Goal: Information Seeking & Learning: Compare options

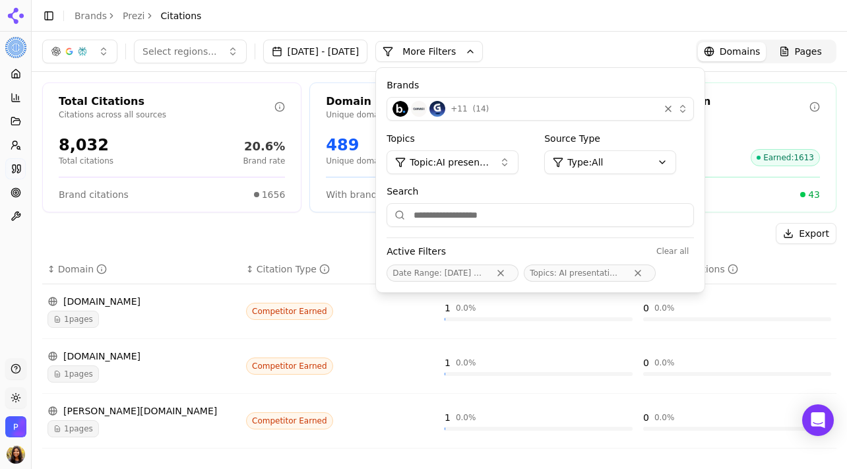
scroll to position [282, 0]
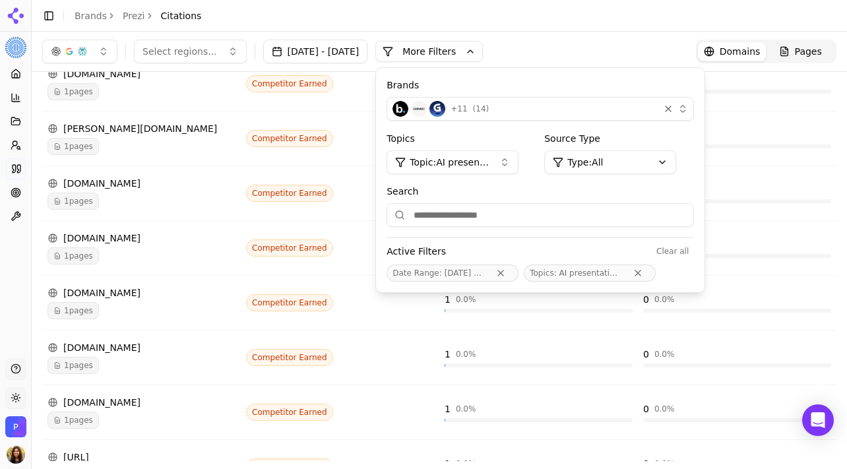
click at [604, 48] on div "Select regions... [DATE] - [DATE] More More Filters Brands + 11 ( 14 ) Topics T…" at bounding box center [439, 52] width 794 height 24
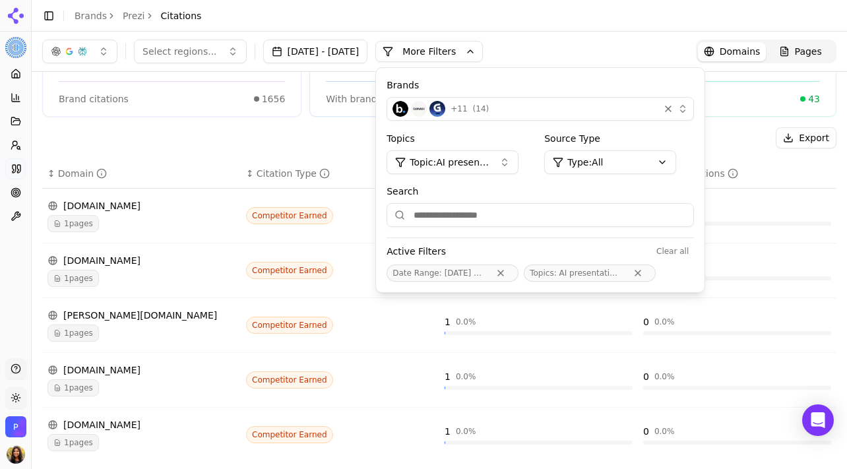
scroll to position [0, 0]
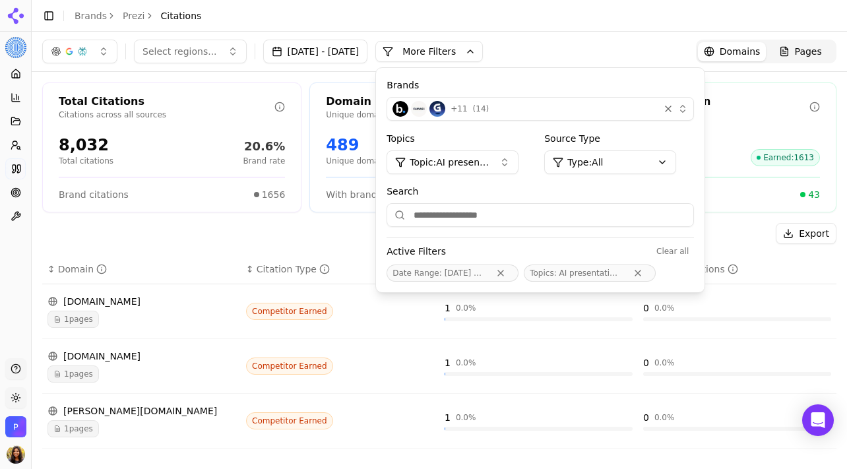
click at [24, 39] on html "Prezi Platform Home Competition Topics Prompts Citations Optimize Toolbox Suppo…" at bounding box center [423, 234] width 847 height 469
click at [49, 65] on img at bounding box center [45, 71] width 21 height 21
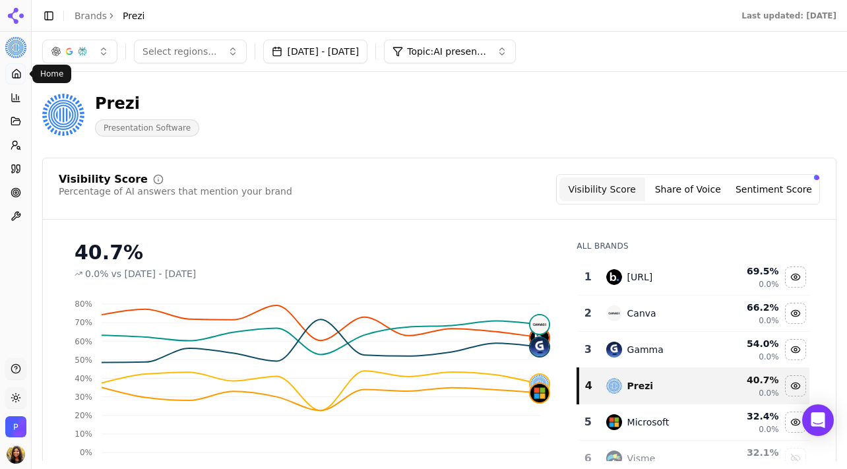
click at [17, 72] on icon at bounding box center [16, 74] width 11 height 11
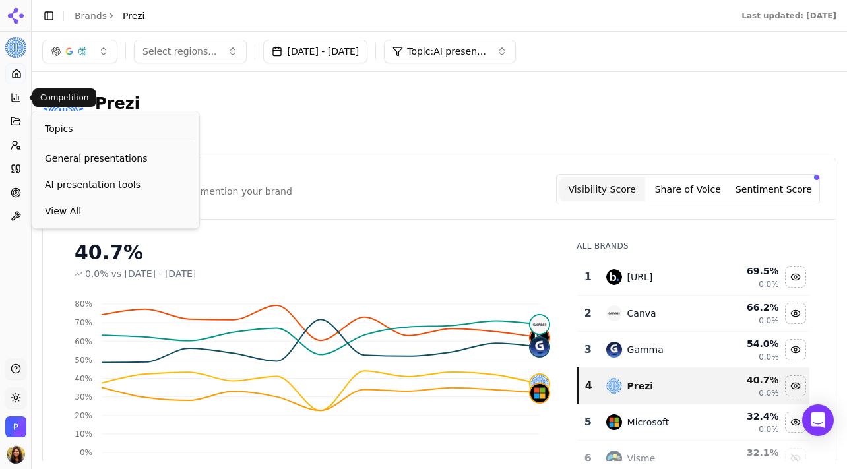
click at [13, 105] on button "Competition" at bounding box center [15, 97] width 20 height 21
click at [80, 168] on link "General presentations" at bounding box center [115, 158] width 157 height 24
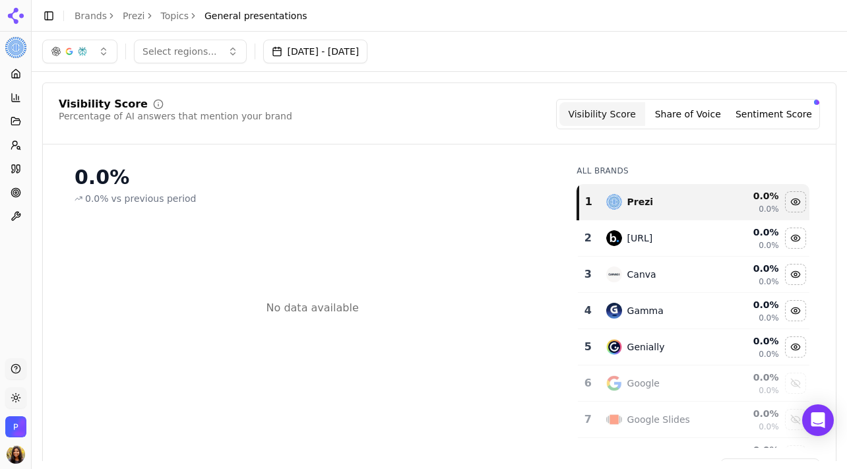
click at [226, 48] on button "Select regions..." at bounding box center [190, 52] width 113 height 24
click at [218, 100] on div "[GEOGRAPHIC_DATA]" at bounding box center [206, 103] width 139 height 21
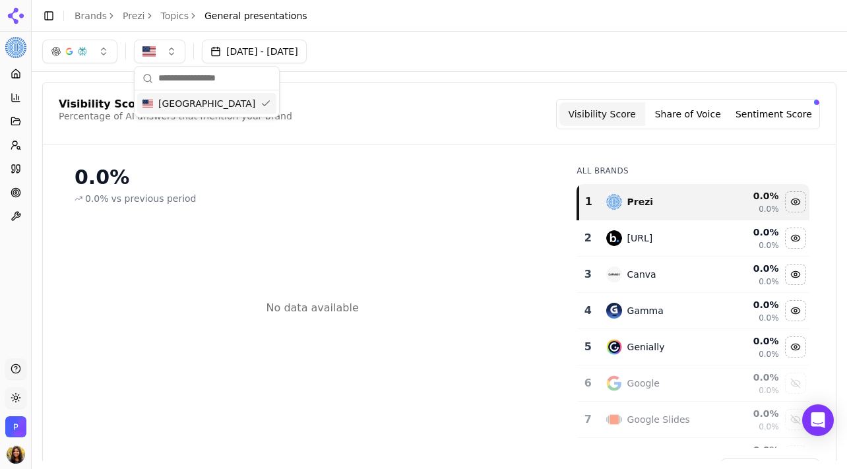
click at [505, 40] on div "[DATE] - [DATE]" at bounding box center [439, 52] width 794 height 24
click at [130, 11] on link "Prezi" at bounding box center [134, 15] width 22 height 13
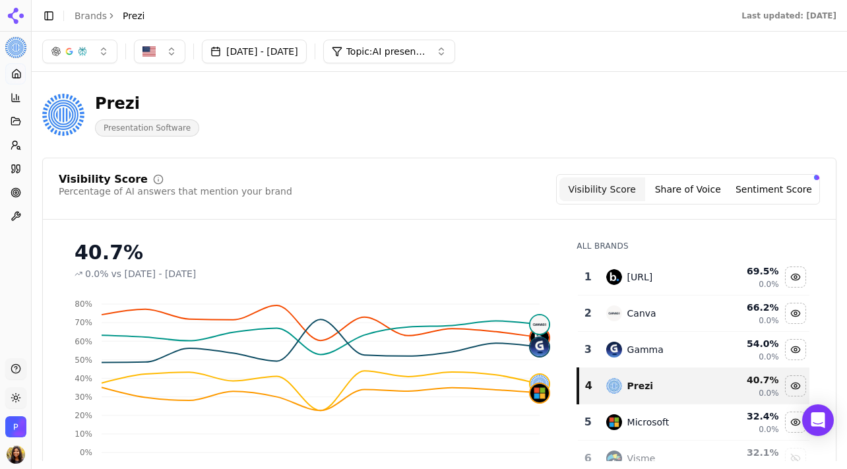
click at [413, 56] on span "Topic: AI presentation tools" at bounding box center [385, 51] width 79 height 13
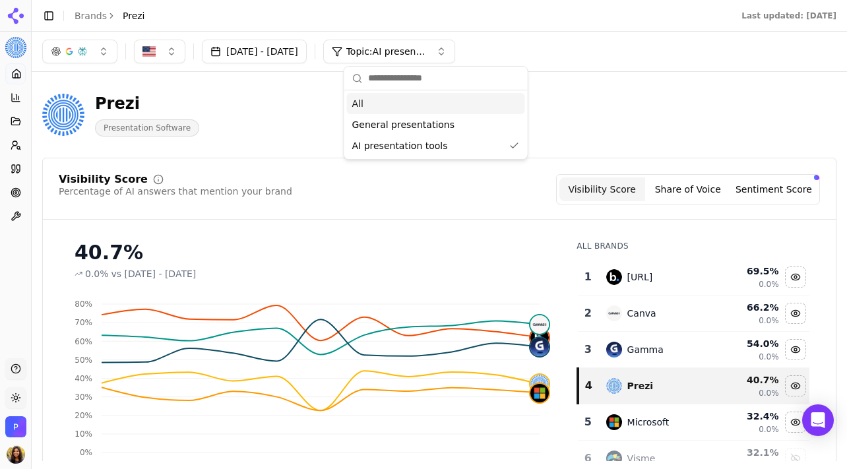
click at [408, 109] on div "All" at bounding box center [436, 103] width 178 height 21
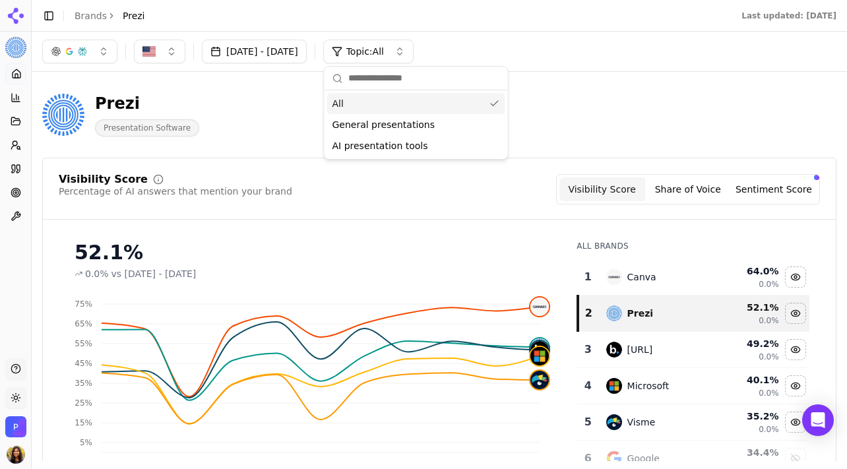
click at [397, 104] on div "All" at bounding box center [416, 103] width 178 height 21
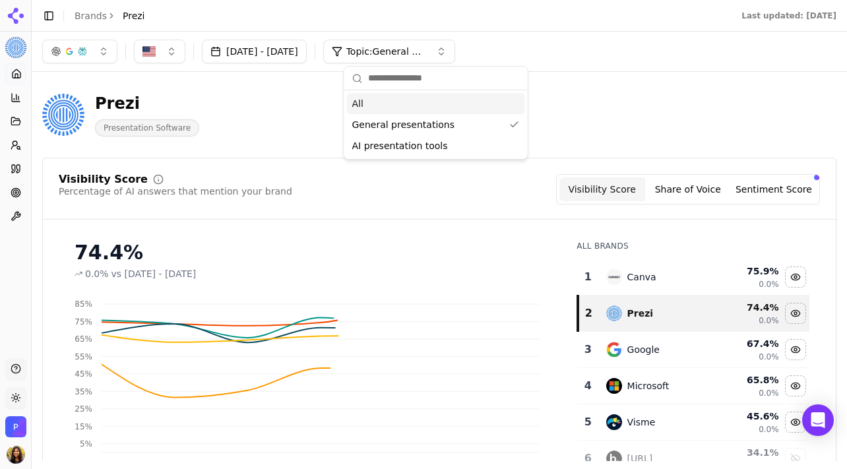
click at [497, 98] on div "All" at bounding box center [436, 103] width 178 height 21
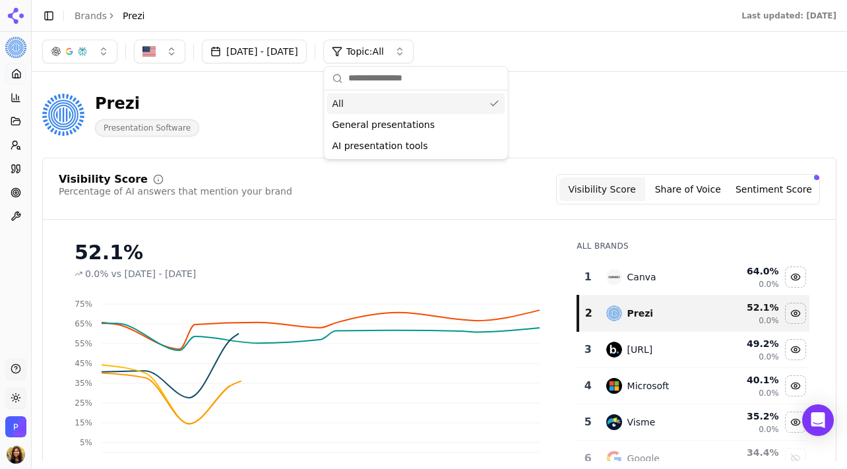
click at [599, 125] on div "Prezi Presentation Software" at bounding box center [337, 115] width 591 height 44
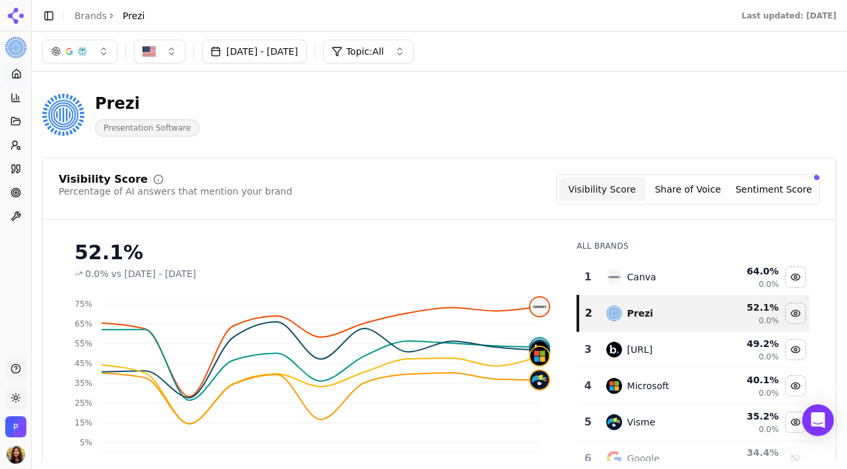
click at [664, 188] on button "Share of Voice" at bounding box center [688, 189] width 86 height 24
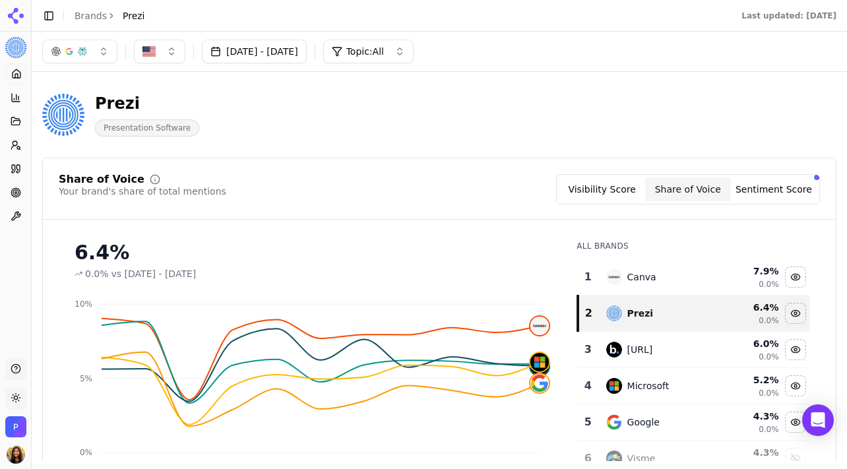
click at [772, 189] on button "Sentiment Score" at bounding box center [774, 189] width 86 height 24
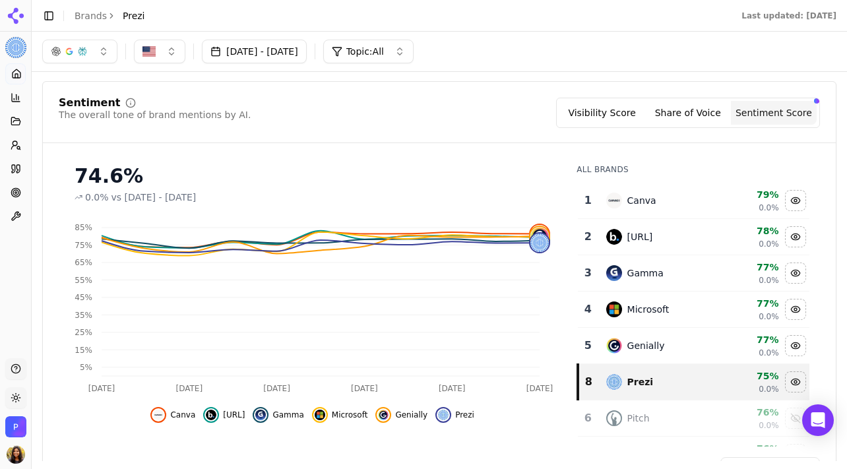
scroll to position [75, 0]
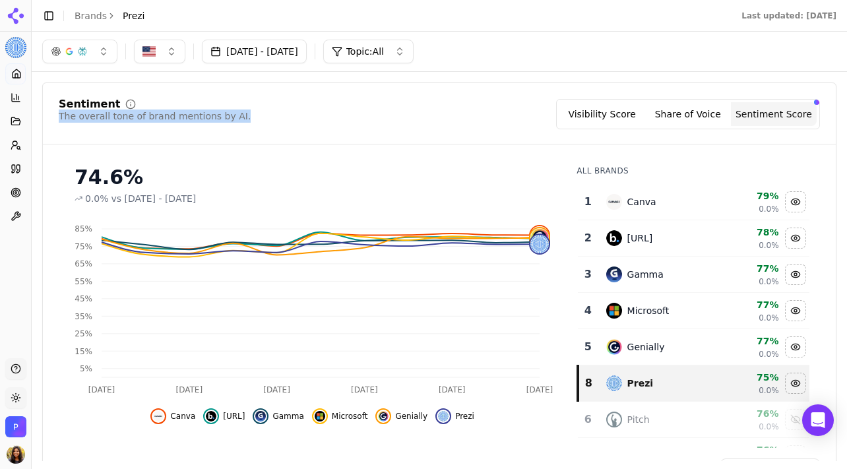
drag, startPoint x: 234, startPoint y: 117, endPoint x: 49, endPoint y: 121, distance: 185.4
click at [49, 121] on div "Sentiment The overall tone of brand mentions by AI. Visibility Score Share of V…" at bounding box center [439, 122] width 793 height 46
copy div "The overall tone of brand mentions by AI."
click at [243, 111] on div "Sentiment The overall tone of brand mentions by AI. Visibility Score Share of V…" at bounding box center [439, 114] width 761 height 30
click at [403, 58] on button "Topic: All" at bounding box center [368, 52] width 90 height 24
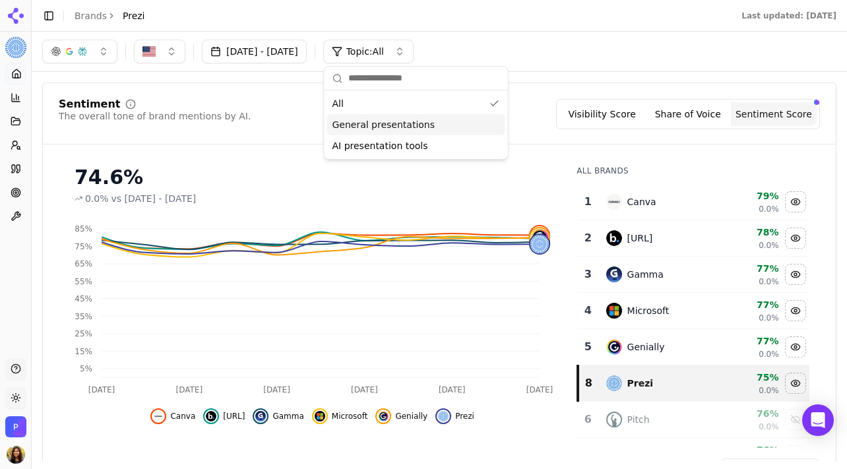
click at [390, 126] on span "General presentations" at bounding box center [383, 124] width 103 height 13
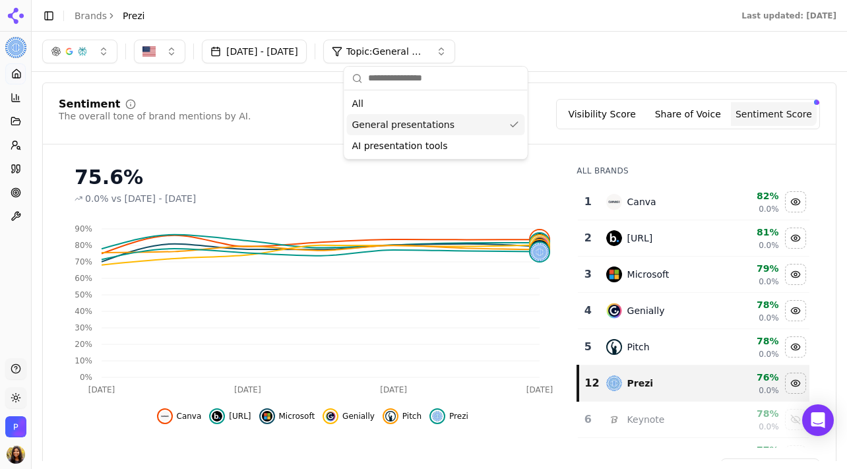
click at [627, 118] on button "Visibility Score" at bounding box center [602, 114] width 86 height 24
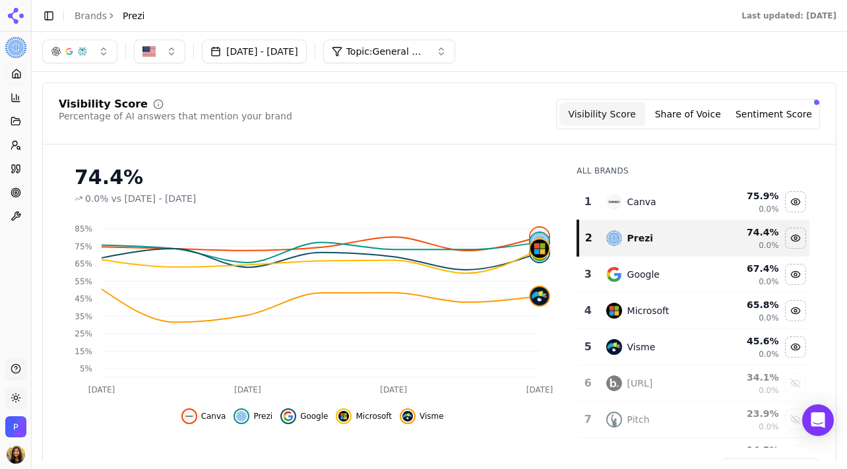
click at [696, 108] on button "Share of Voice" at bounding box center [688, 114] width 86 height 24
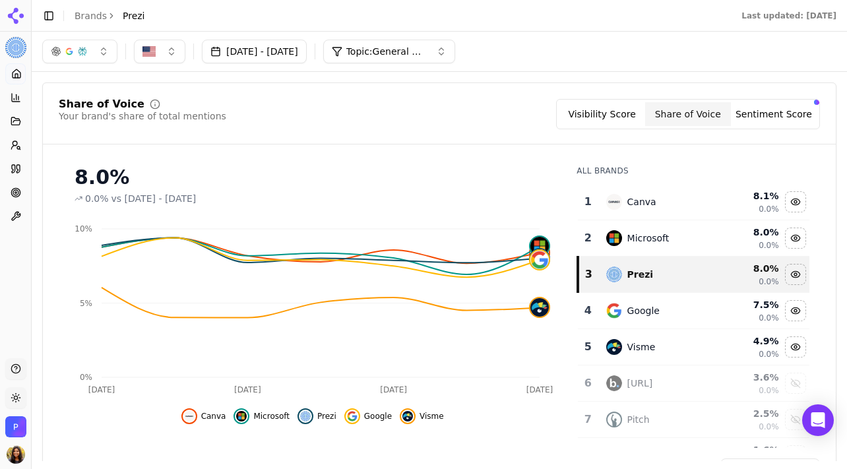
click at [757, 108] on button "Sentiment Score" at bounding box center [774, 114] width 86 height 24
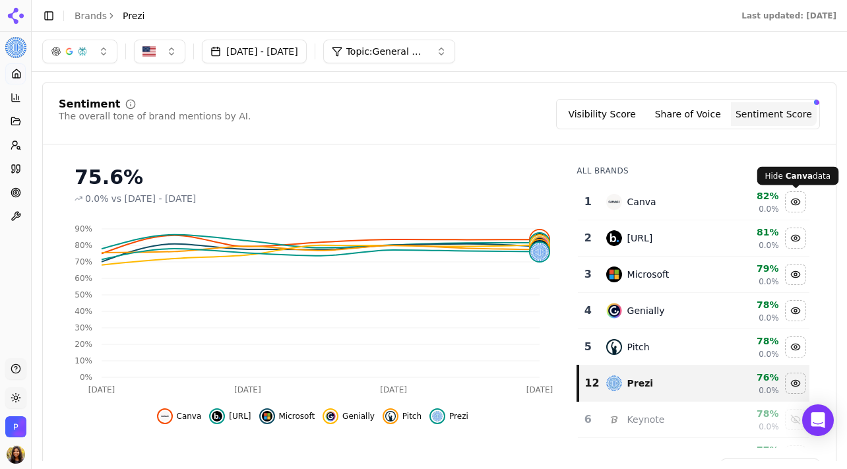
click at [632, 107] on button "Visibility Score" at bounding box center [602, 114] width 86 height 24
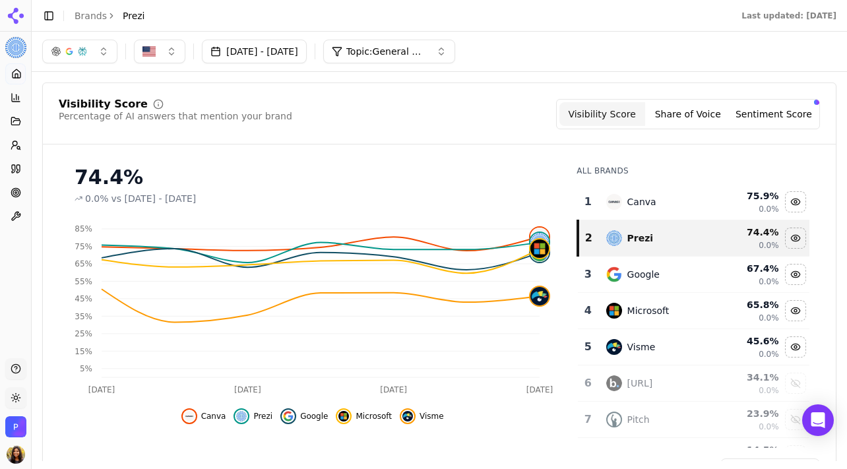
click at [671, 121] on button "Share of Voice" at bounding box center [688, 114] width 86 height 24
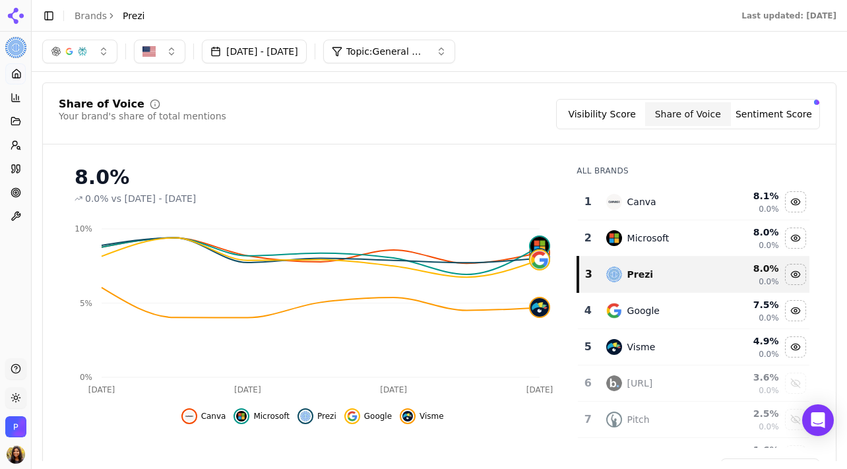
click at [764, 117] on button "Sentiment Score" at bounding box center [774, 114] width 86 height 24
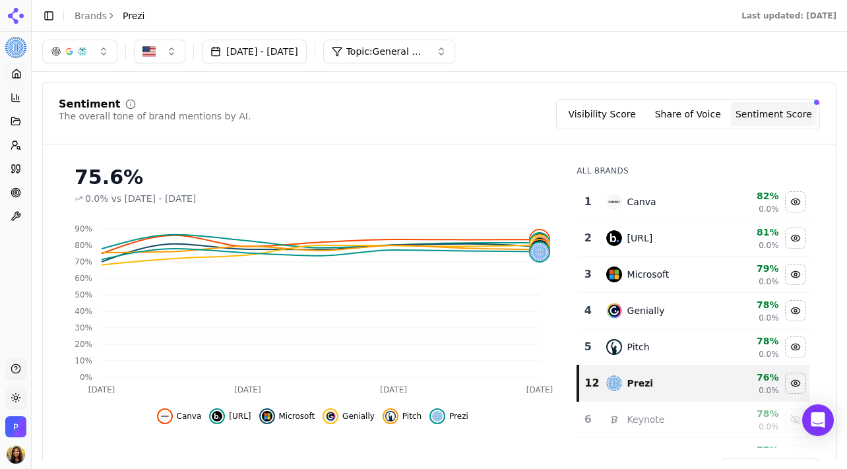
click at [442, 61] on button "Topic: General presentations" at bounding box center [389, 52] width 132 height 24
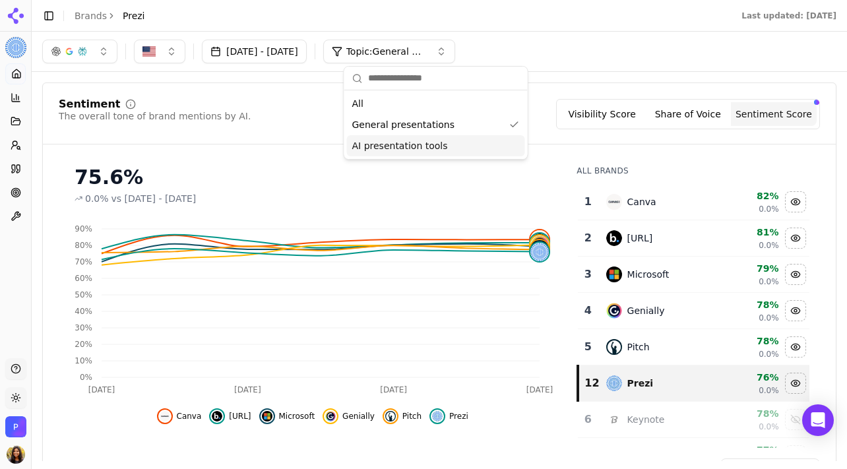
click at [439, 144] on span "AI presentation tools" at bounding box center [400, 145] width 96 height 13
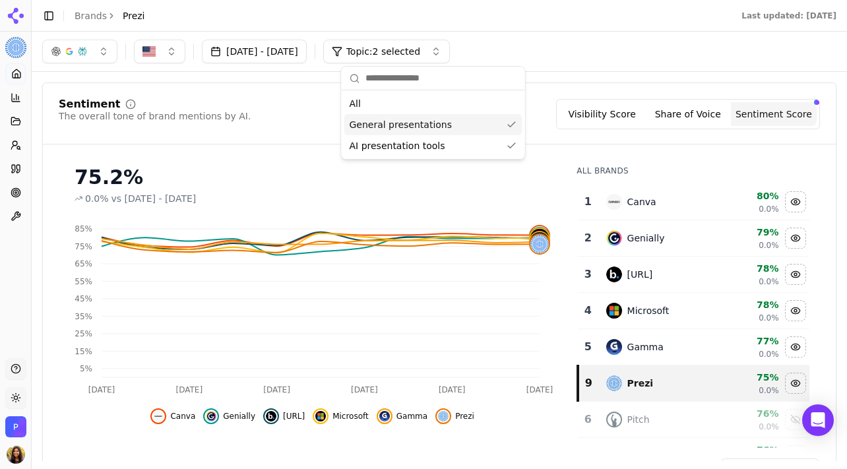
click at [497, 125] on div "General presentations" at bounding box center [433, 124] width 178 height 21
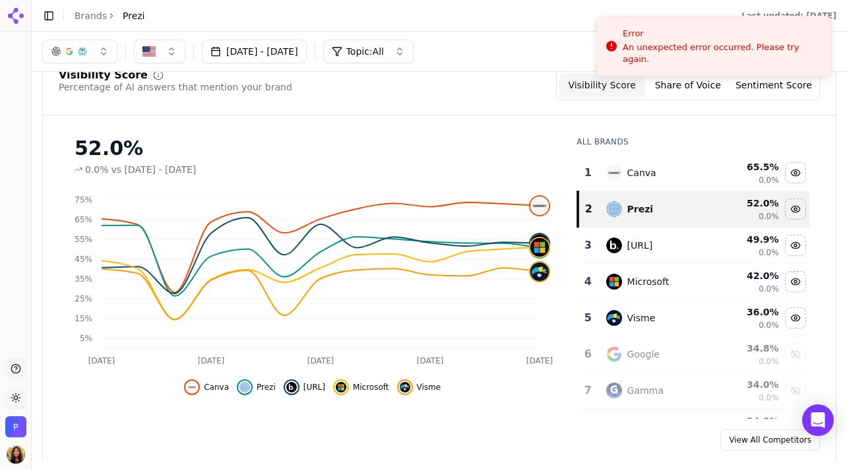
scroll to position [96, 0]
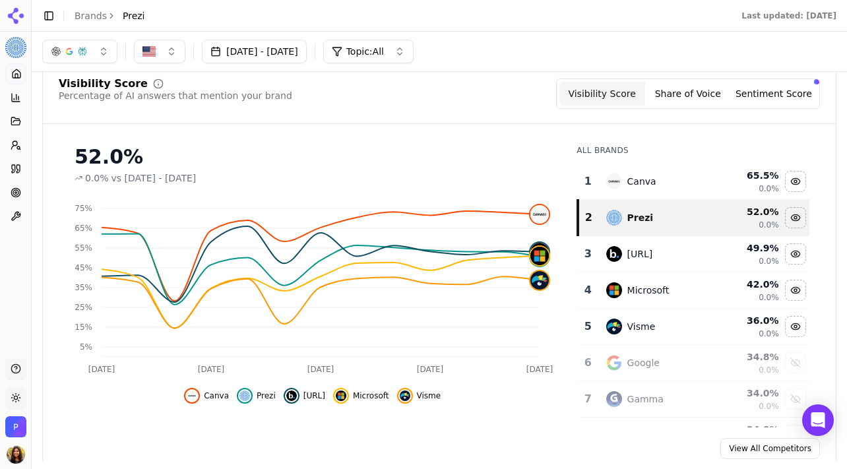
click at [698, 90] on button "Share of Voice" at bounding box center [688, 94] width 86 height 24
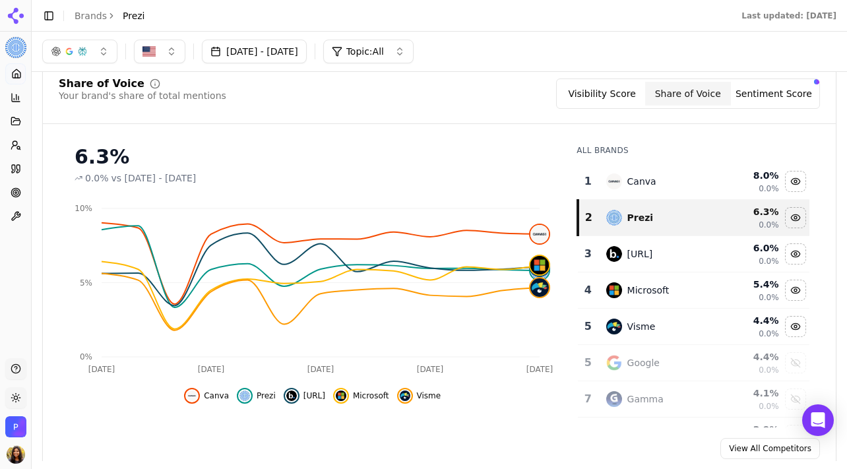
click at [805, 92] on button "Sentiment Score" at bounding box center [774, 94] width 86 height 24
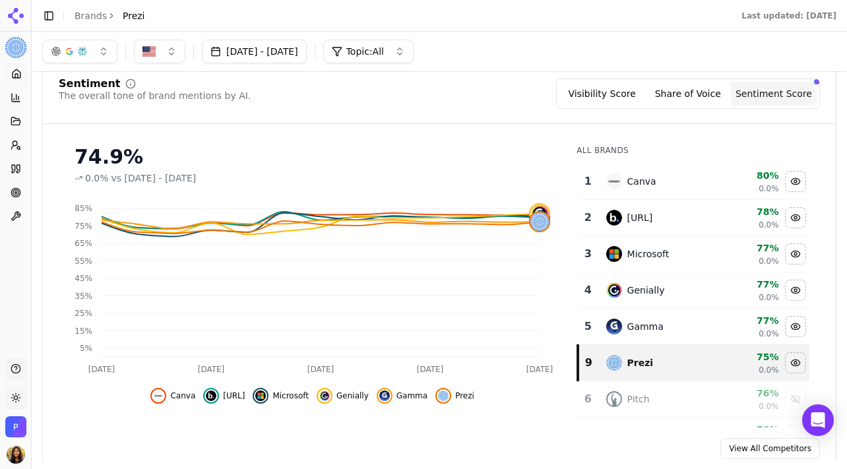
scroll to position [0, 0]
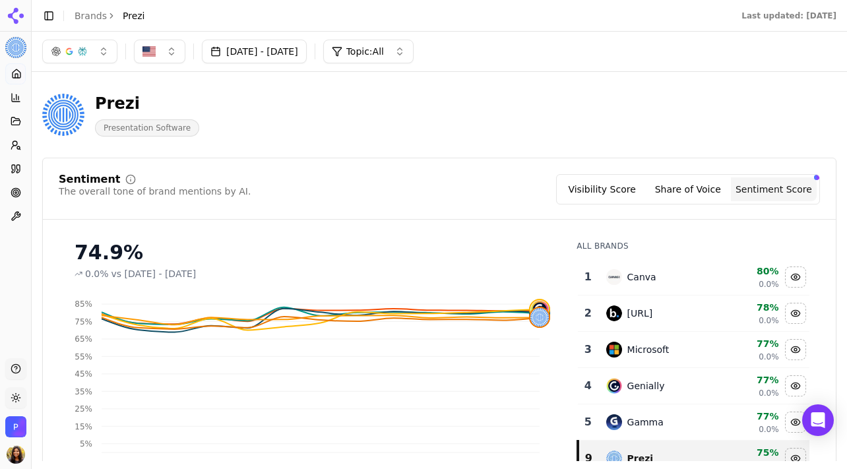
click at [613, 180] on button "Visibility Score" at bounding box center [602, 189] width 86 height 24
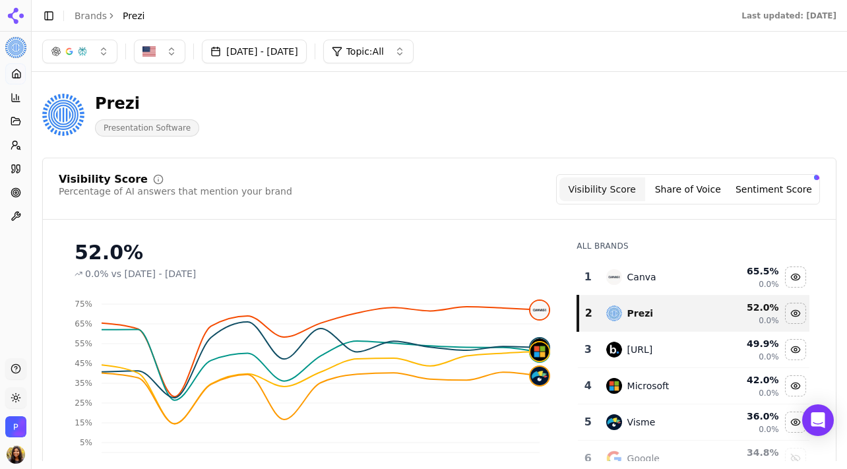
click at [683, 185] on button "Share of Voice" at bounding box center [688, 189] width 86 height 24
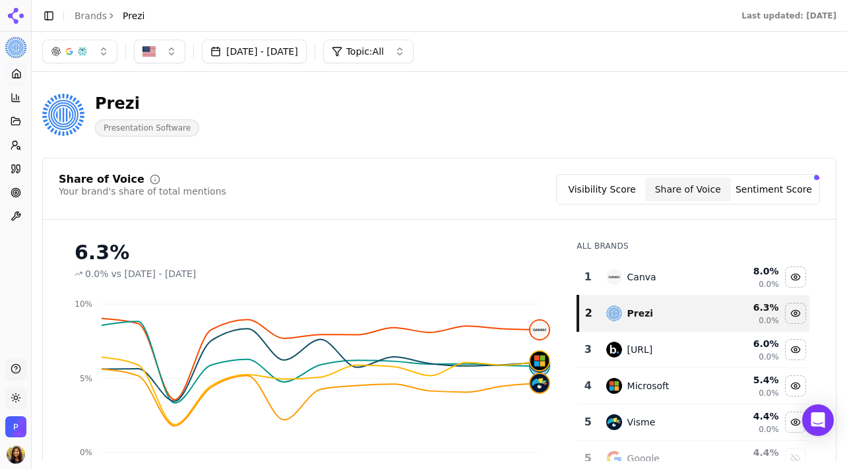
click at [799, 194] on button "Sentiment Score" at bounding box center [774, 189] width 86 height 24
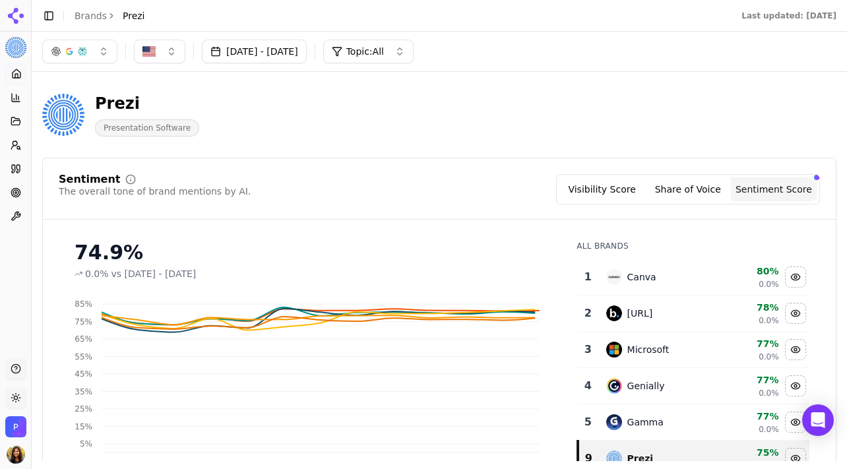
scroll to position [45, 0]
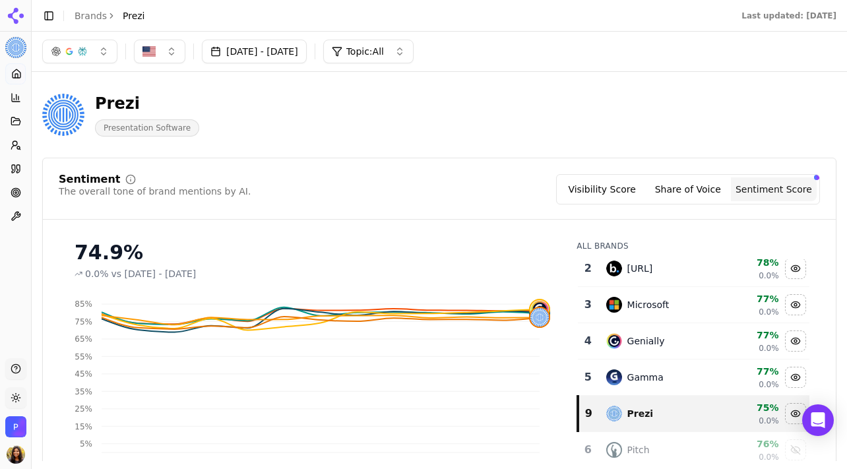
click at [691, 186] on button "Share of Voice" at bounding box center [688, 189] width 86 height 24
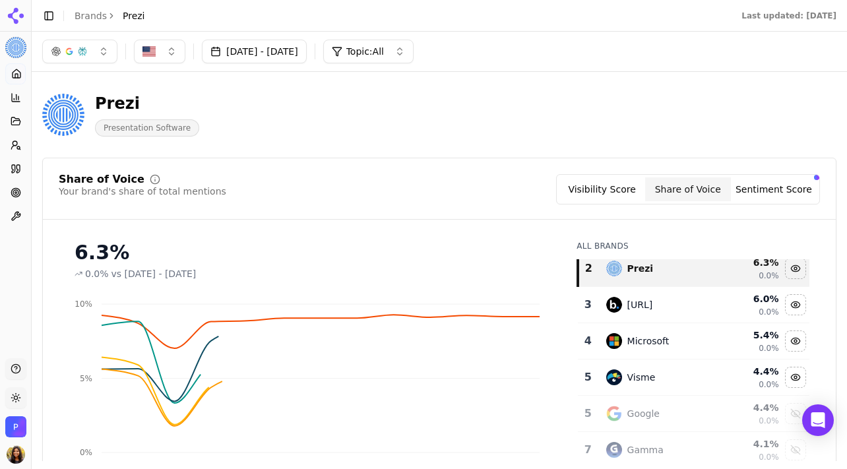
click at [743, 197] on button "Sentiment Score" at bounding box center [774, 189] width 86 height 24
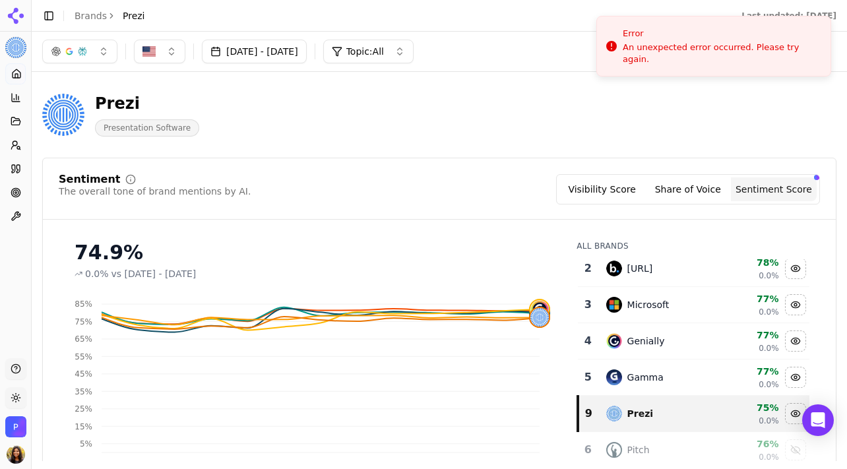
scroll to position [0, 0]
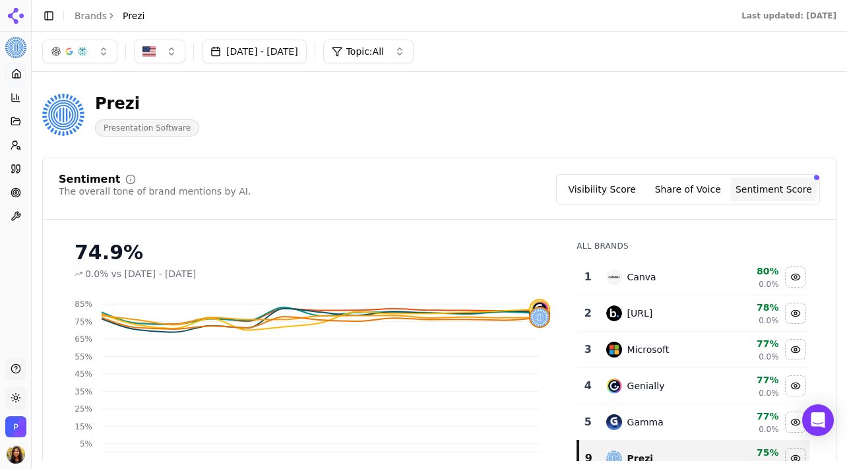
click at [684, 200] on button "Share of Voice" at bounding box center [688, 189] width 86 height 24
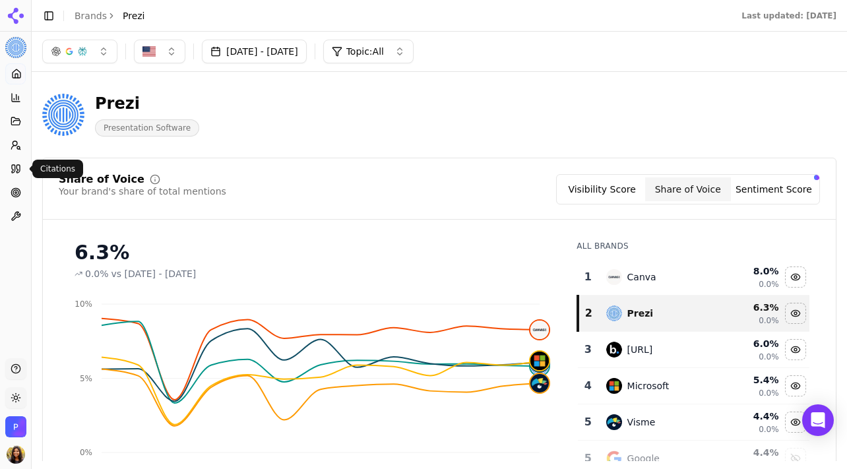
click at [19, 165] on icon at bounding box center [17, 169] width 3 height 8
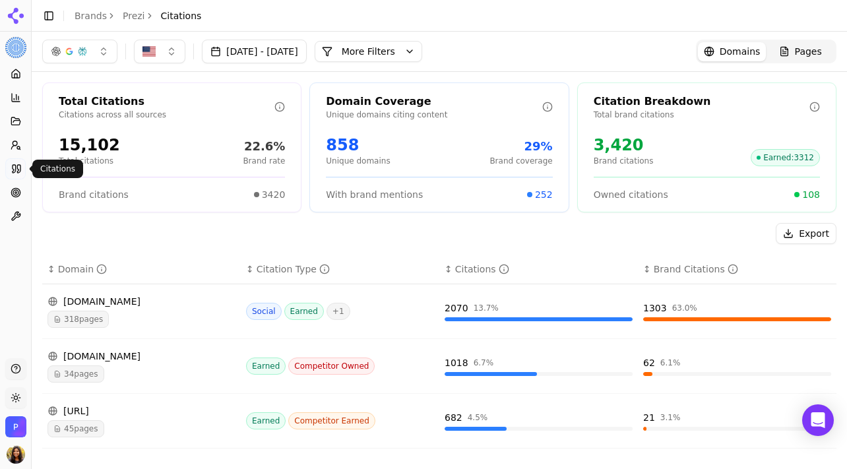
click at [285, 55] on button "Jul 25, 2025 - Aug 24, 2025" at bounding box center [254, 52] width 105 height 24
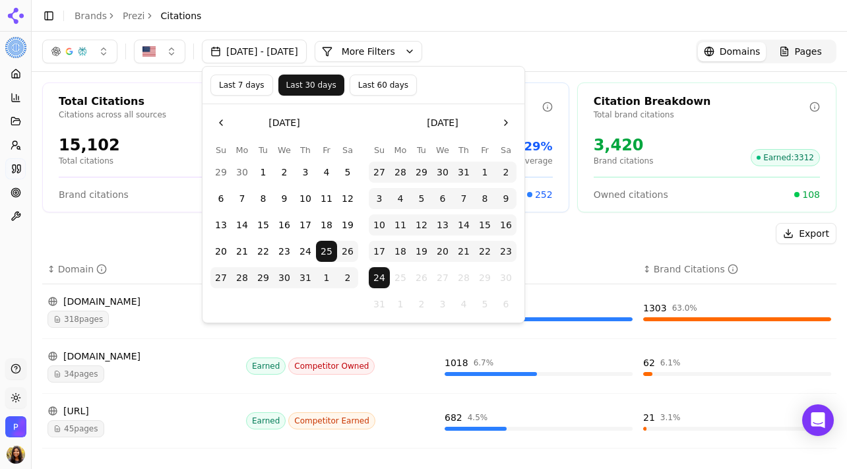
click at [245, 247] on button "21" at bounding box center [242, 251] width 21 height 21
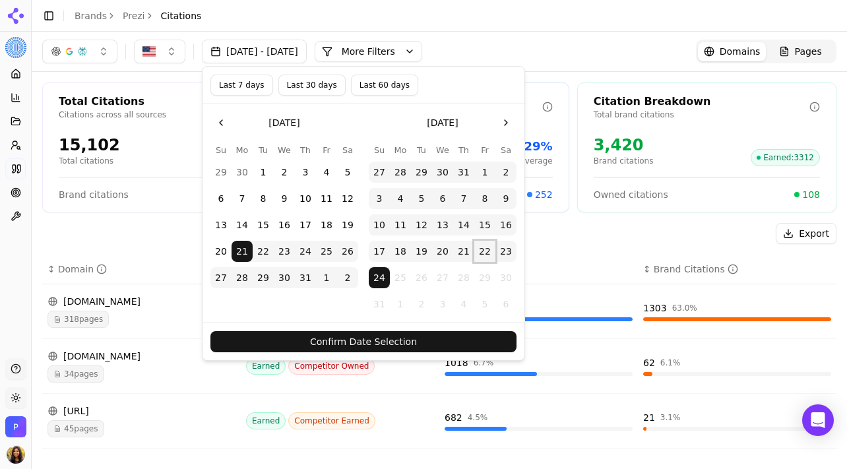
click at [483, 254] on button "22" at bounding box center [484, 251] width 21 height 21
click at [451, 346] on button "Confirm Date Selection" at bounding box center [363, 341] width 306 height 21
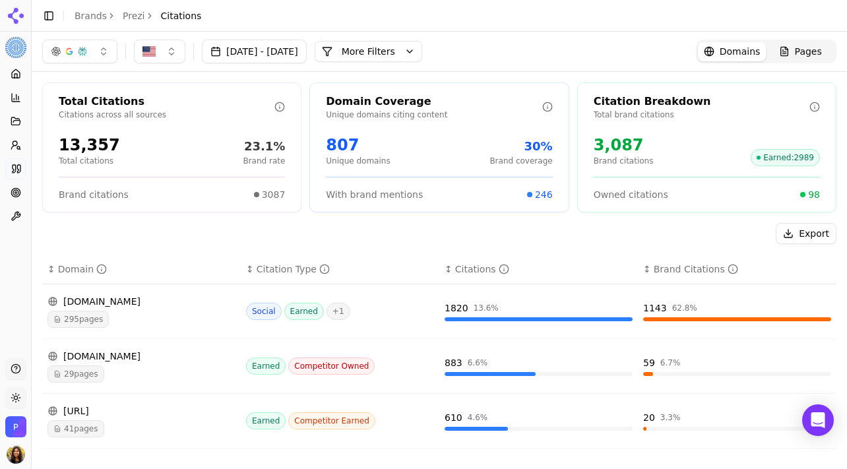
click at [307, 56] on button "Jul 21, 2025 - Aug 22, 2025" at bounding box center [254, 52] width 105 height 24
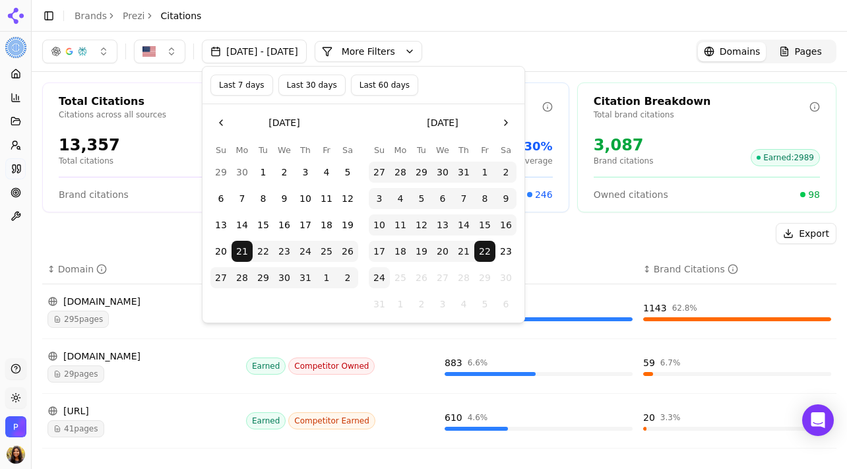
click at [260, 248] on button "22" at bounding box center [263, 251] width 21 height 21
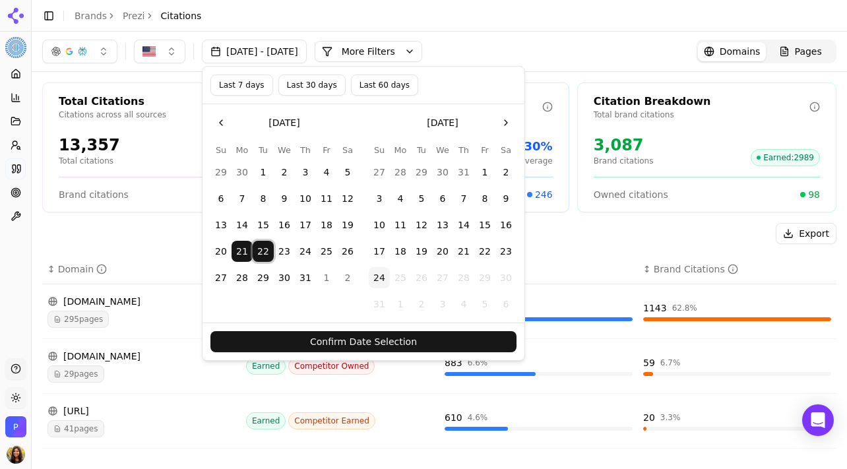
click at [486, 251] on button "22" at bounding box center [484, 251] width 21 height 21
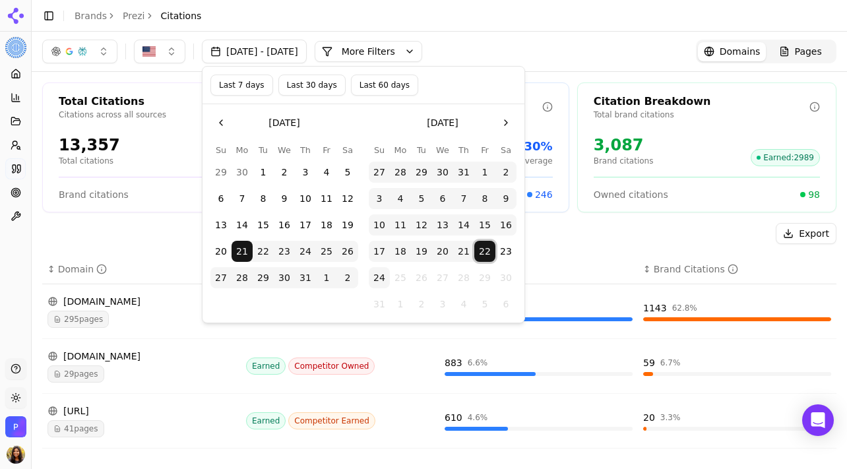
click at [254, 256] on button "22" at bounding box center [263, 251] width 21 height 21
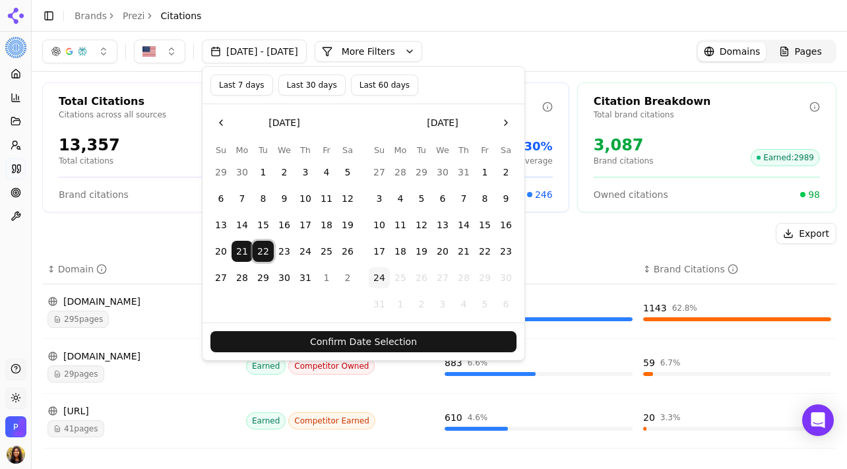
click at [233, 261] on tr "20 21 22 23 24 25 26" at bounding box center [284, 251] width 148 height 21
click at [239, 259] on button "21" at bounding box center [242, 251] width 21 height 21
click at [258, 258] on button "22" at bounding box center [263, 251] width 21 height 21
click at [259, 257] on button "22" at bounding box center [263, 251] width 21 height 21
click at [488, 249] on button "22" at bounding box center [484, 251] width 21 height 21
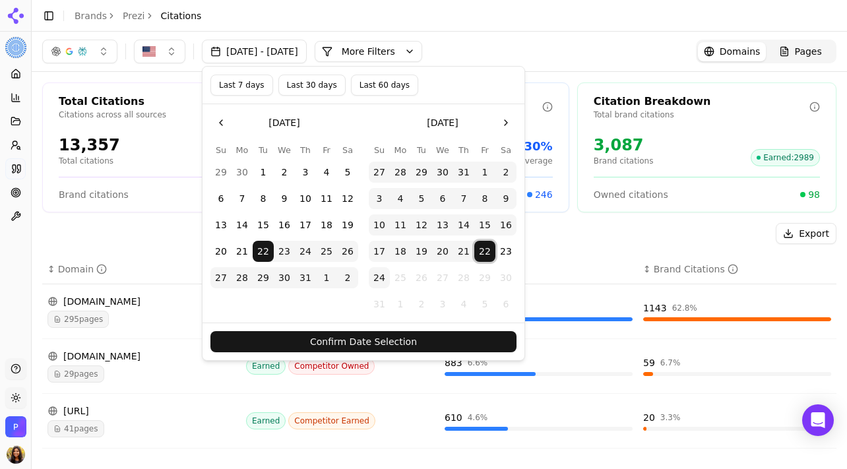
click at [458, 351] on button "Confirm Date Selection" at bounding box center [363, 341] width 306 height 21
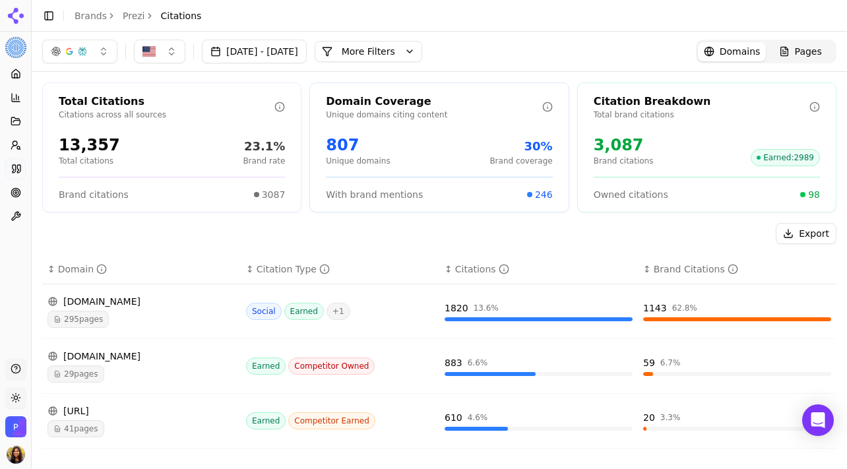
click at [419, 48] on button "More Filters" at bounding box center [369, 51] width 108 height 21
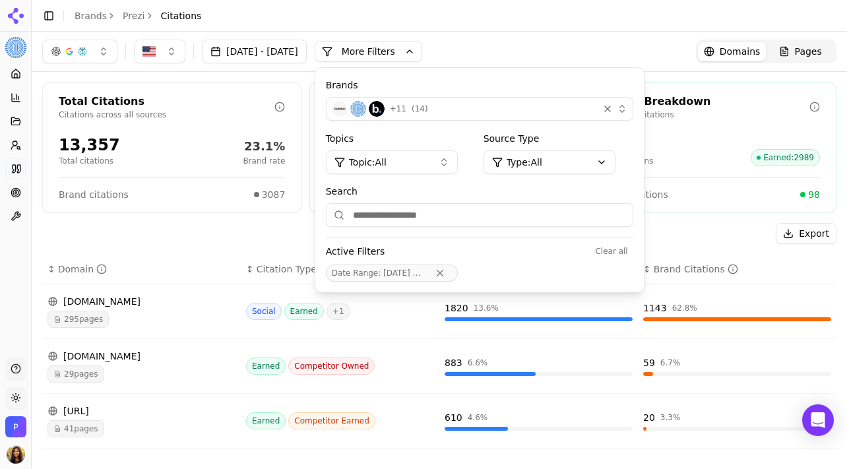
click at [443, 157] on button "Topic: All" at bounding box center [392, 162] width 132 height 24
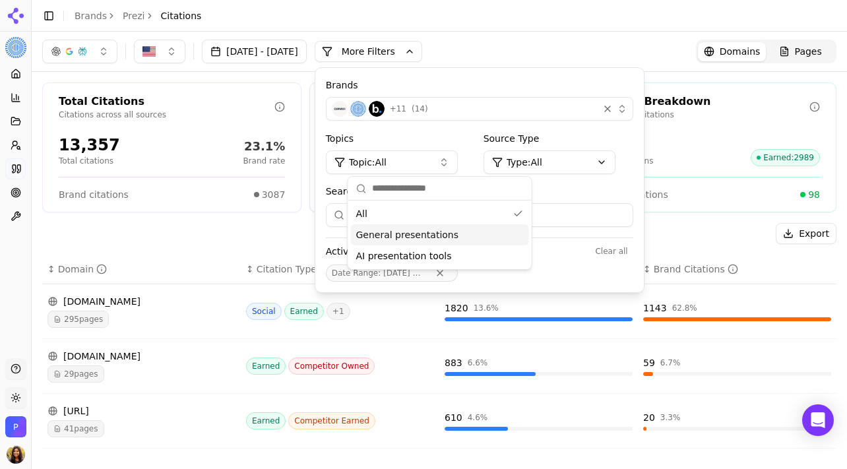
click at [417, 244] on div "General presentations" at bounding box center [440, 234] width 178 height 21
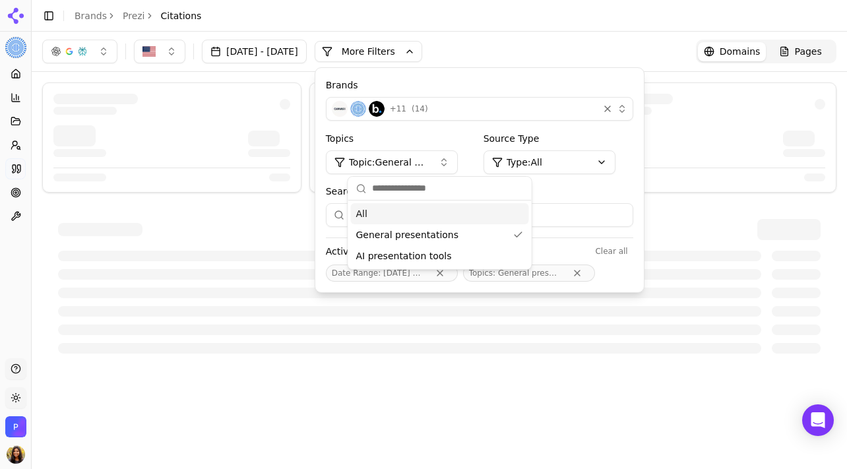
click at [551, 33] on div "Jul 22, 2025 - Aug 22, 2025 More More Filters Brands + 11 ( 14 ) Topics Topic: …" at bounding box center [439, 52] width 815 height 40
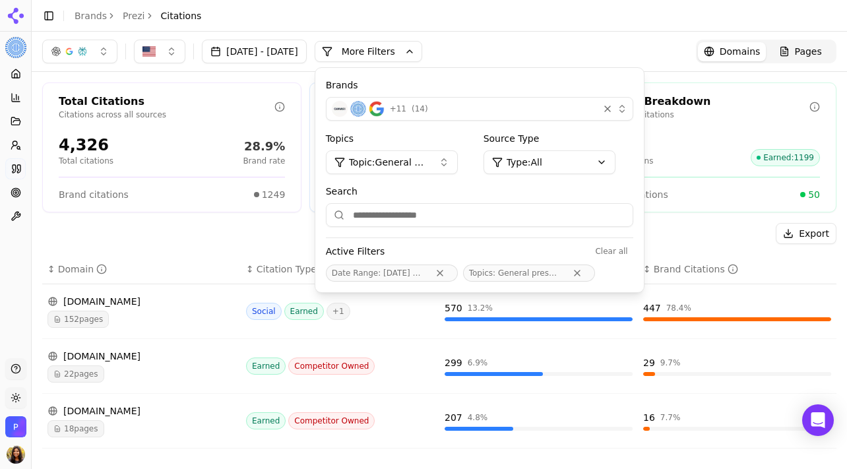
click at [627, 104] on div "button" at bounding box center [614, 108] width 26 height 13
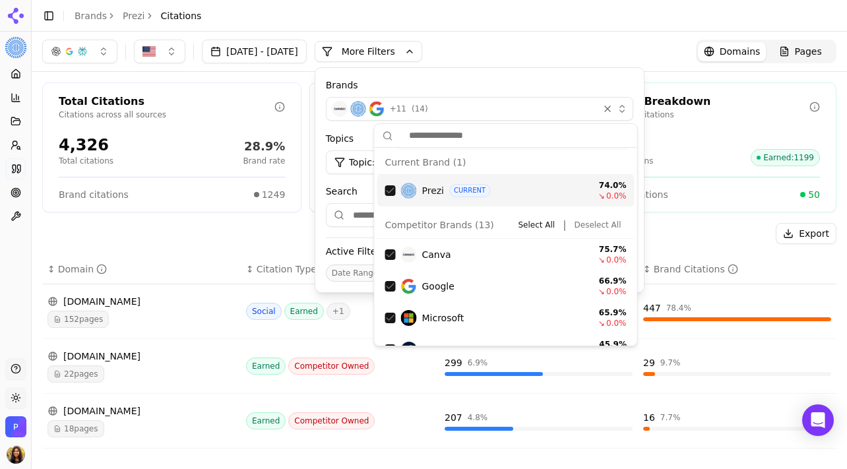
click at [614, 106] on div "button" at bounding box center [607, 108] width 13 height 13
click at [614, 110] on div "button" at bounding box center [607, 108] width 13 height 13
click at [648, 38] on div "Jul 22, 2025 - Aug 22, 2025 More More Filters Brands + 11 ( 14 ) Topics Topic: …" at bounding box center [439, 52] width 815 height 40
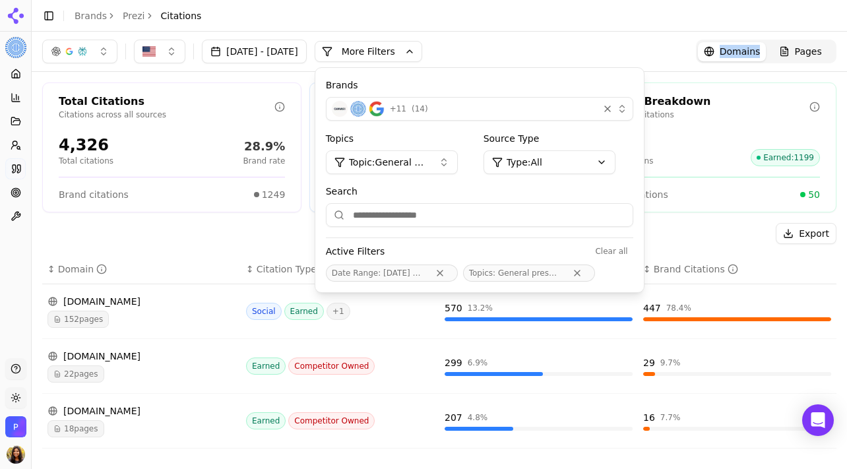
click at [648, 38] on div "Jul 22, 2025 - Aug 22, 2025 More More Filters Brands + 11 ( 14 ) Topics Topic: …" at bounding box center [439, 52] width 815 height 40
click at [665, 9] on header "Toggle Sidebar Brands Prezi Citations" at bounding box center [439, 16] width 815 height 32
click at [249, 309] on span "Social" at bounding box center [264, 311] width 36 height 17
click at [726, 181] on div "Owned citations 50" at bounding box center [707, 189] width 226 height 24
click at [612, 41] on div "Jul 22, 2025 - Aug 22, 2025 More More Filters Brands + 11 ( 14 ) Topics Topic: …" at bounding box center [439, 52] width 794 height 24
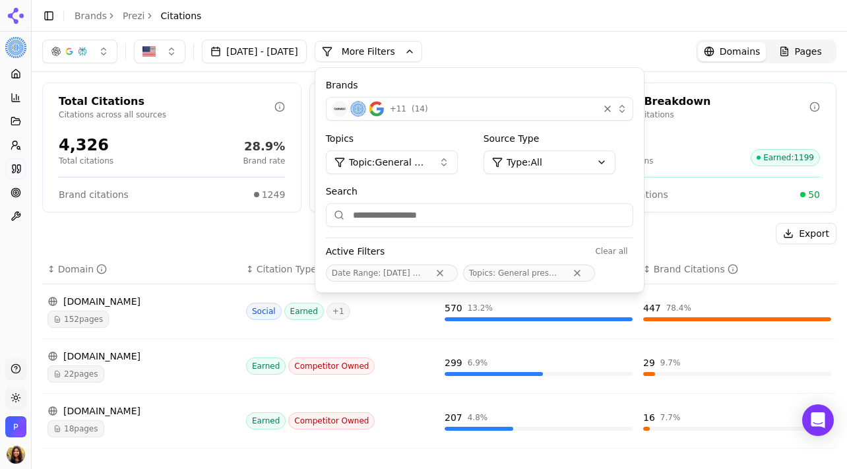
click at [422, 47] on button "More Filters" at bounding box center [369, 51] width 108 height 21
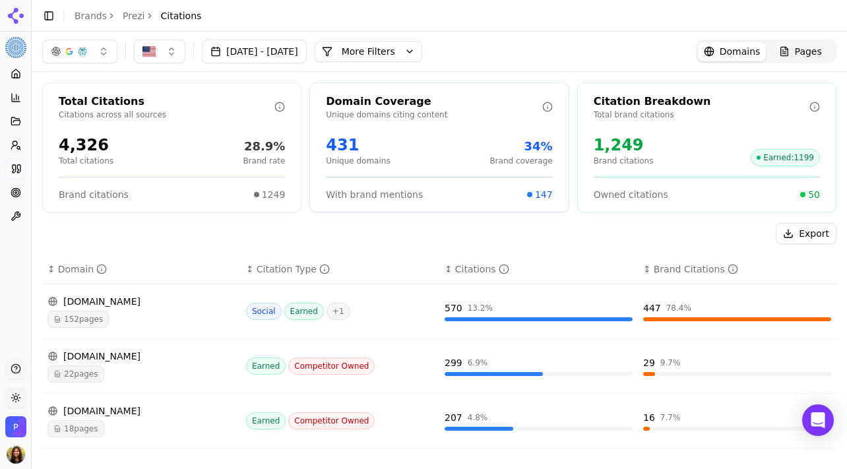
click at [418, 55] on button "More Filters" at bounding box center [369, 51] width 108 height 21
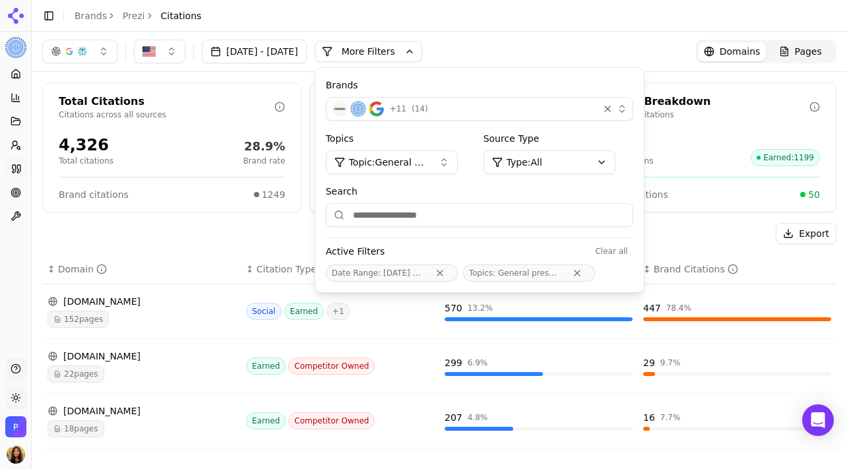
click at [428, 166] on span "Topic: General presentations" at bounding box center [388, 162] width 79 height 13
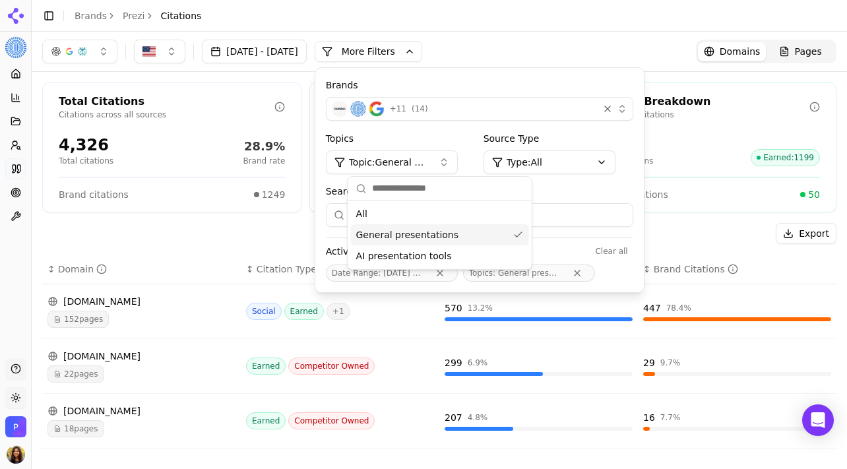
click at [419, 249] on span "AI presentation tools" at bounding box center [404, 255] width 96 height 13
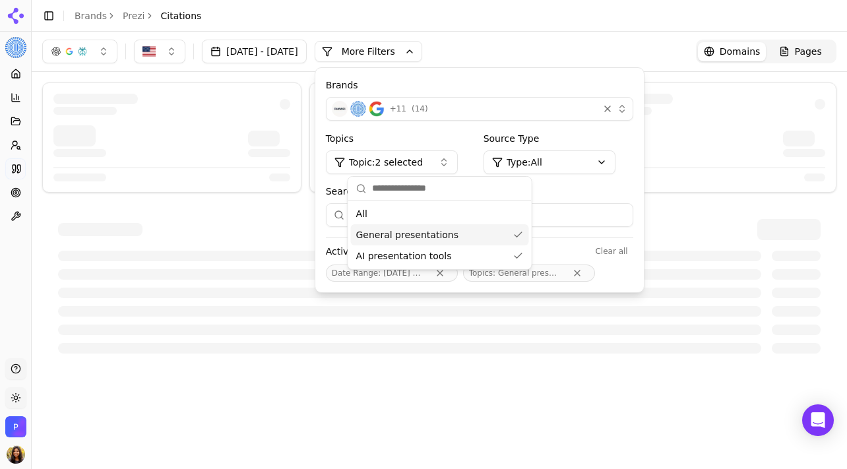
click at [465, 238] on div "General presentations" at bounding box center [440, 234] width 178 height 21
click at [750, 125] on div at bounding box center [706, 141] width 237 height 32
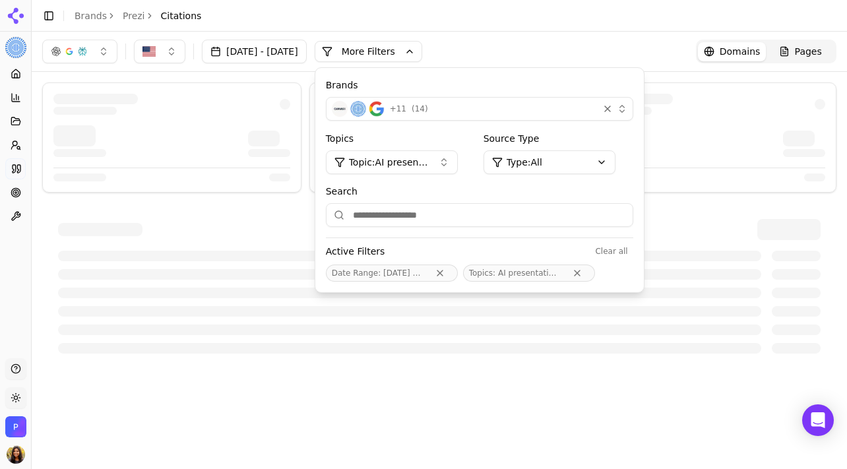
click at [602, 13] on header "Toggle Sidebar Brands Prezi Citations" at bounding box center [439, 16] width 815 height 32
click at [412, 57] on button "More Filters" at bounding box center [369, 51] width 108 height 21
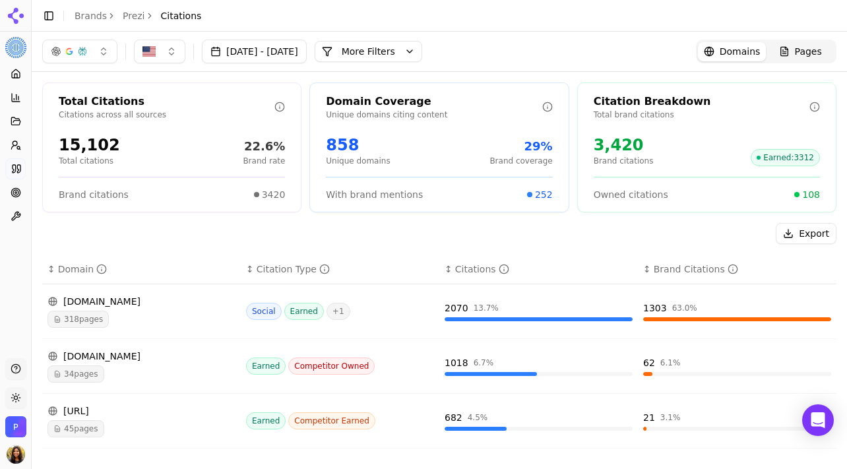
click at [307, 44] on button "[DATE] - [DATE]" at bounding box center [254, 52] width 105 height 24
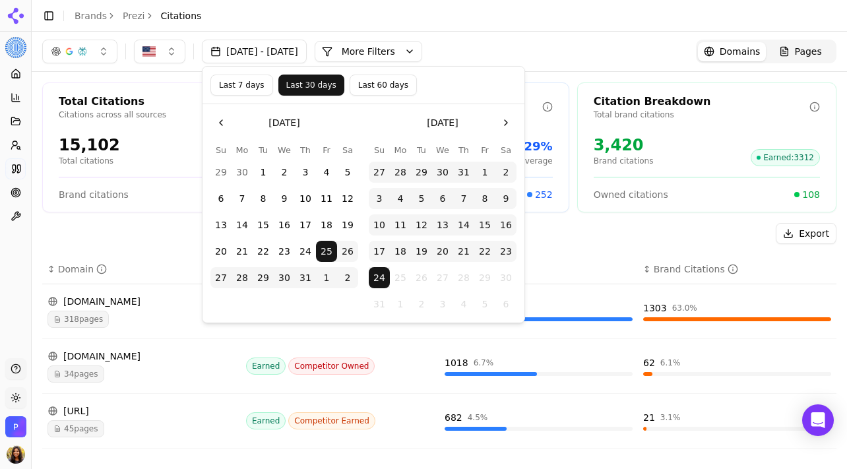
click at [422, 47] on button "More Filters" at bounding box center [369, 51] width 108 height 21
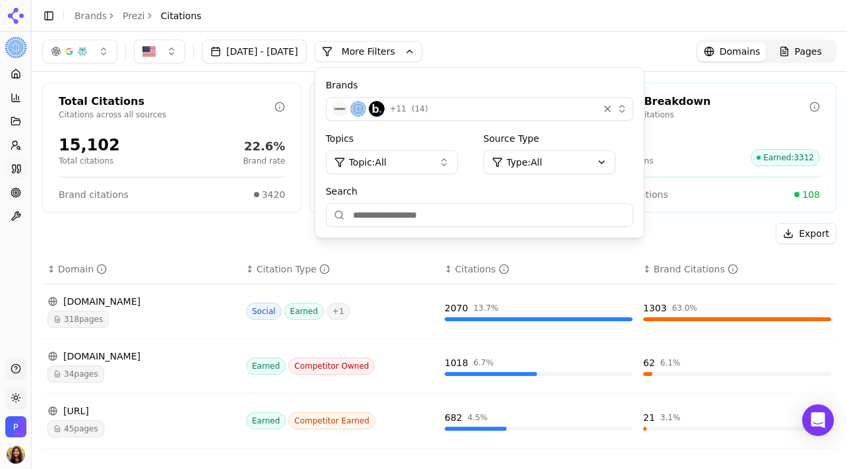
click at [458, 159] on button "Topic: All" at bounding box center [392, 162] width 132 height 24
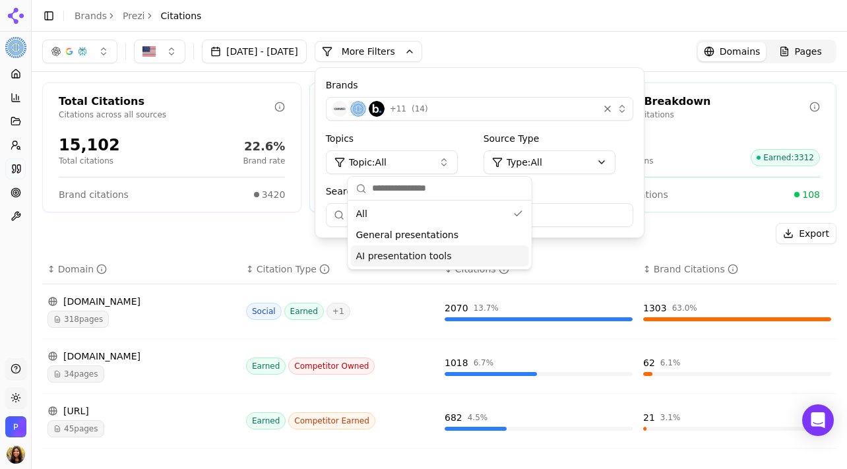
click at [454, 254] on div "AI presentation tools" at bounding box center [440, 255] width 178 height 21
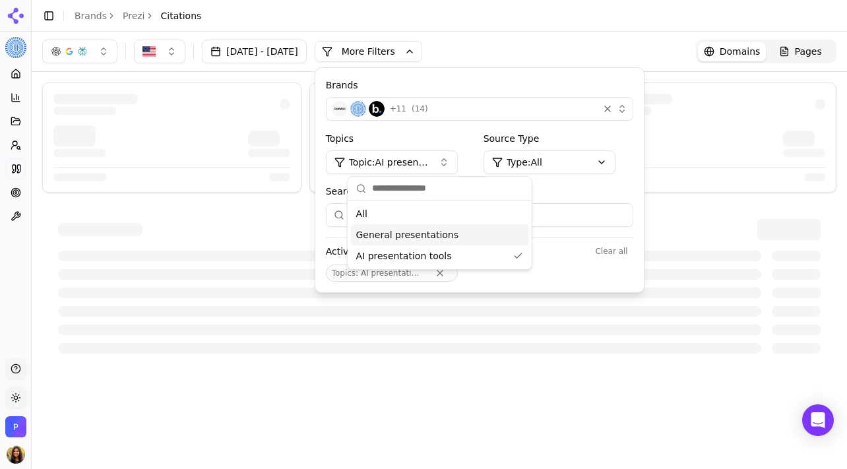
click at [613, 30] on header "Toggle Sidebar Brands Prezi Citations" at bounding box center [439, 16] width 815 height 32
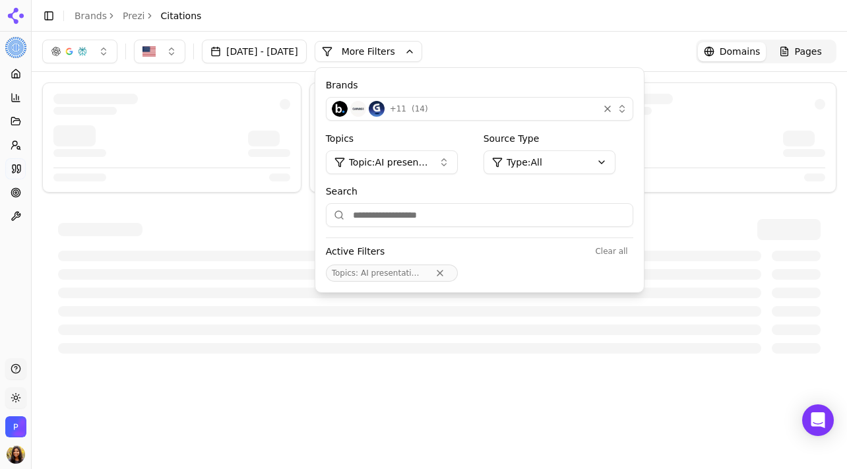
click at [410, 41] on button "More Filters" at bounding box center [369, 51] width 108 height 21
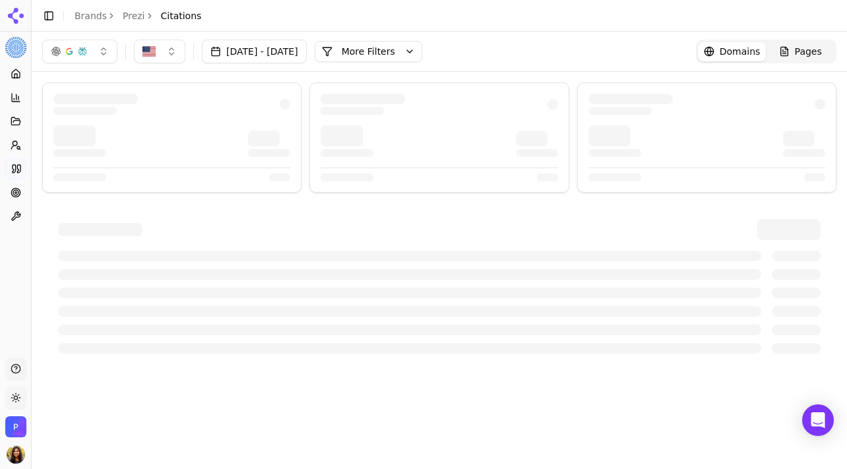
click at [294, 46] on button "Jul 25, 2025 - Aug 24, 2025" at bounding box center [254, 52] width 105 height 24
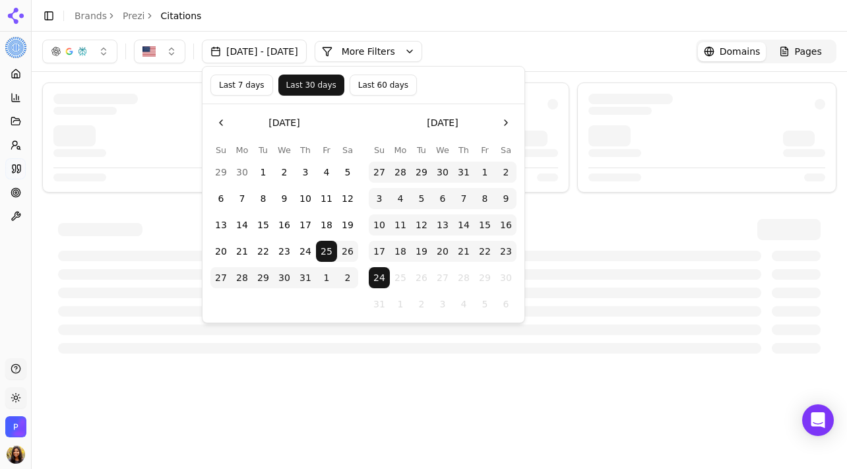
click at [256, 255] on button "22" at bounding box center [263, 251] width 21 height 21
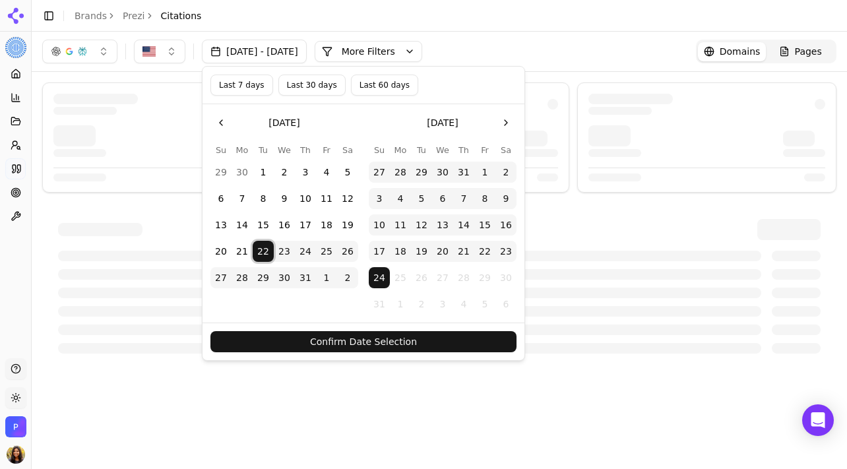
click at [486, 253] on button "22" at bounding box center [484, 251] width 21 height 21
click at [410, 336] on button "Confirm Date Selection" at bounding box center [363, 341] width 306 height 21
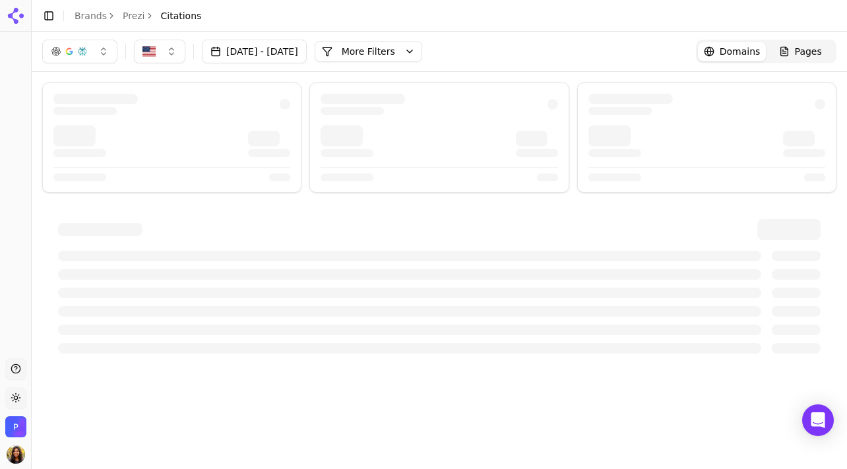
click at [433, 63] on div "Jul 25, 2025 - Aug 24, 2025 More More Filters Domains Pages" at bounding box center [439, 52] width 815 height 40
click at [422, 55] on button "More Filters" at bounding box center [369, 51] width 108 height 21
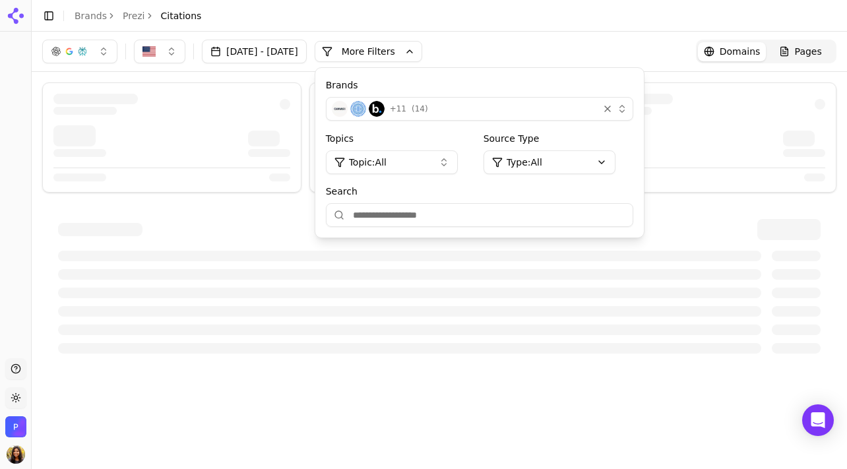
click at [387, 156] on span "Topic: All" at bounding box center [368, 162] width 38 height 13
click at [418, 259] on span "AI presentation tools" at bounding box center [404, 255] width 96 height 13
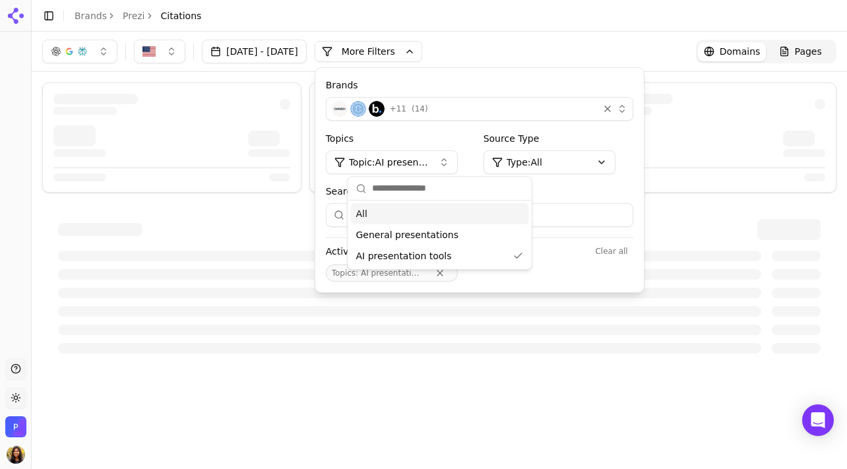
click at [422, 51] on button "More Filters" at bounding box center [369, 51] width 108 height 21
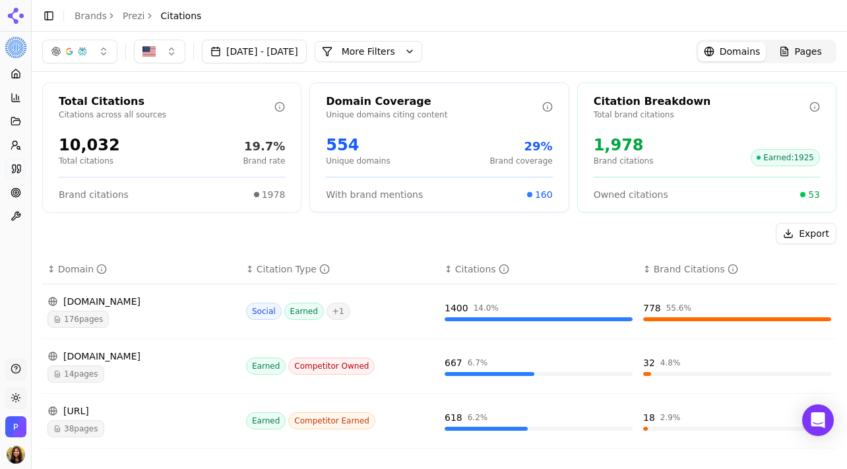
click at [418, 49] on button "More Filters" at bounding box center [369, 51] width 108 height 21
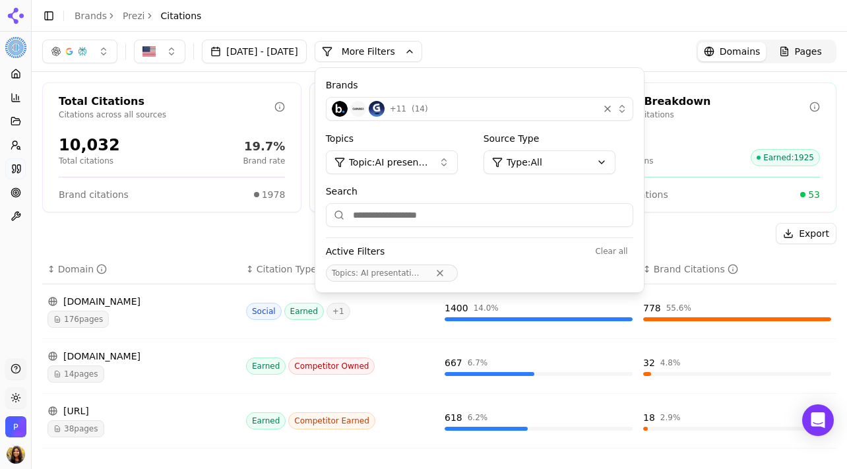
click at [527, 41] on div "Jul 25, 2025 - Aug 24, 2025 More More Filters Brands + 11 ( 14 ) Topics Topic: …" at bounding box center [439, 52] width 794 height 24
click at [307, 55] on button "Jul 25, 2025 - Aug 24, 2025" at bounding box center [254, 52] width 105 height 24
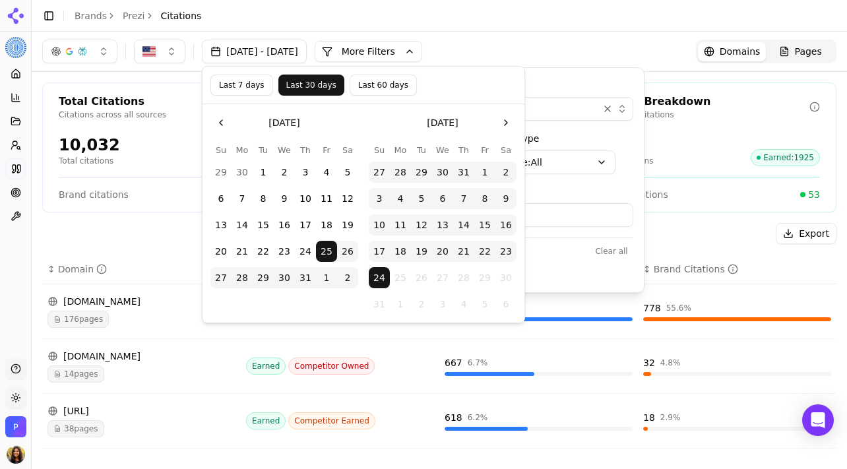
click at [249, 255] on button "21" at bounding box center [242, 251] width 21 height 21
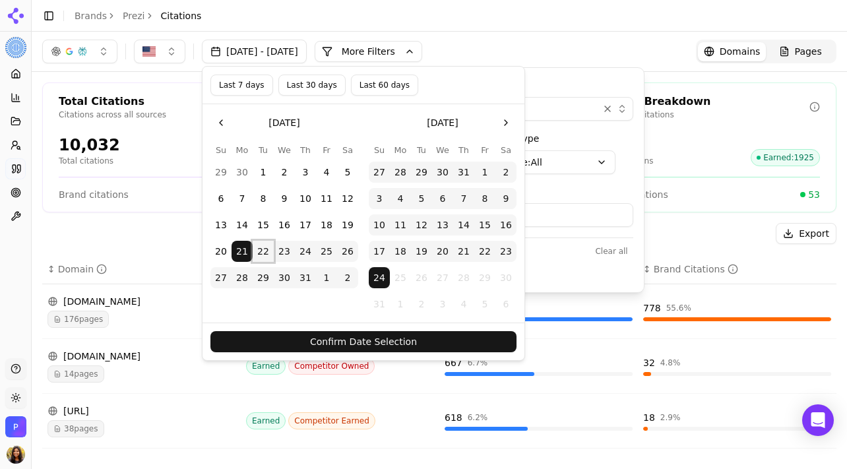
click at [259, 257] on button "22" at bounding box center [263, 251] width 21 height 21
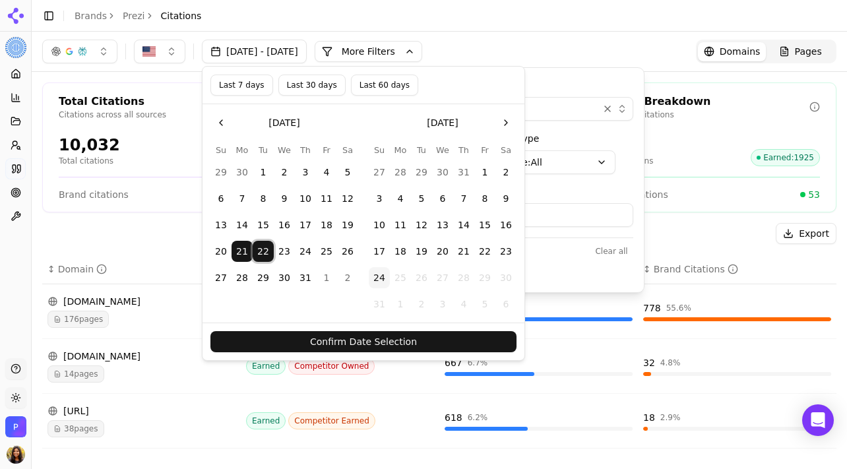
click at [242, 247] on button "21" at bounding box center [242, 251] width 21 height 21
click at [252, 257] on button "21" at bounding box center [242, 251] width 21 height 21
click at [257, 257] on button "22" at bounding box center [263, 251] width 21 height 21
click at [487, 248] on button "22" at bounding box center [484, 251] width 21 height 21
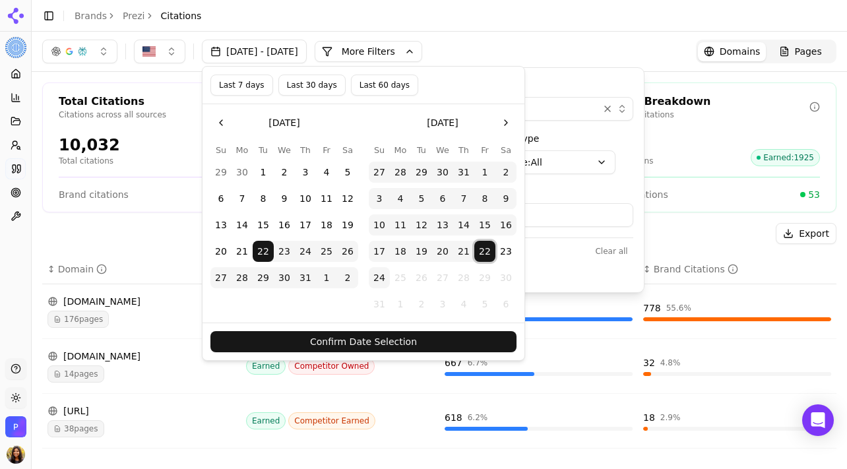
click at [463, 350] on button "Confirm Date Selection" at bounding box center [363, 341] width 306 height 21
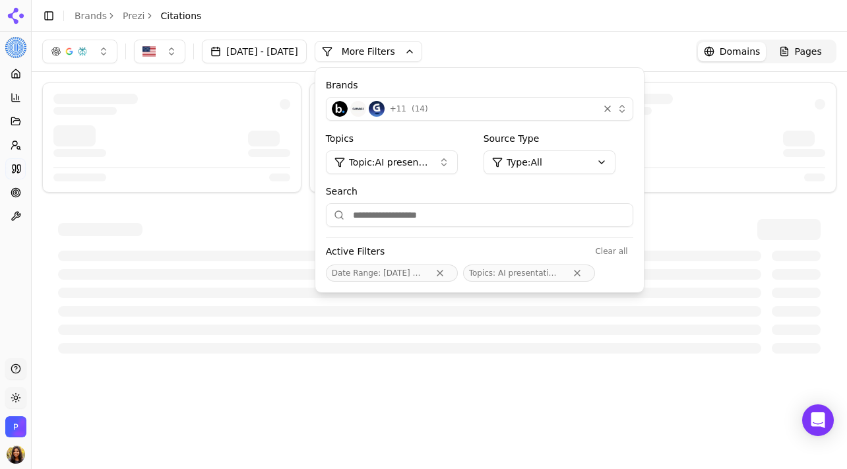
click at [422, 55] on button "More Filters" at bounding box center [369, 51] width 108 height 21
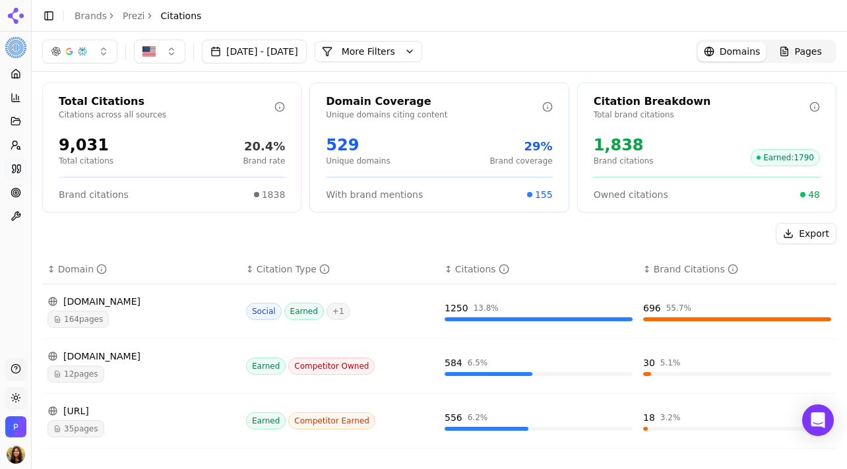
click at [422, 47] on button "More Filters" at bounding box center [369, 51] width 108 height 21
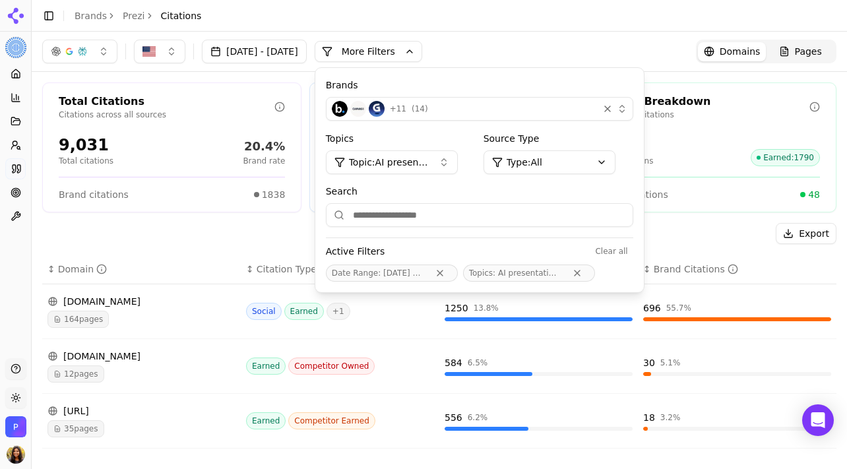
click at [432, 154] on button "Topic: AI presentation tools" at bounding box center [392, 162] width 132 height 24
click at [416, 213] on div "All" at bounding box center [440, 213] width 178 height 21
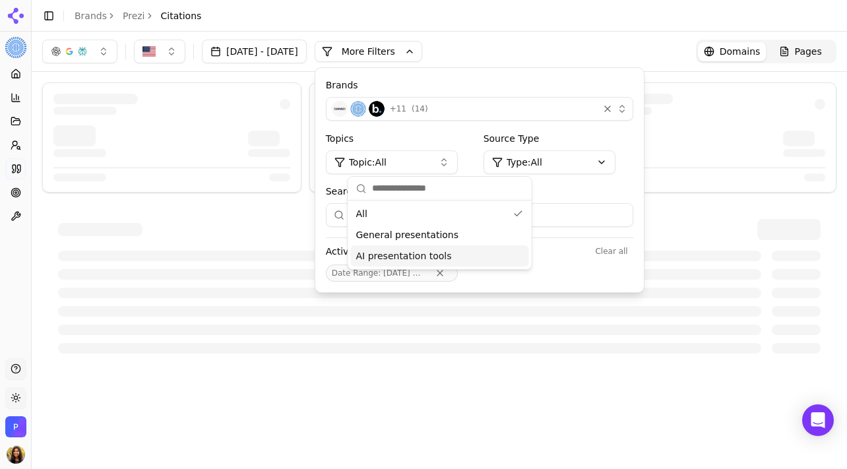
click at [569, 27] on header "Toggle Sidebar Brands Prezi Citations" at bounding box center [439, 16] width 815 height 32
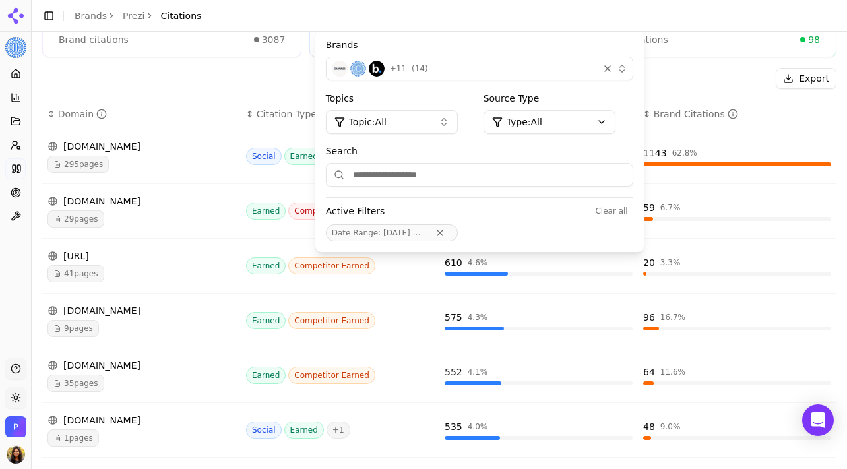
scroll to position [162, 0]
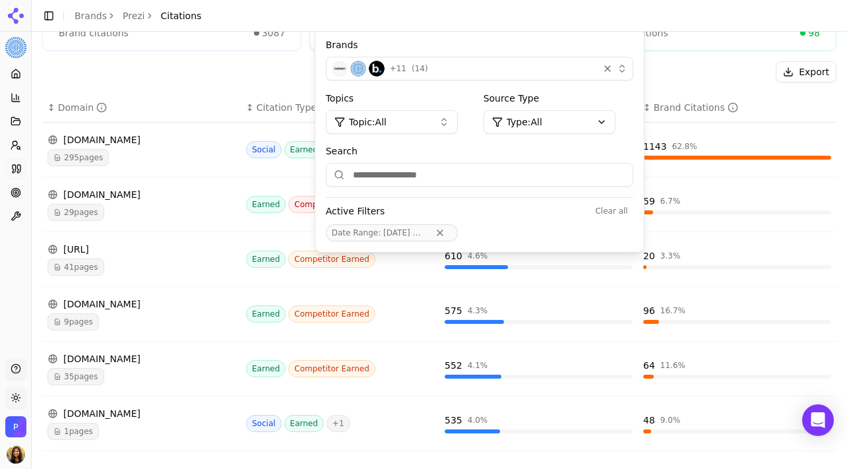
click at [710, 63] on div "Export" at bounding box center [439, 71] width 794 height 21
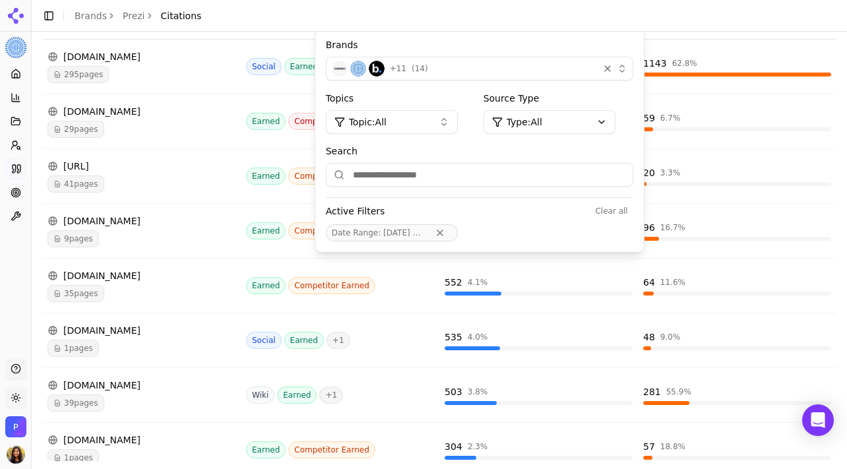
scroll to position [254, 0]
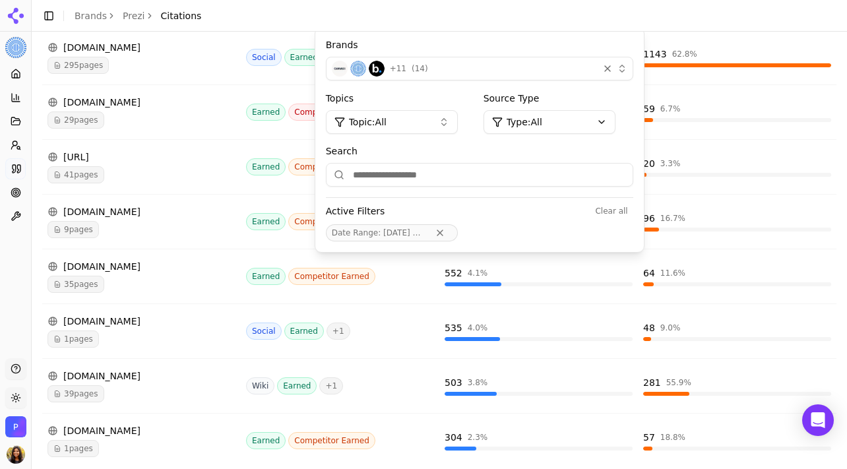
click at [778, 47] on div "1143 62.8 %" at bounding box center [737, 53] width 188 height 13
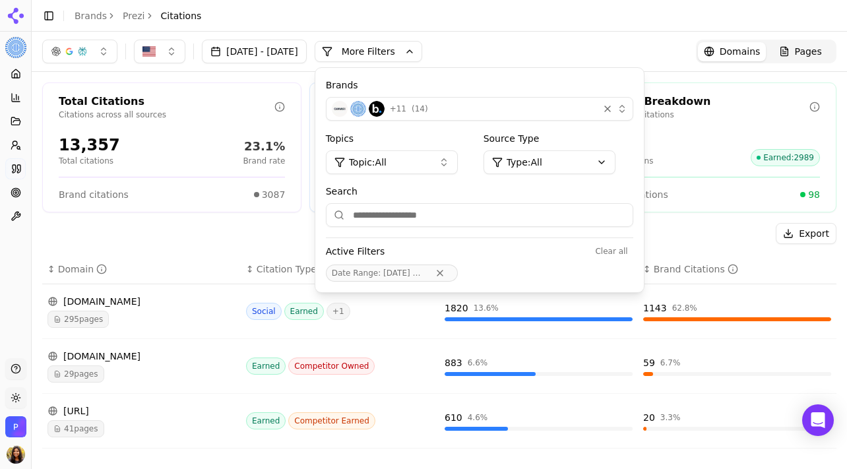
click at [409, 45] on button "More Filters" at bounding box center [369, 51] width 108 height 21
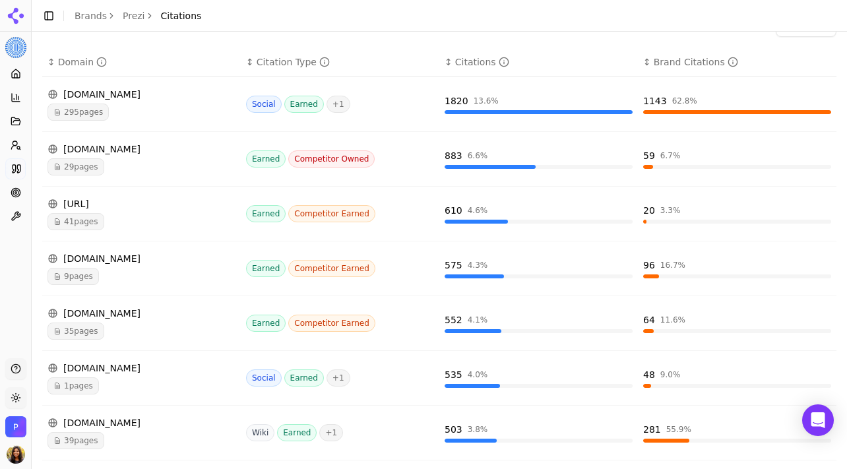
scroll to position [231, 0]
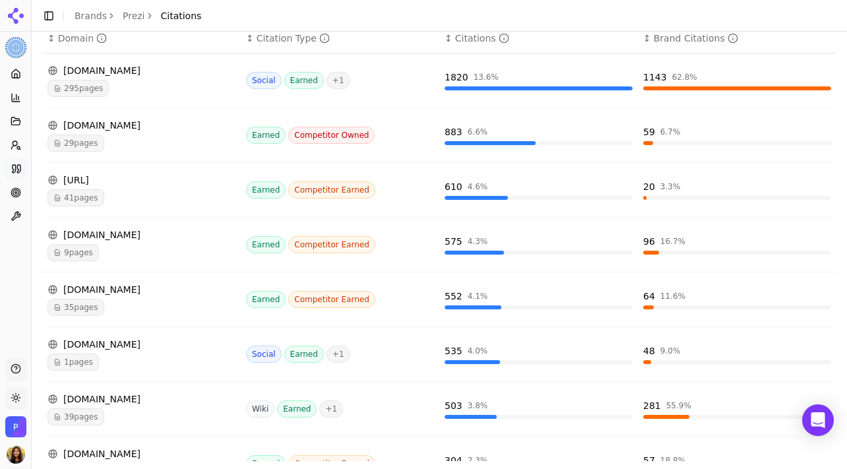
click at [86, 350] on div "youtube.com" at bounding box center [141, 344] width 188 height 13
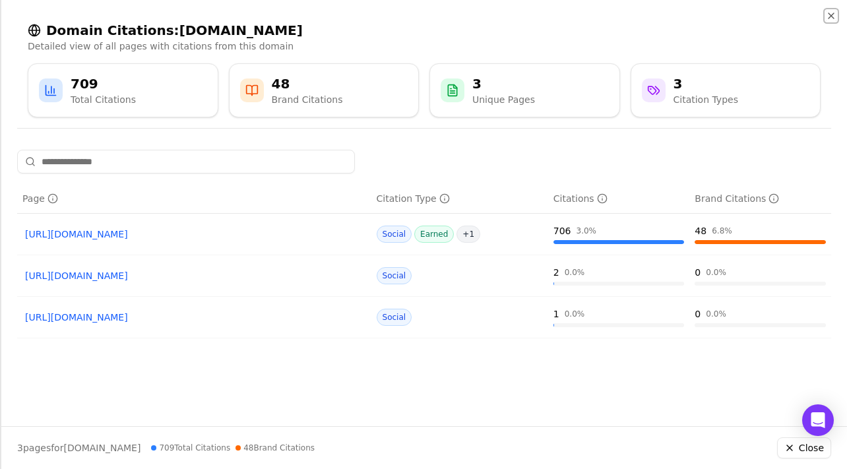
click at [834, 20] on icon "button" at bounding box center [831, 16] width 11 height 11
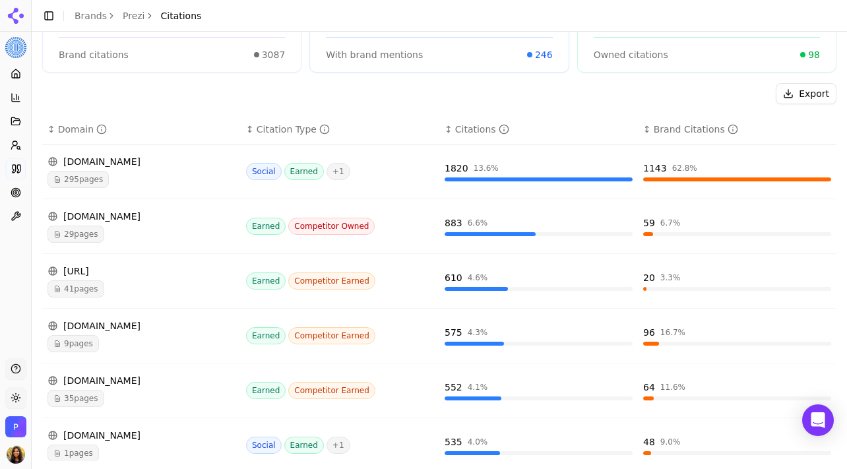
scroll to position [151, 0]
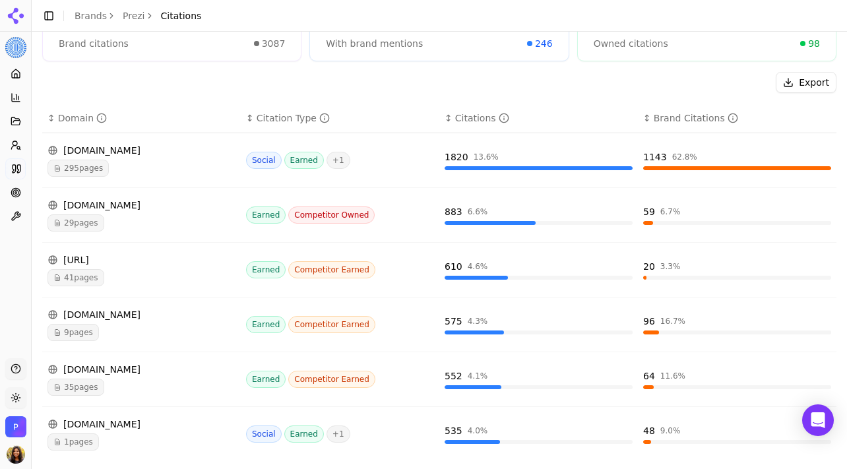
click at [682, 170] on div "Data table" at bounding box center [737, 168] width 188 height 4
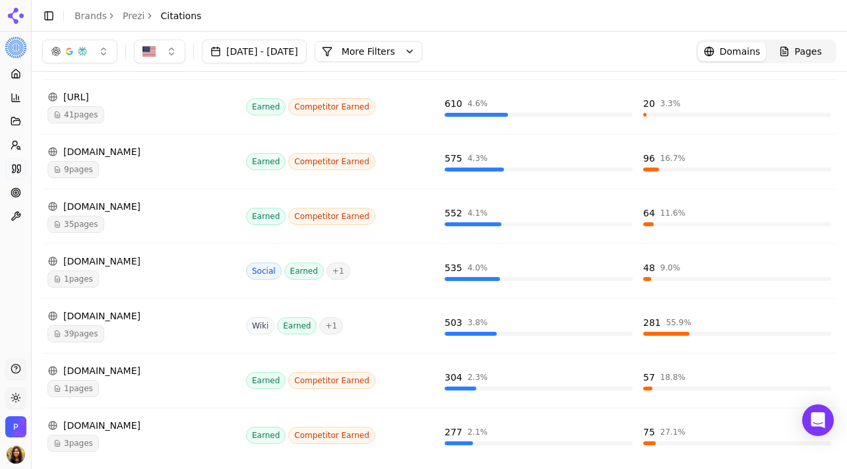
scroll to position [0, 0]
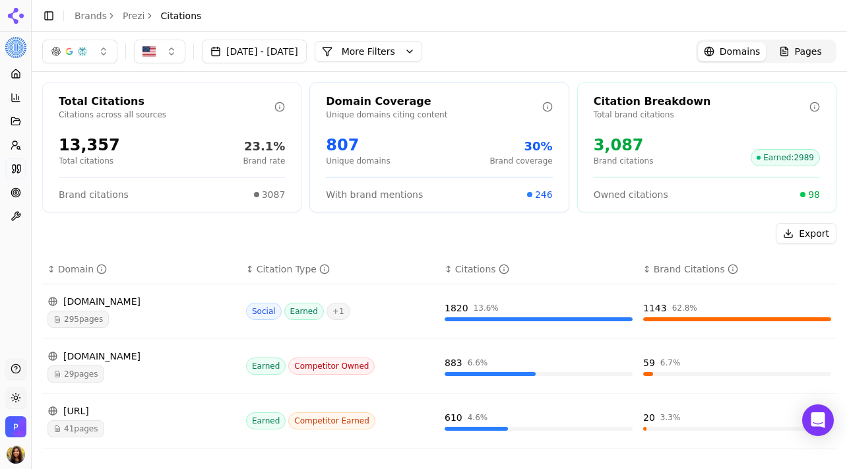
click at [89, 53] on button "button" at bounding box center [79, 52] width 75 height 24
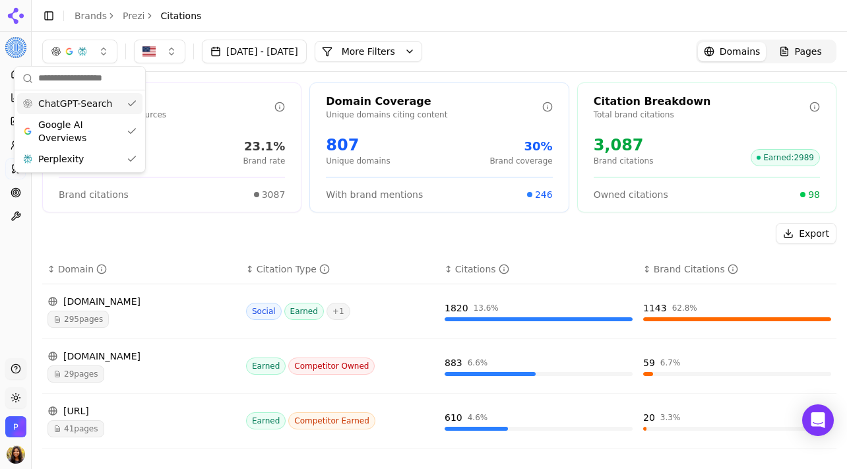
click at [89, 53] on button "button" at bounding box center [79, 52] width 75 height 24
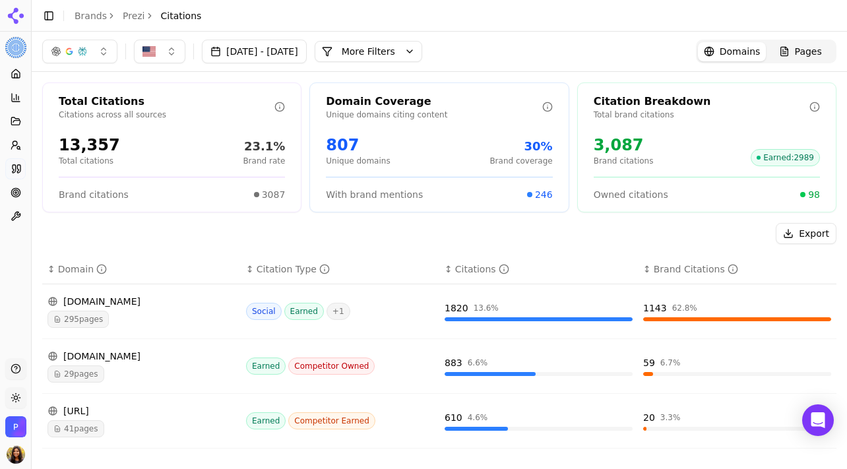
click at [414, 52] on button "More Filters" at bounding box center [369, 51] width 108 height 21
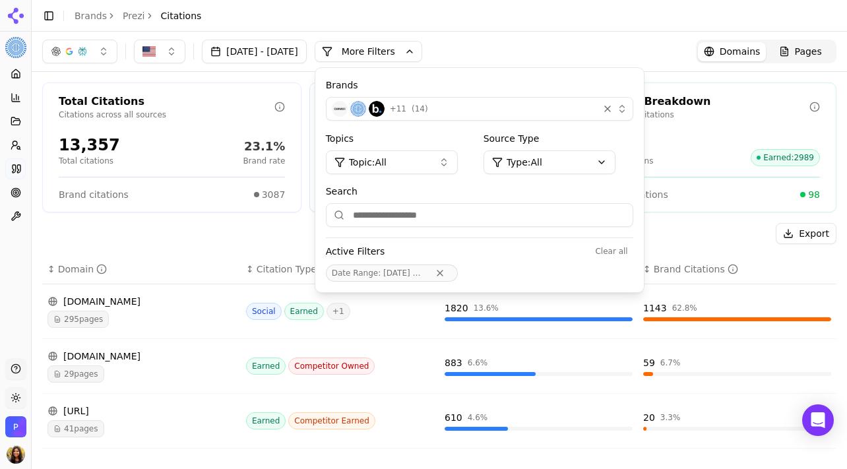
click at [406, 109] on span "+ 11" at bounding box center [398, 109] width 16 height 11
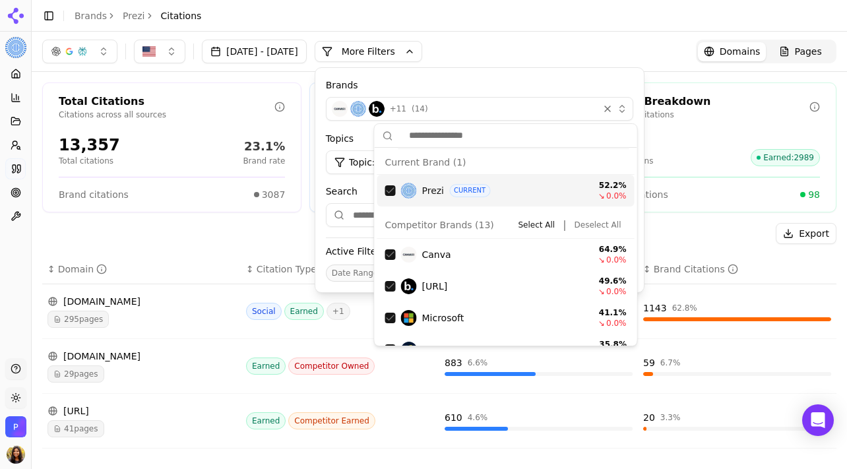
click at [390, 191] on div "Suggestions" at bounding box center [390, 190] width 11 height 11
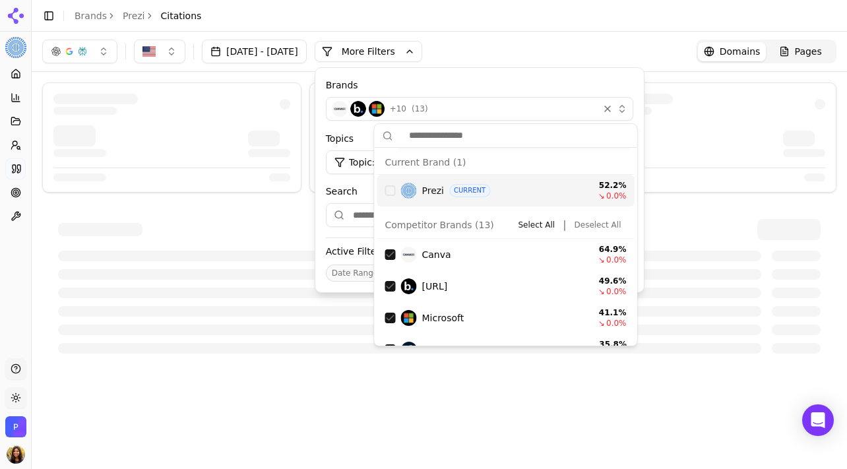
click at [593, 217] on button "Deselect All" at bounding box center [597, 225] width 57 height 16
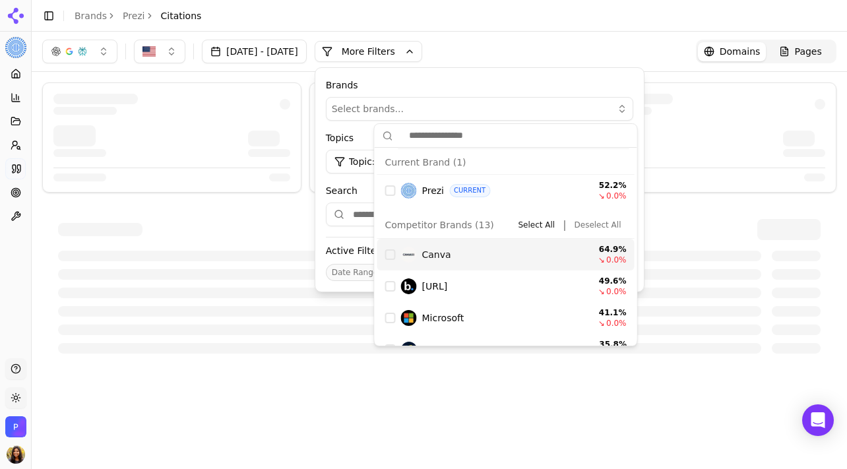
click at [385, 260] on div "Canva 64.9 % ↘ 0.0 %" at bounding box center [505, 255] width 257 height 32
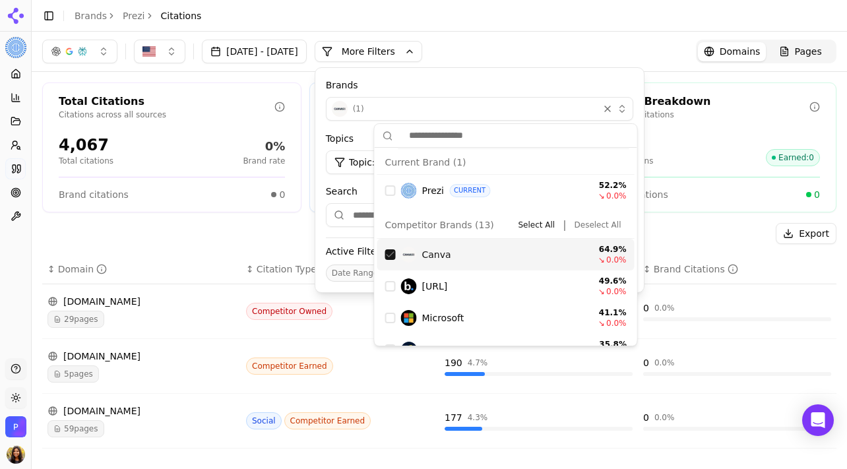
click at [237, 235] on div "Export" at bounding box center [439, 233] width 794 height 21
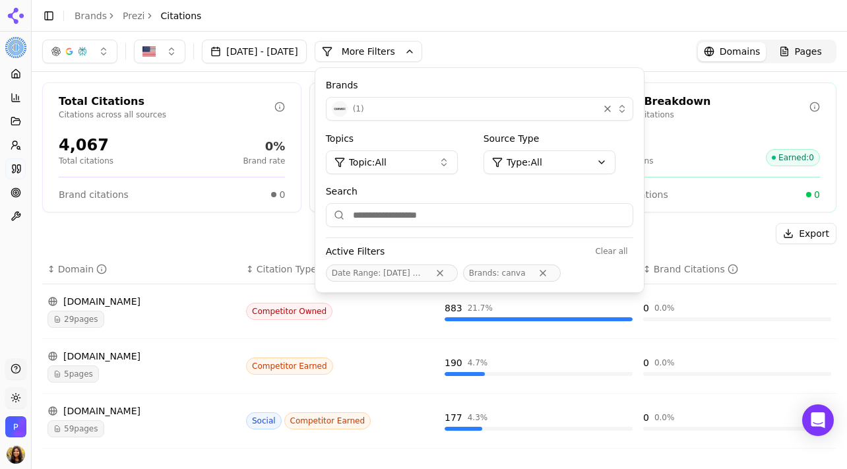
click at [237, 235] on div "Export" at bounding box center [439, 233] width 794 height 21
click at [387, 167] on span "Topic: All" at bounding box center [368, 162] width 38 height 13
click at [601, 38] on div "Jul 22, 2025 - Aug 22, 2025 More More Filters Brands ( 1 ) Topics Topic: All So…" at bounding box center [439, 52] width 815 height 40
click at [626, 33] on div "Jul 22, 2025 - Aug 22, 2025 More More Filters Brands ( 1 ) Topics Topic: All So…" at bounding box center [439, 52] width 815 height 40
click at [710, 74] on div "Total Citations Citations across all sources 4,067 Total citations 0% Brand rat…" at bounding box center [439, 473] width 815 height 802
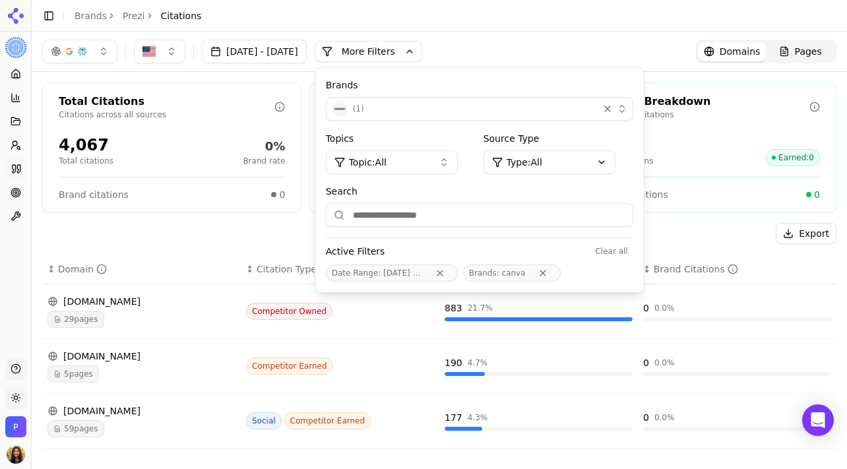
click at [377, 60] on button "More Filters" at bounding box center [369, 51] width 108 height 21
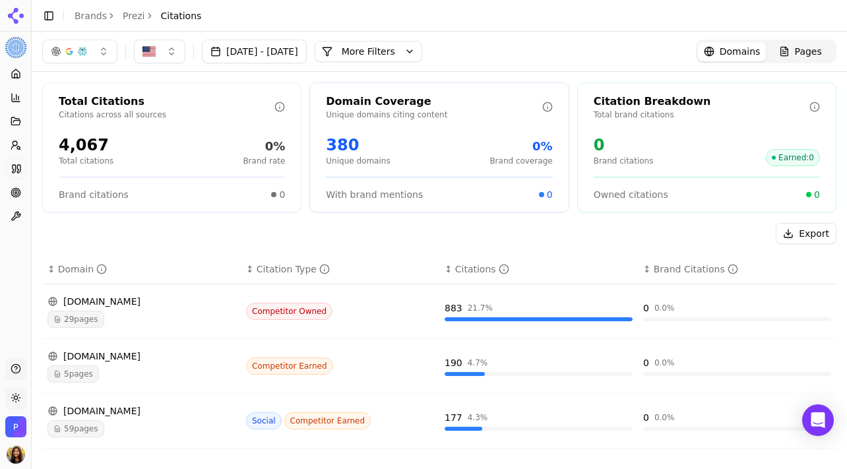
click at [414, 56] on button "More Filters" at bounding box center [369, 51] width 108 height 21
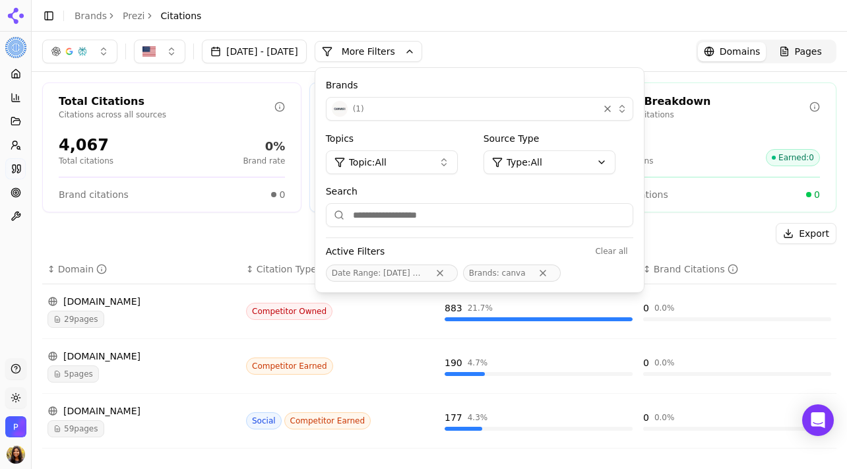
click at [416, 119] on button "( 1 )" at bounding box center [479, 109] width 307 height 24
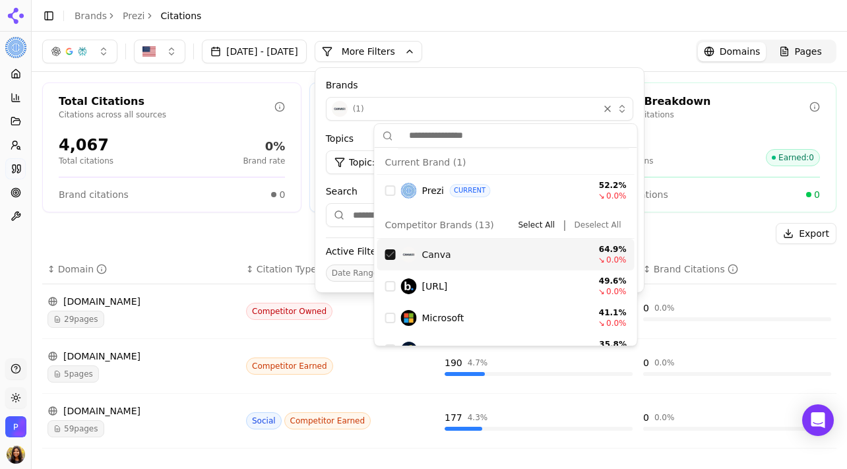
click at [390, 253] on div "Suggestions" at bounding box center [390, 254] width 11 height 11
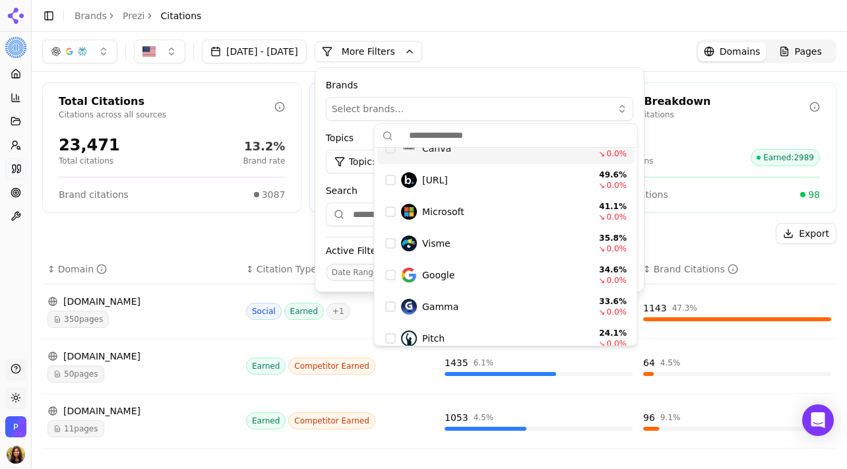
scroll to position [120, 0]
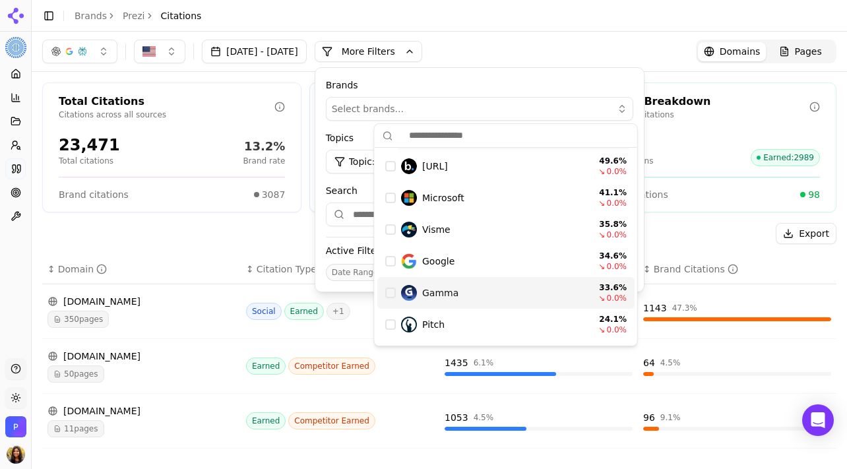
click at [390, 294] on div "Suggestions" at bounding box center [390, 293] width 11 height 11
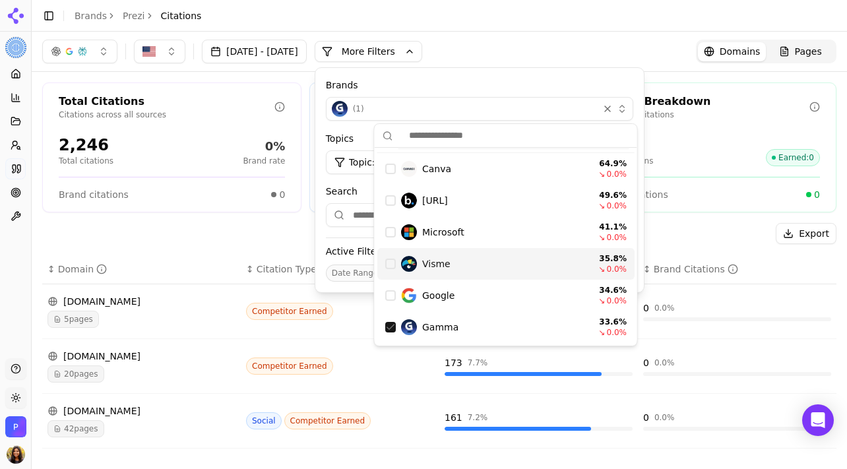
scroll to position [87, 0]
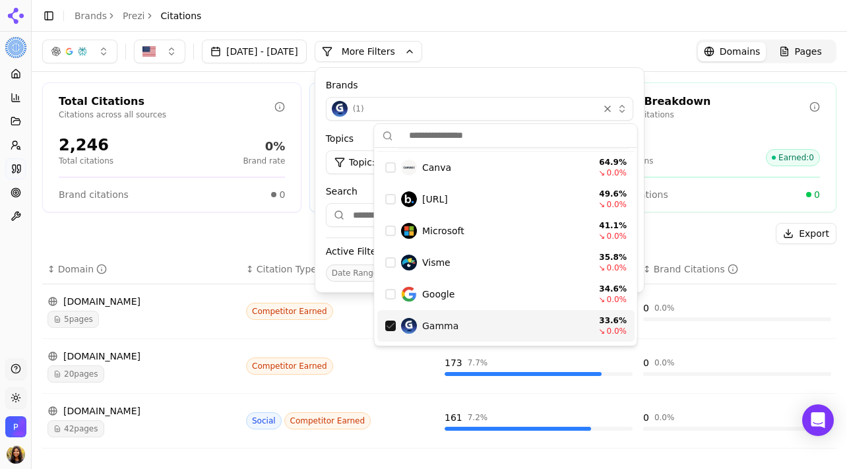
click at [391, 329] on div "Suggestions" at bounding box center [390, 326] width 11 height 11
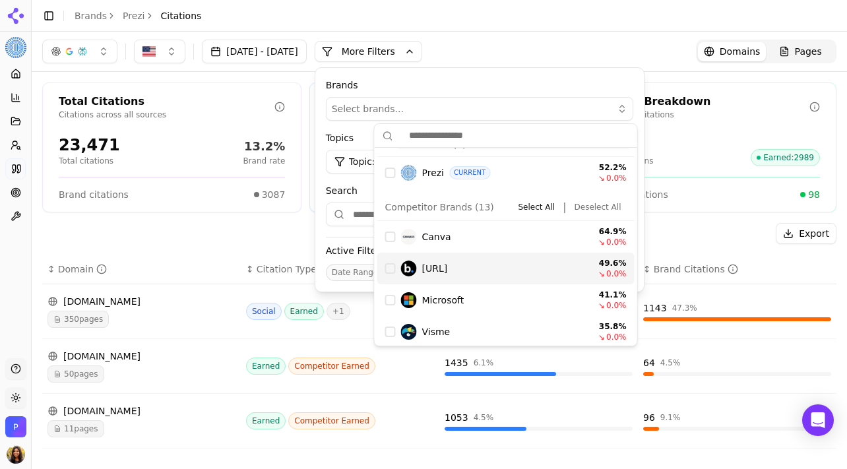
scroll to position [0, 0]
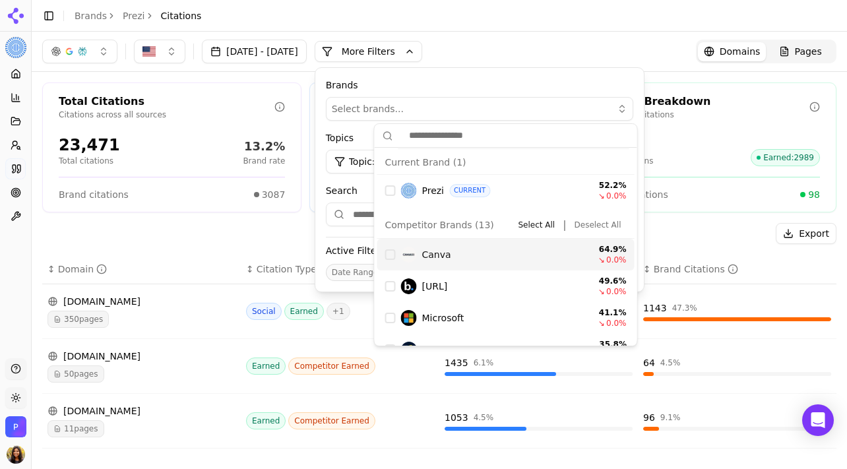
click at [385, 259] on div "Canva 64.9 % ↘ 0.0 %" at bounding box center [505, 255] width 257 height 32
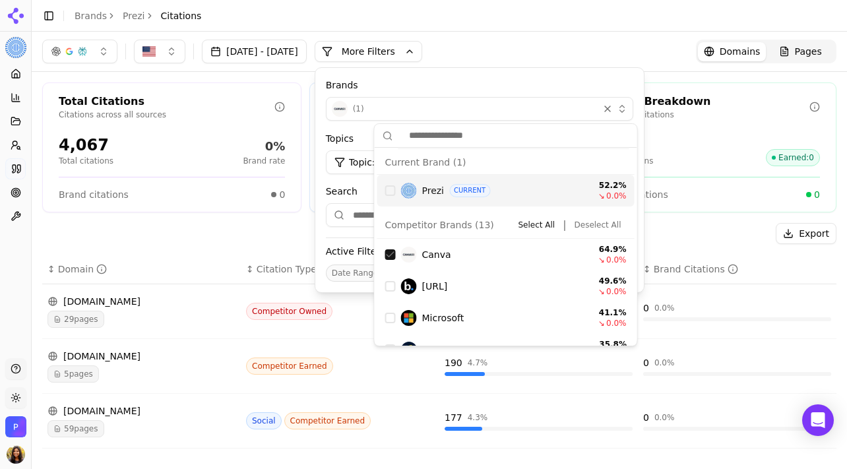
click at [268, 224] on div "Export" at bounding box center [439, 233] width 794 height 21
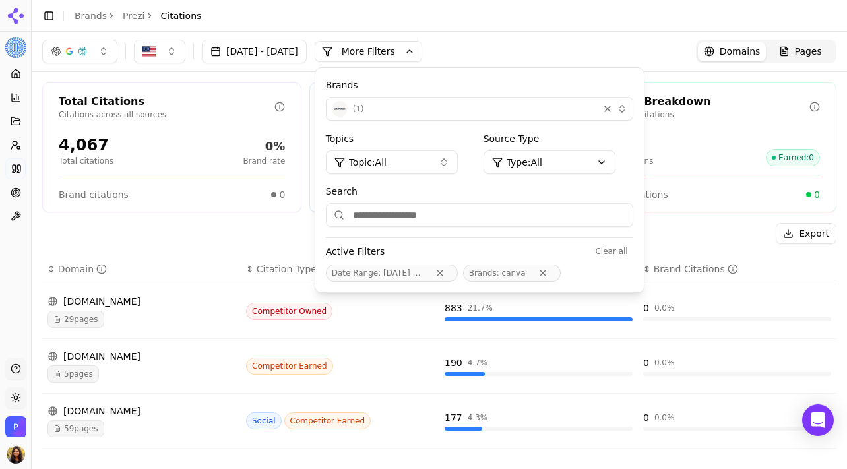
click at [289, 225] on div "Export" at bounding box center [439, 233] width 794 height 21
click at [456, 162] on button "Topic: All" at bounding box center [392, 162] width 132 height 24
click at [474, 94] on div "Brands ( 1 )" at bounding box center [479, 99] width 307 height 43
click at [472, 108] on div "( 1 )" at bounding box center [462, 109] width 261 height 16
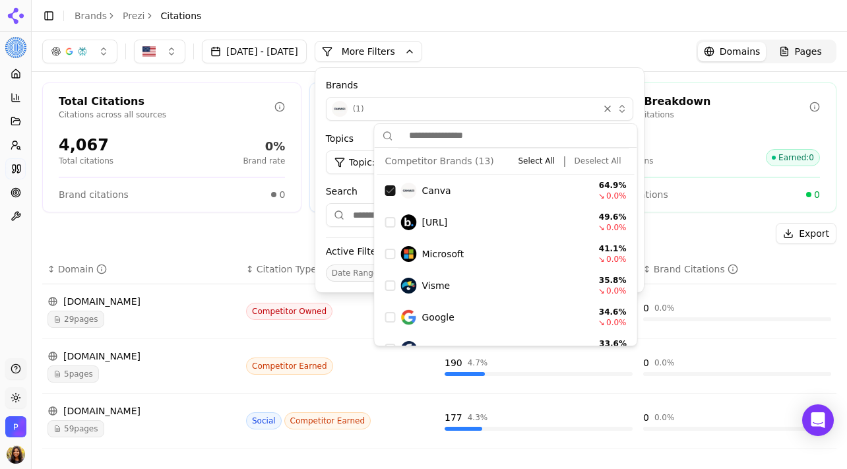
scroll to position [65, 0]
click at [204, 202] on div "Total Citations Citations across all sources 4,067 Total citations 0% Brand rat…" at bounding box center [171, 147] width 259 height 130
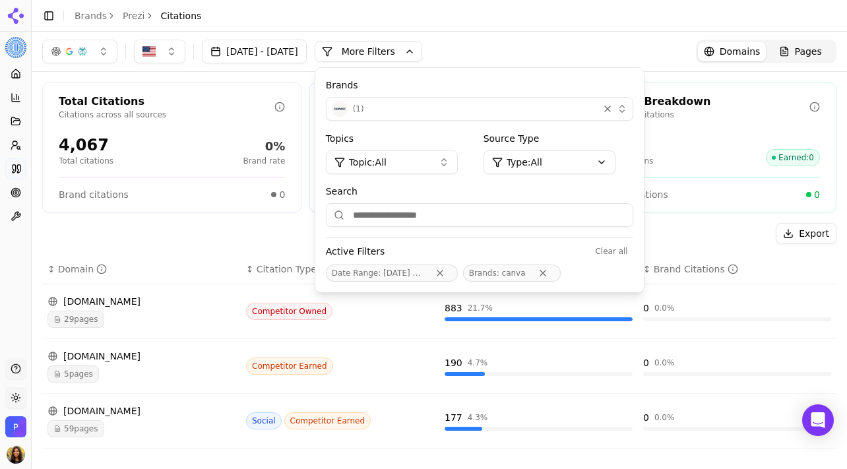
click at [247, 232] on div "Export" at bounding box center [439, 233] width 794 height 21
click at [598, 53] on div "Jul 22, 2025 - Aug 22, 2025 More More Filters Brands ( 1 ) Topics Topic: All So…" at bounding box center [439, 52] width 794 height 24
click at [627, 70] on div "Brands ( 1 ) Topics Topic: All Source Type Type: All Search Active Filters Clea…" at bounding box center [479, 180] width 328 height 224
click at [403, 48] on button "More Filters" at bounding box center [369, 51] width 108 height 21
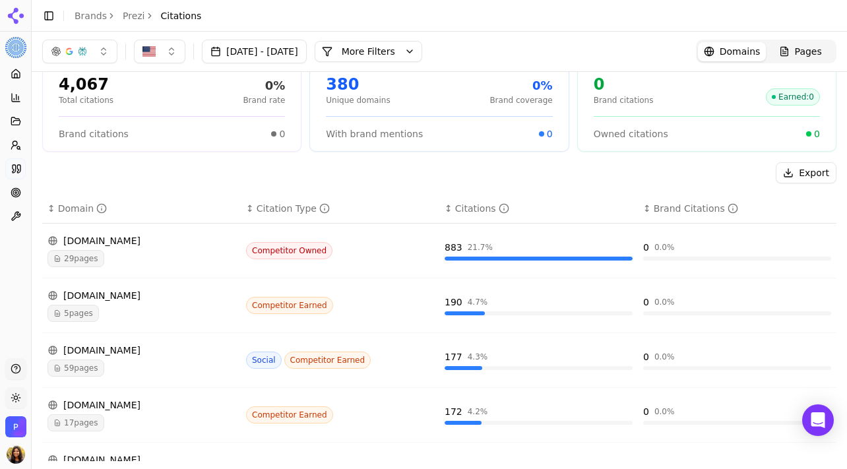
scroll to position [0, 0]
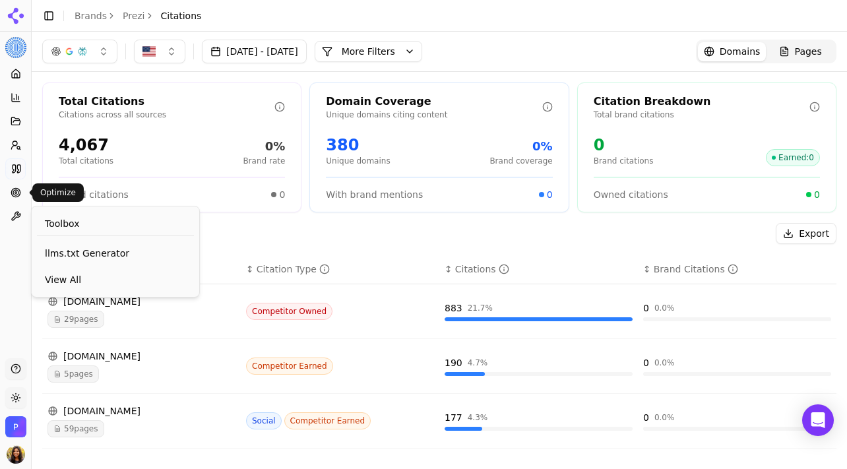
click at [15, 200] on link "Optimize" at bounding box center [15, 192] width 20 height 21
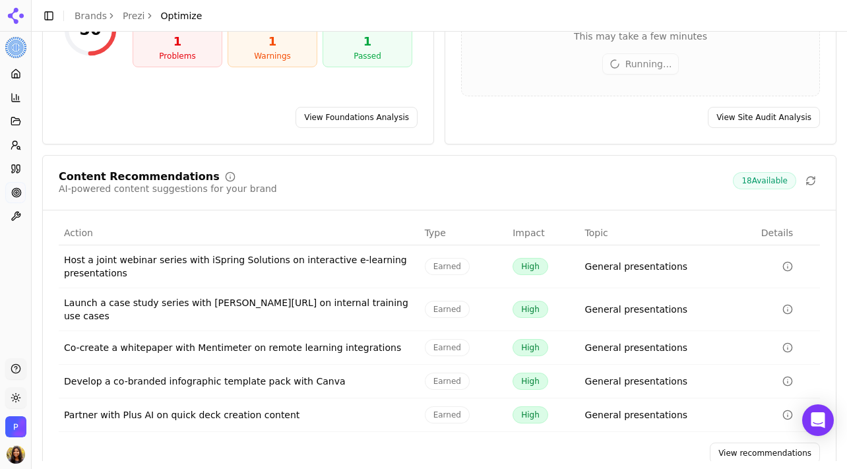
scroll to position [181, 0]
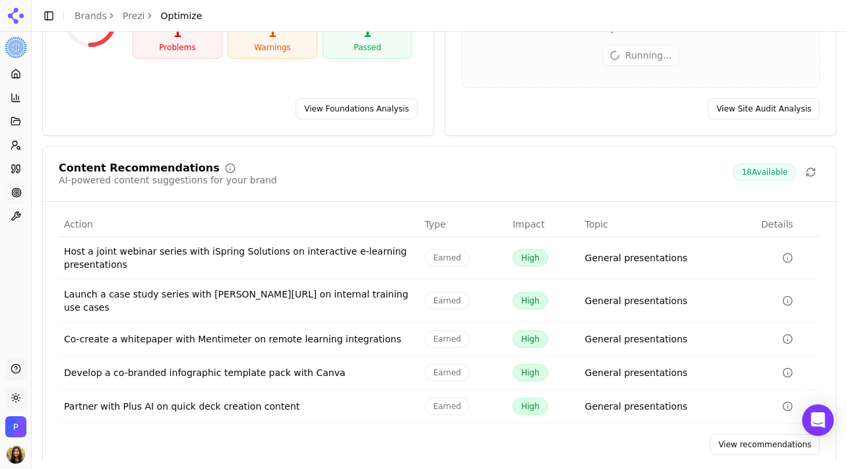
click at [793, 250] on button "Data table" at bounding box center [787, 258] width 53 height 16
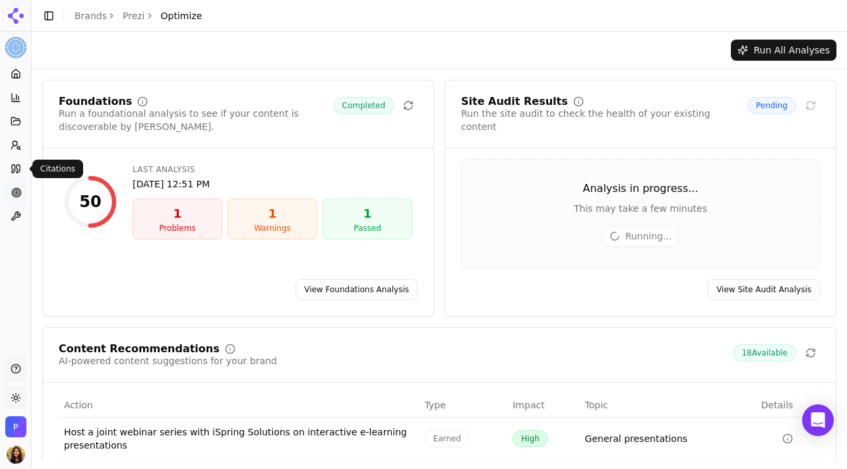
click at [11, 176] on link "Citations" at bounding box center [15, 168] width 20 height 21
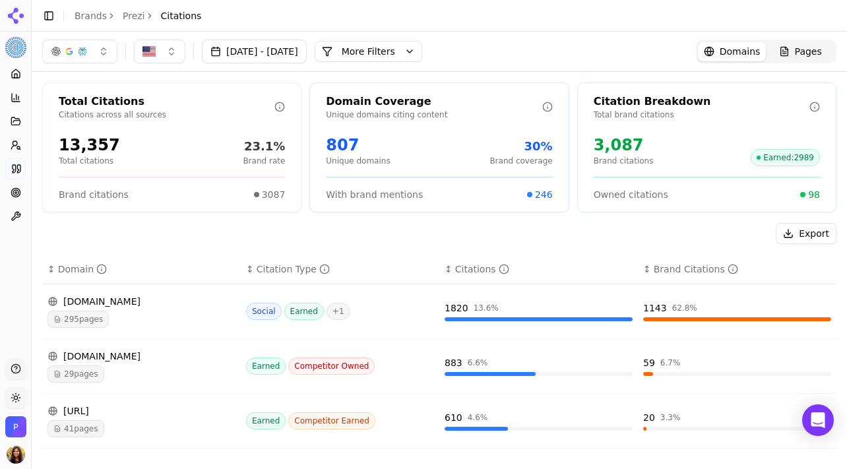
click at [126, 314] on div "295 pages" at bounding box center [141, 319] width 188 height 17
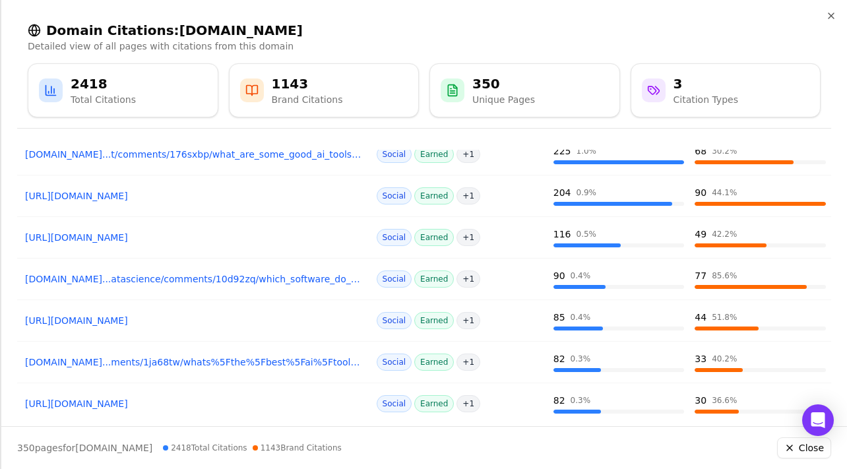
scroll to position [256, 0]
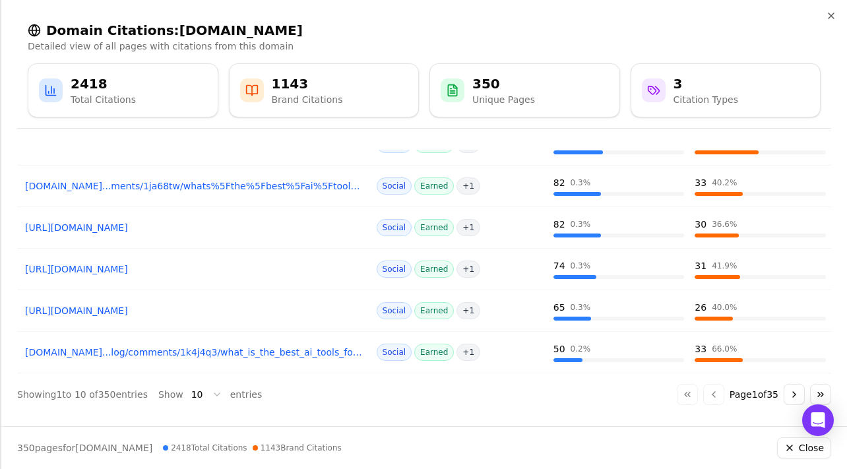
click at [827, 1] on div "Domain Citations: reddit.com Detailed view of all pages with citations from thi…" at bounding box center [424, 69] width 846 height 139
click at [829, 13] on icon "button" at bounding box center [831, 16] width 11 height 11
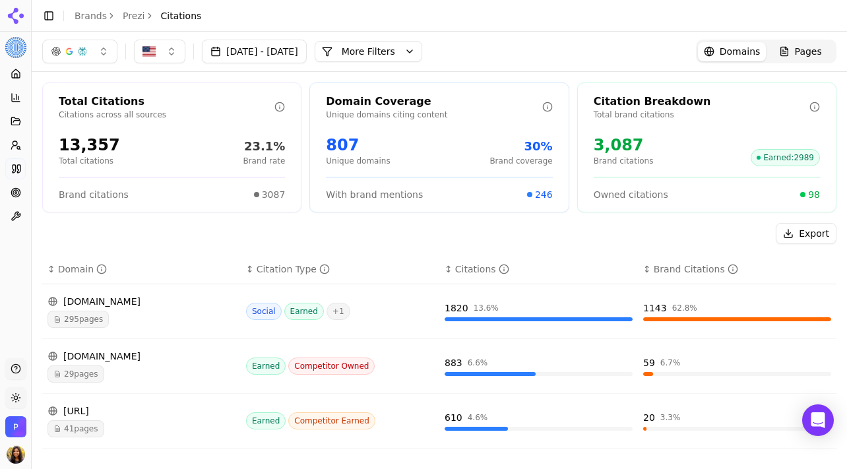
click at [415, 52] on button "More Filters" at bounding box center [369, 51] width 108 height 21
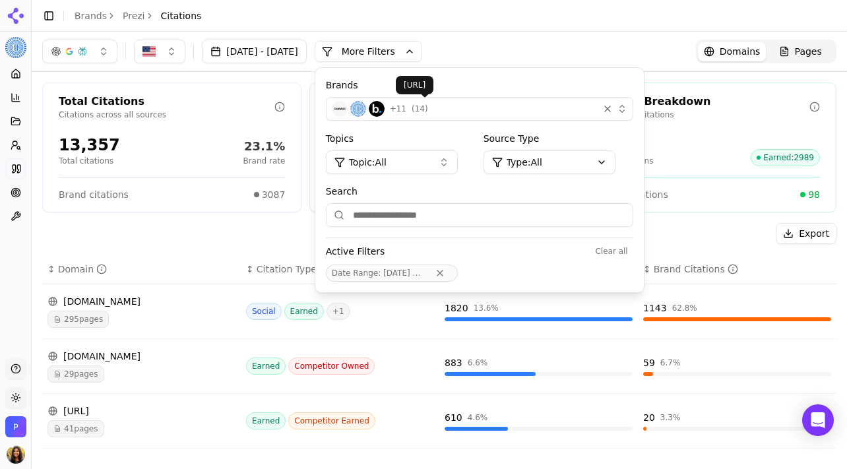
click at [385, 102] on div "button" at bounding box center [377, 109] width 16 height 16
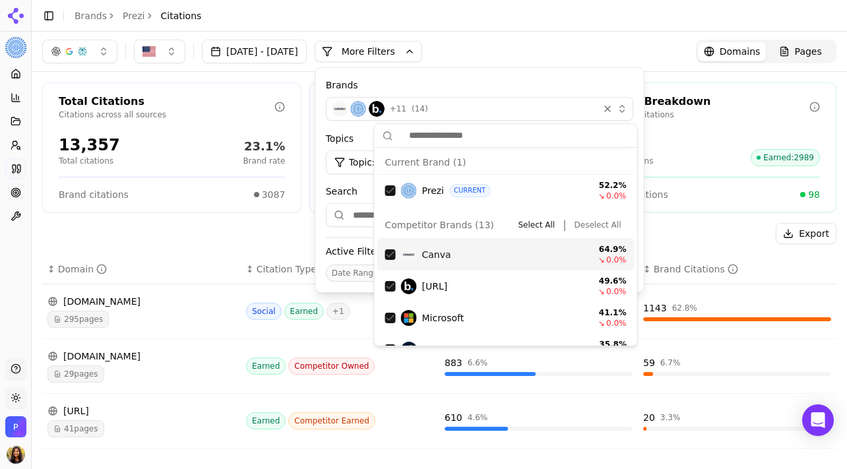
click at [586, 221] on button "Deselect All" at bounding box center [597, 225] width 57 height 16
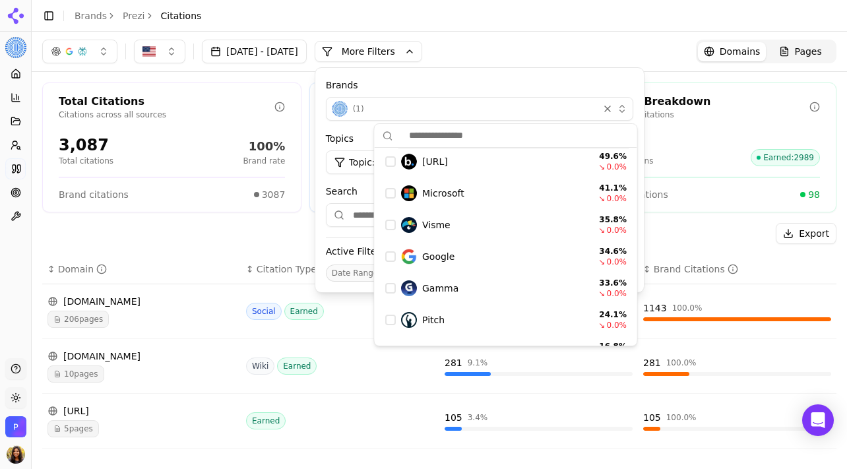
scroll to position [0, 0]
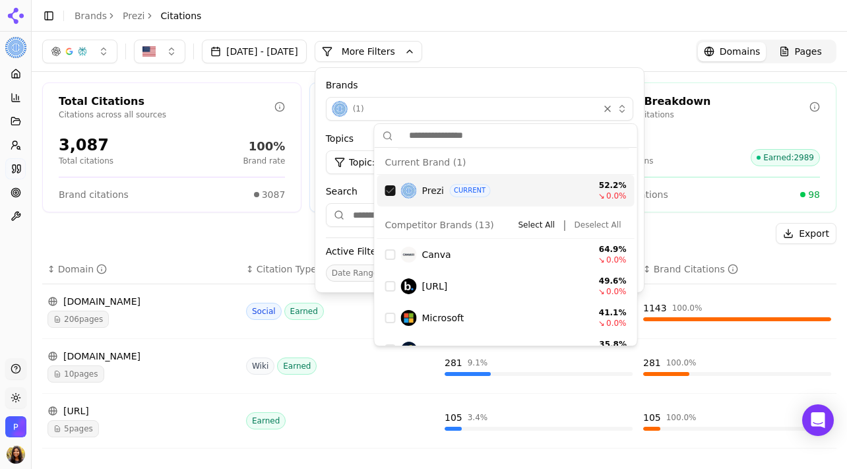
click at [726, 235] on div "Export" at bounding box center [439, 233] width 794 height 21
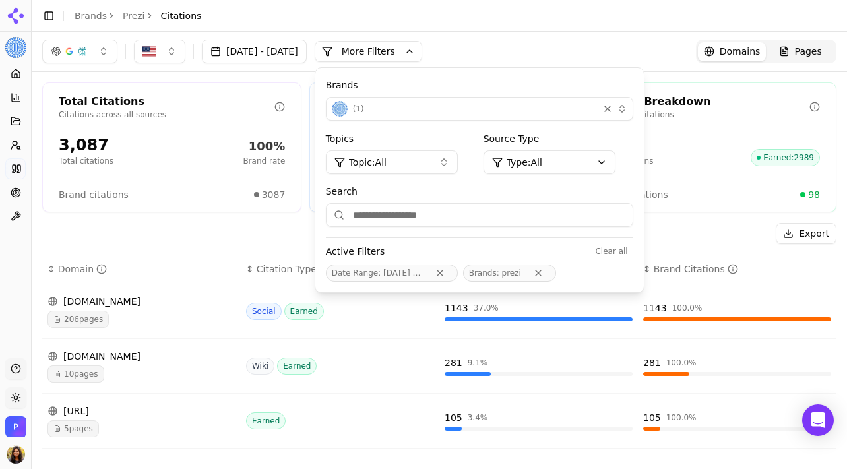
click at [726, 235] on div "Export" at bounding box center [439, 233] width 794 height 21
click at [670, 47] on div "Jul 22, 2025 - Aug 22, 2025 More More Filters Brands ( 1 ) Topics Topic: All So…" at bounding box center [439, 52] width 794 height 24
click at [747, 172] on div "Citation Breakdown Total brand citations 3,087 Brand citations Earned : 2989 Ow…" at bounding box center [706, 147] width 259 height 130
click at [592, 47] on div "Jul 22, 2025 - Aug 22, 2025 More More Filters Brands ( 1 ) Topics Topic: All So…" at bounding box center [439, 52] width 794 height 24
click at [422, 41] on button "More Filters" at bounding box center [369, 51] width 108 height 21
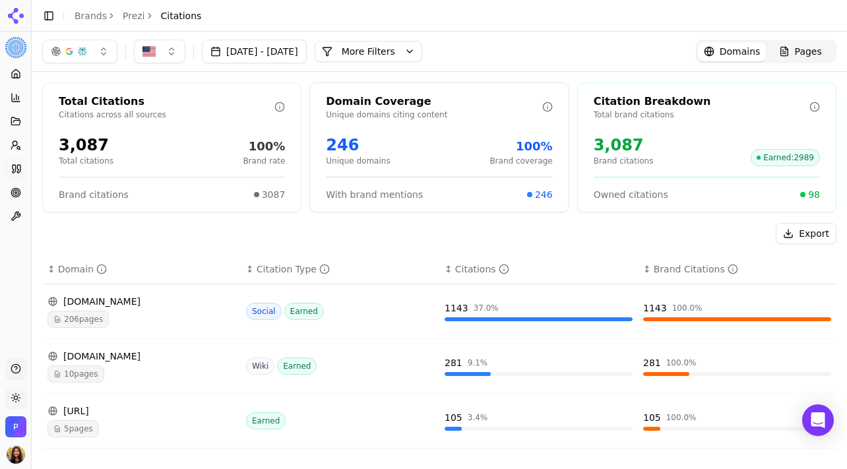
click at [422, 56] on button "More Filters" at bounding box center [369, 51] width 108 height 21
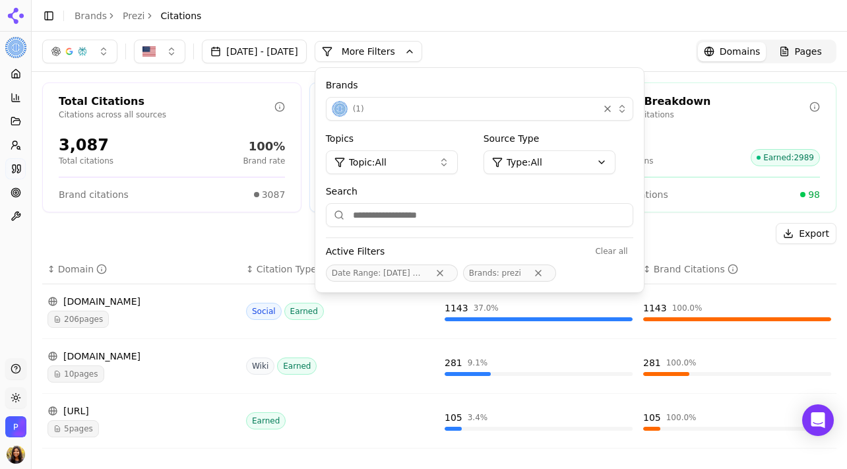
click at [664, 54] on div "Jul 22, 2025 - Aug 22, 2025 More More Filters Brands ( 1 ) Topics Topic: All So…" at bounding box center [439, 52] width 794 height 24
click at [718, 102] on div "Citation Breakdown" at bounding box center [702, 102] width 216 height 16
click at [422, 46] on button "More Filters" at bounding box center [369, 51] width 108 height 21
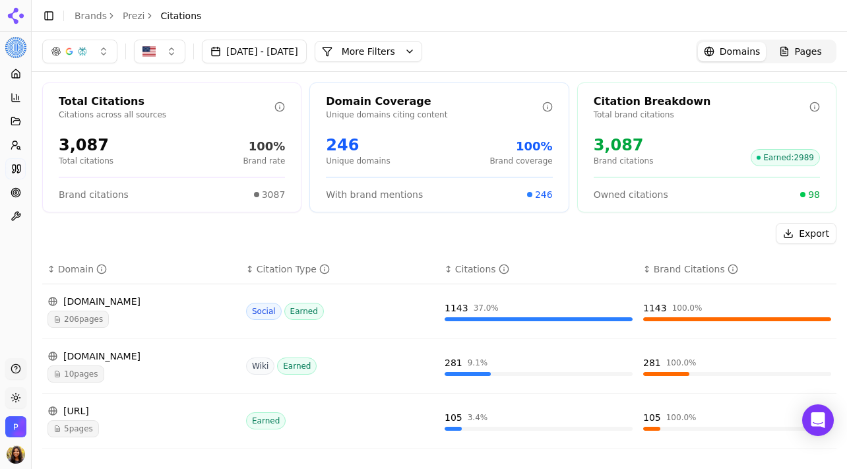
click at [418, 53] on button "More Filters" at bounding box center [369, 51] width 108 height 21
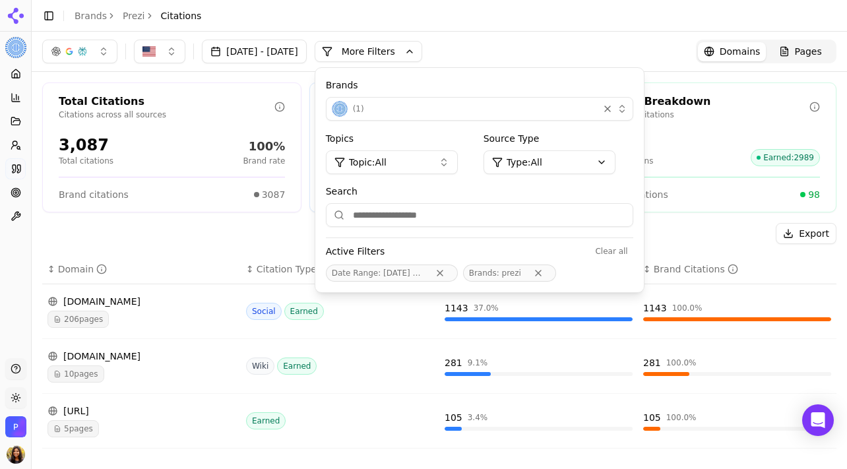
click at [387, 158] on span "Topic: All" at bounding box center [368, 162] width 38 height 13
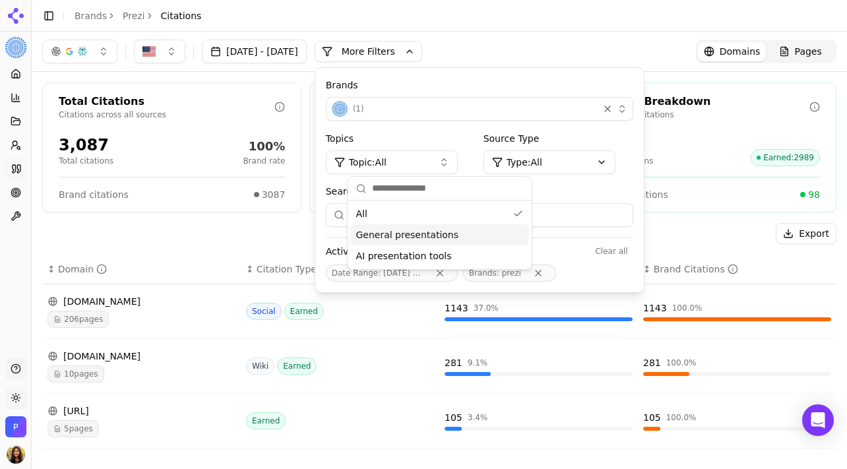
click at [406, 230] on span "General presentations" at bounding box center [407, 234] width 103 height 13
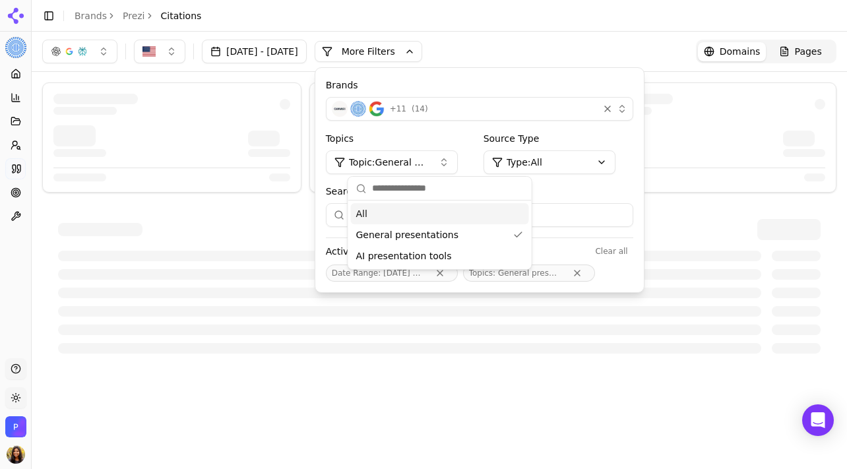
click at [486, 214] on div "All" at bounding box center [440, 213] width 178 height 21
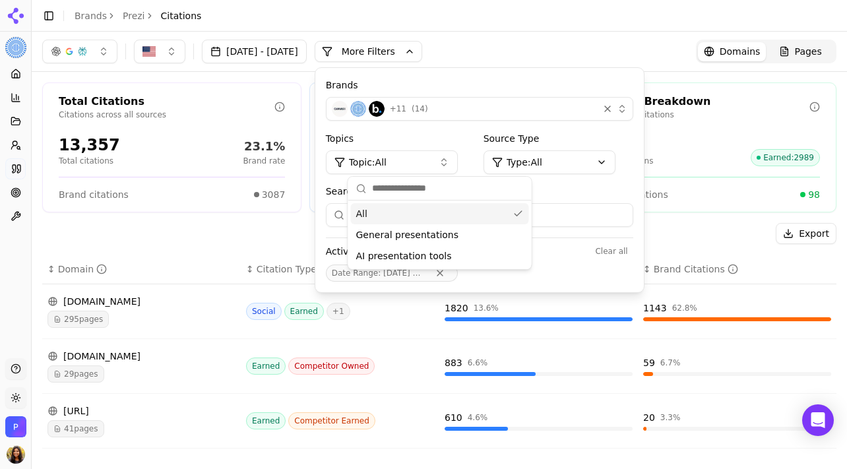
click at [526, 115] on div "+ 11 ( 14 )" at bounding box center [462, 109] width 261 height 16
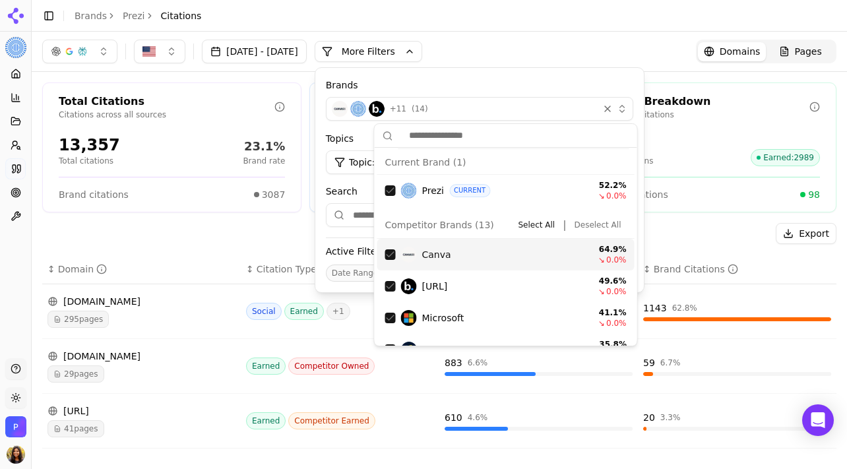
click at [590, 226] on button "Deselect All" at bounding box center [597, 225] width 57 height 16
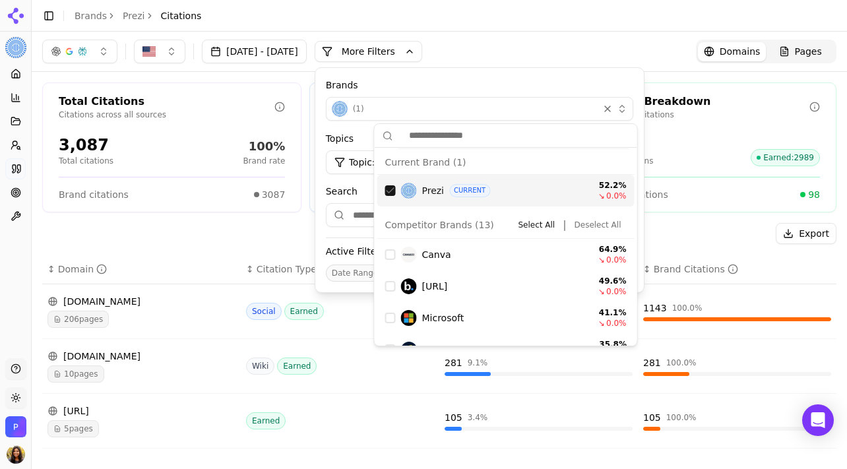
click at [555, 40] on div "Jul 22, 2025 - Aug 22, 2025 More More Filters Brands ( 1 ) Topics Topic: All So…" at bounding box center [439, 52] width 794 height 24
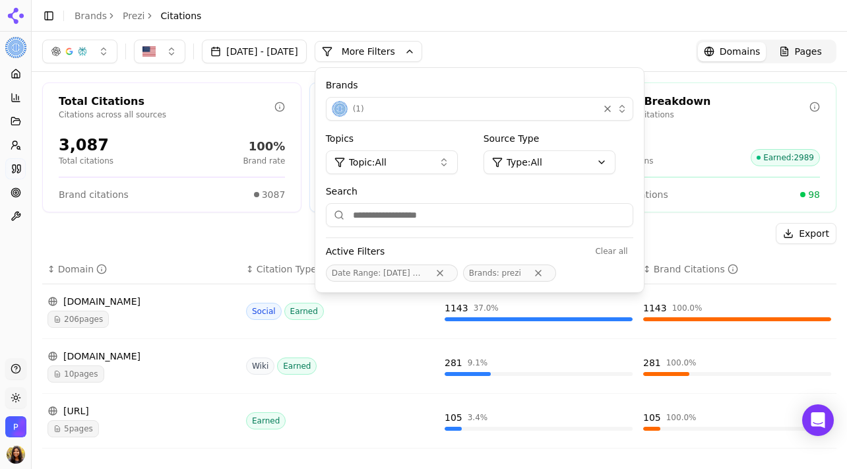
click at [422, 45] on button "More Filters" at bounding box center [369, 51] width 108 height 21
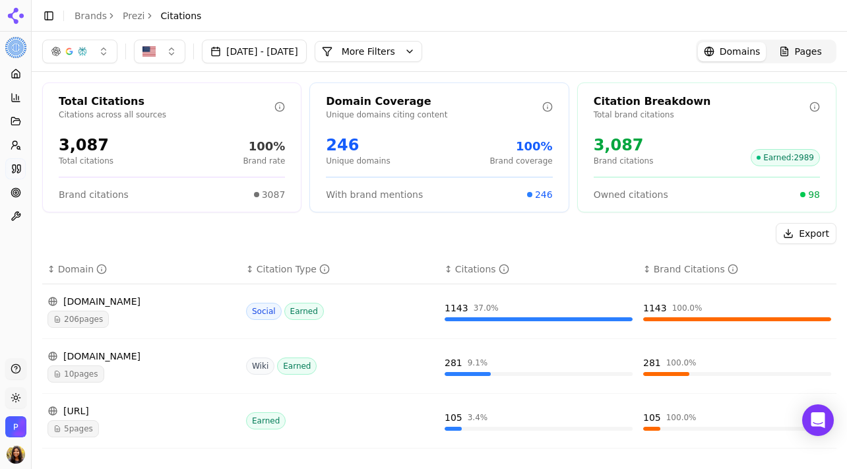
click at [803, 53] on span "Pages" at bounding box center [808, 51] width 27 height 13
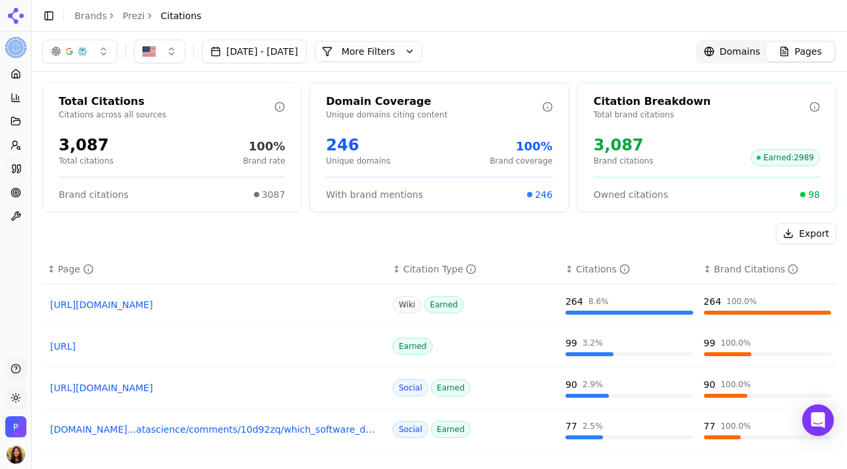
click at [753, 50] on span "Domains" at bounding box center [740, 51] width 41 height 13
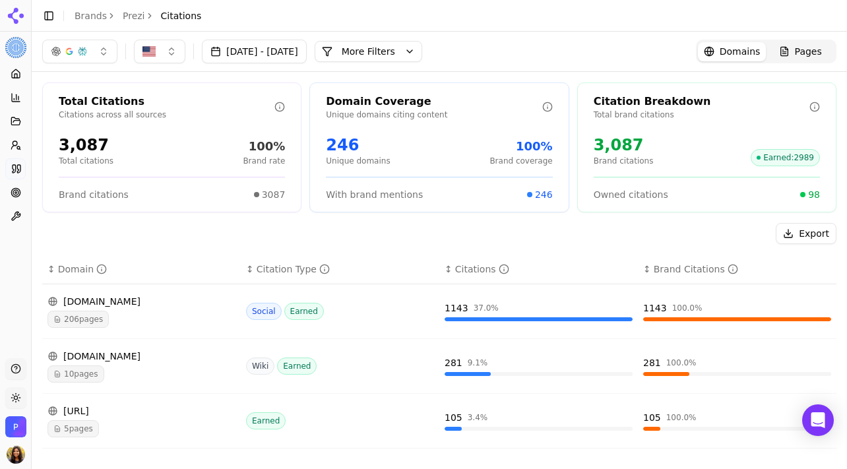
click at [787, 56] on div "Pages" at bounding box center [800, 51] width 43 height 13
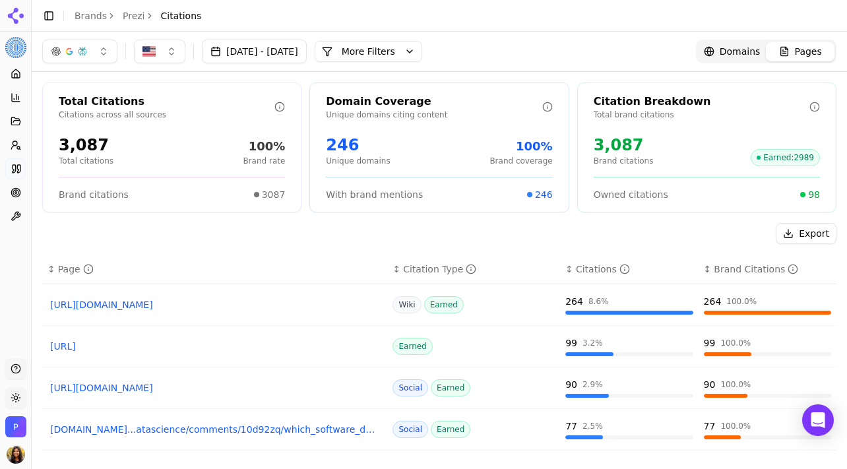
click at [751, 60] on link "Domains" at bounding box center [732, 51] width 69 height 19
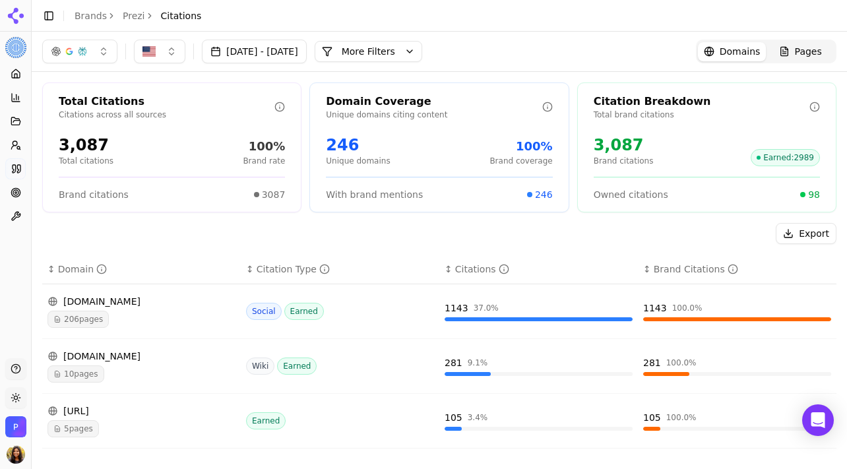
click at [404, 55] on button "More Filters" at bounding box center [369, 51] width 108 height 21
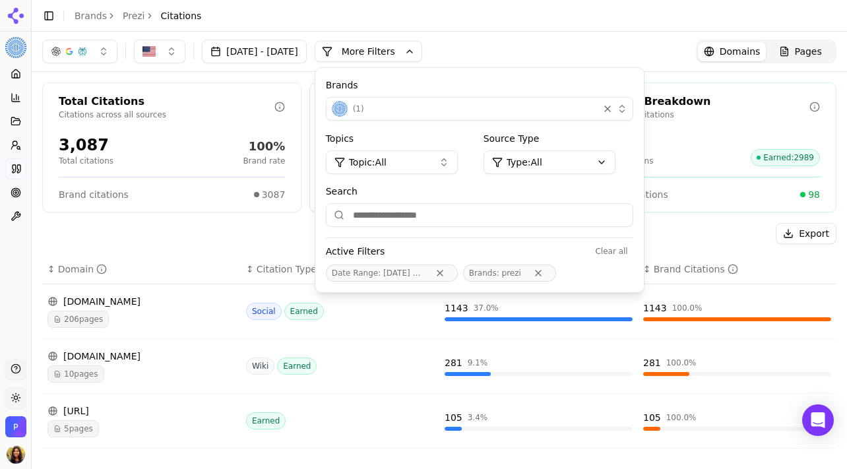
click at [387, 166] on span "Topic: All" at bounding box center [368, 162] width 38 height 13
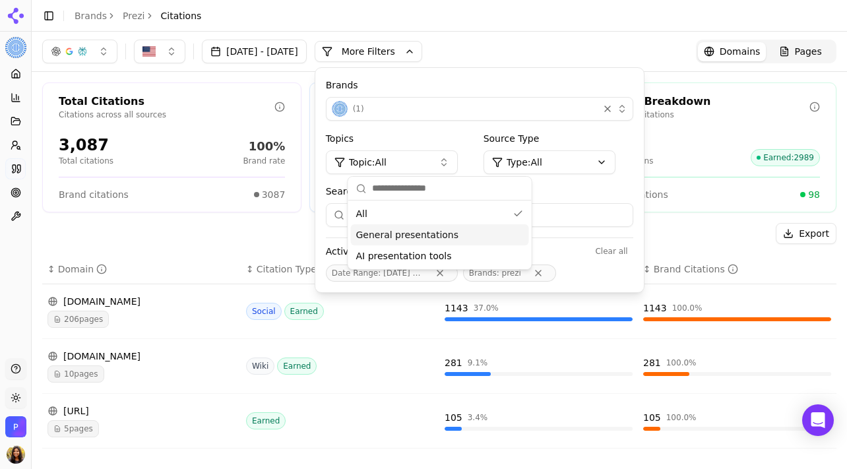
click at [409, 237] on span "General presentations" at bounding box center [407, 234] width 103 height 13
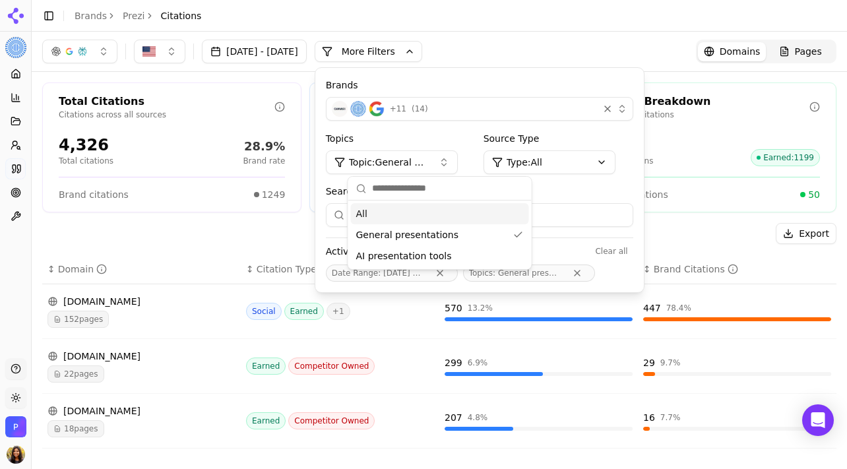
click at [485, 110] on div "+ 11 ( 14 )" at bounding box center [462, 109] width 261 height 16
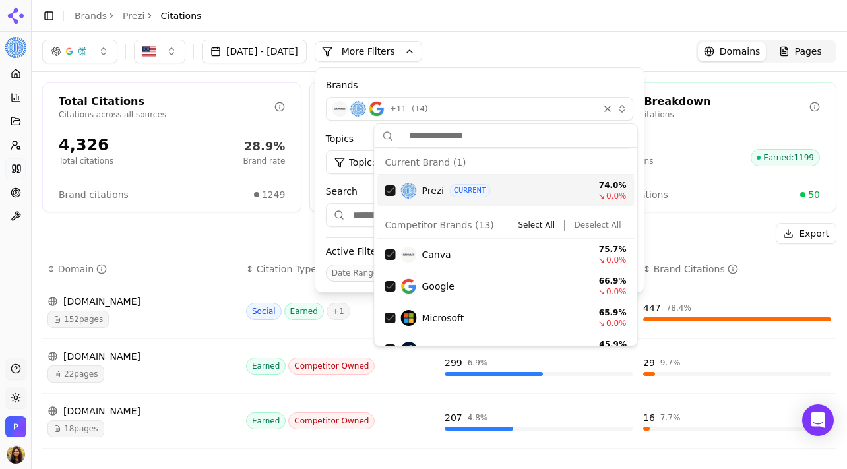
click at [559, 220] on button "Select All" at bounding box center [535, 225] width 47 height 16
click at [589, 220] on button "Deselect All" at bounding box center [597, 225] width 57 height 16
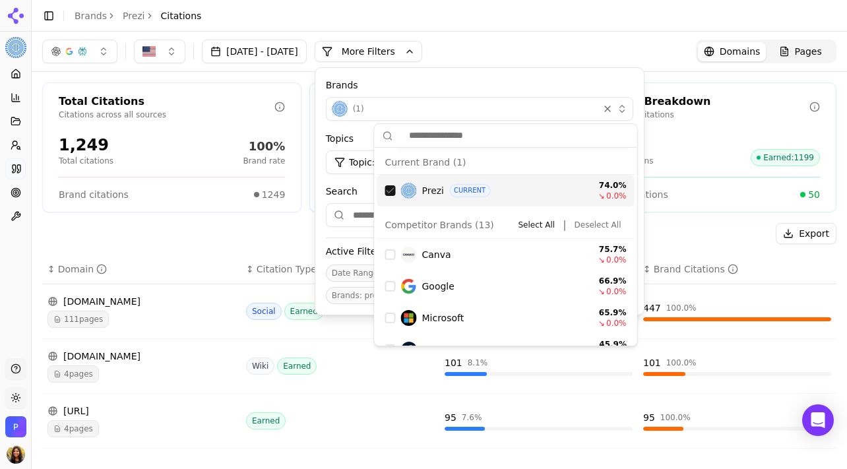
click at [577, 55] on div "Jul 22, 2025 - Aug 22, 2025 More More Filters Brands ( 1 ) Topics Topic: Genera…" at bounding box center [439, 52] width 794 height 24
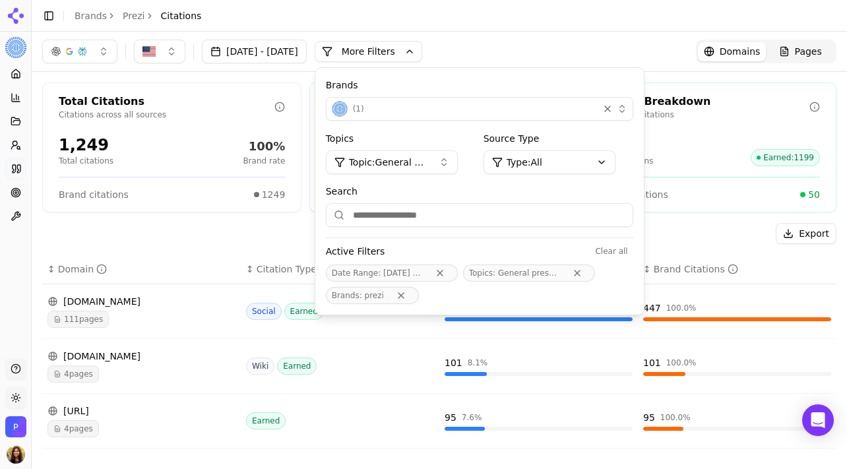
click at [408, 51] on button "More Filters" at bounding box center [369, 51] width 108 height 21
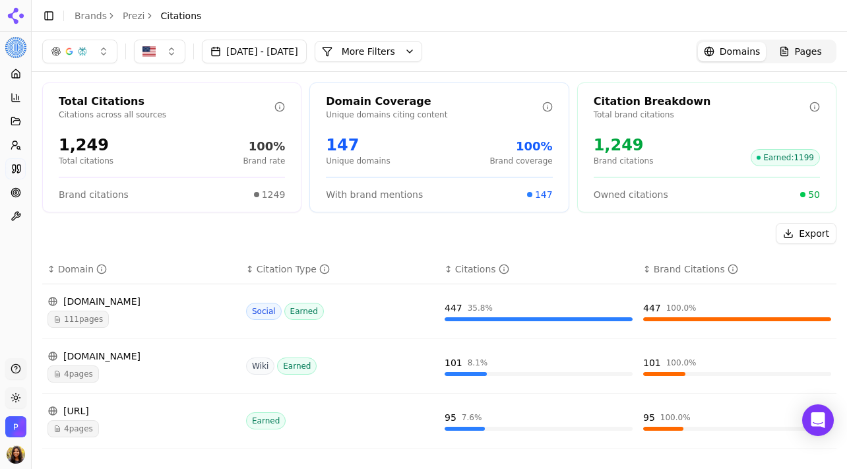
click at [419, 55] on button "More Filters" at bounding box center [369, 51] width 108 height 21
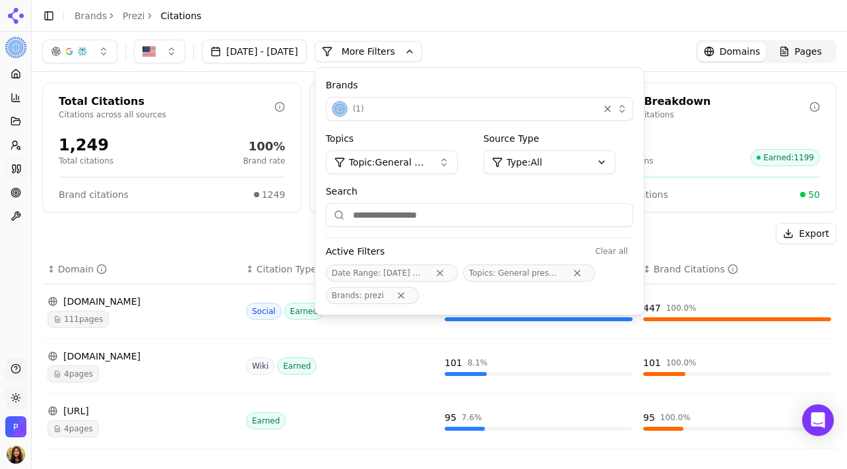
click at [406, 167] on span "Topic: General presentations" at bounding box center [388, 162] width 79 height 13
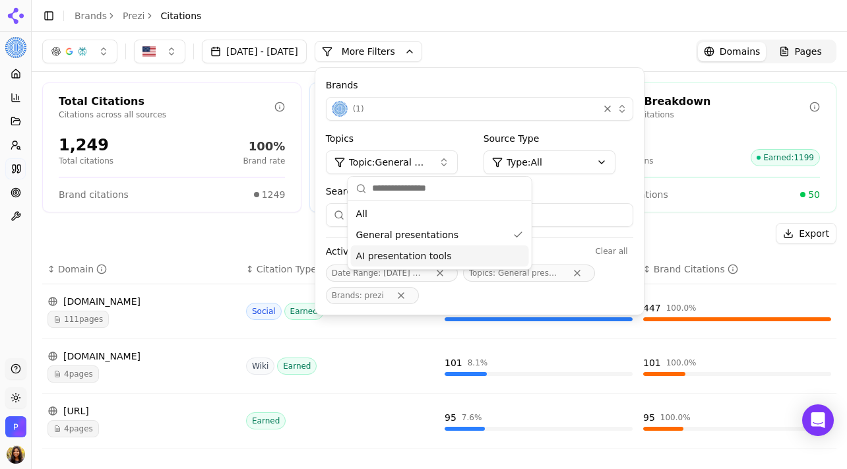
click at [417, 259] on span "AI presentation tools" at bounding box center [404, 255] width 96 height 13
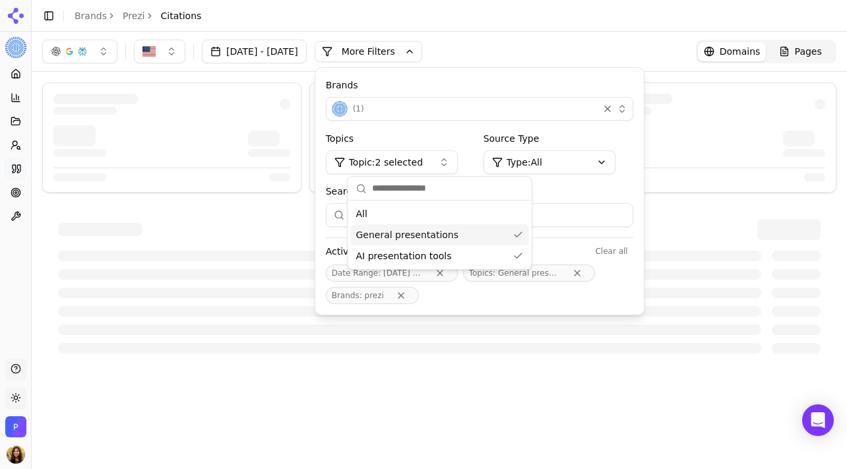
click at [499, 238] on div "General presentations" at bounding box center [440, 234] width 178 height 21
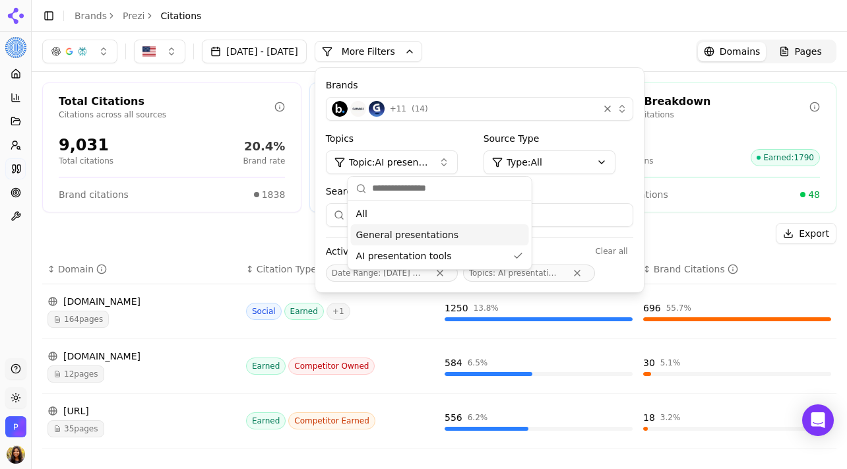
click at [466, 115] on div "+ 11 ( 14 )" at bounding box center [462, 109] width 261 height 16
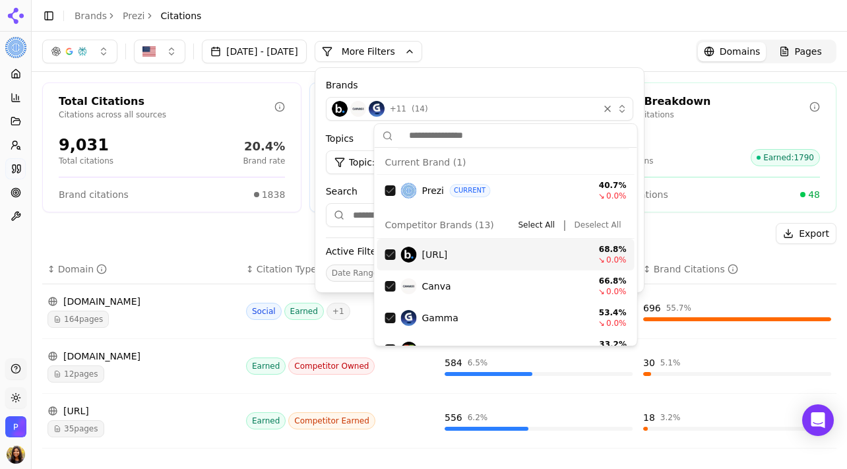
click at [591, 223] on button "Deselect All" at bounding box center [597, 225] width 57 height 16
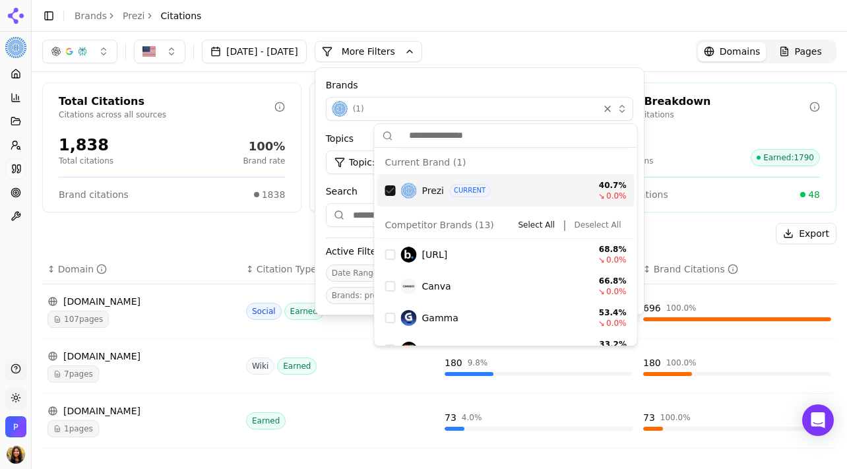
click at [747, 115] on p "Total brand citations" at bounding box center [702, 114] width 216 height 11
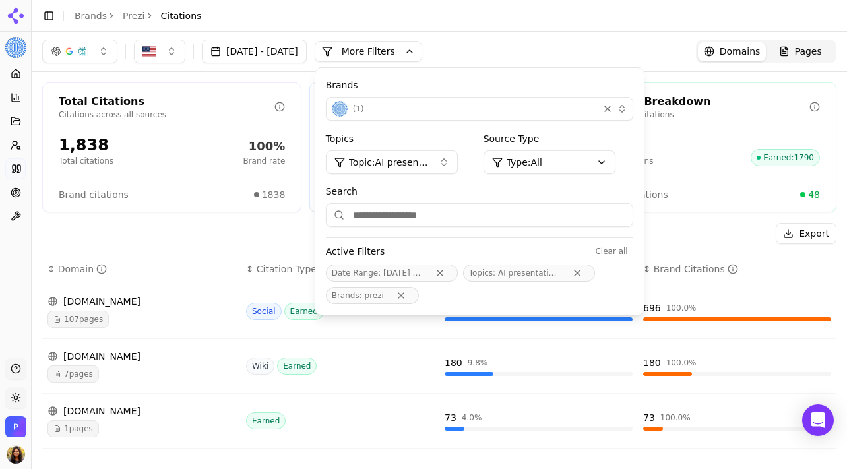
click at [609, 29] on header "Toggle Sidebar Brands Prezi Citations" at bounding box center [439, 16] width 815 height 32
click at [596, 15] on header "Toggle Sidebar Brands Prezi Citations" at bounding box center [439, 16] width 815 height 32
click at [514, 47] on div "Jul 22, 2025 - Aug 22, 2025 More More Filters Brands ( 1 ) Topics Topic: AI pre…" at bounding box center [439, 52] width 794 height 24
click at [407, 47] on button "More Filters" at bounding box center [369, 51] width 108 height 21
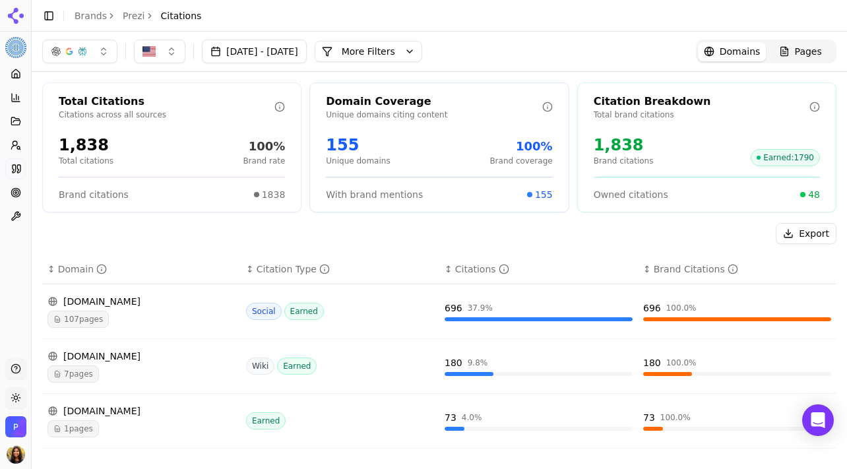
click at [387, 52] on button "More Filters" at bounding box center [369, 51] width 108 height 21
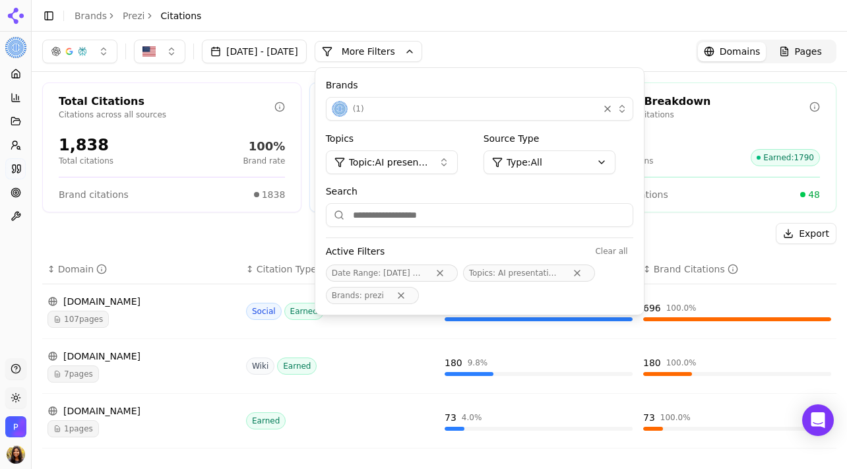
click at [428, 162] on span "Topic: AI presentation tools" at bounding box center [388, 162] width 79 height 13
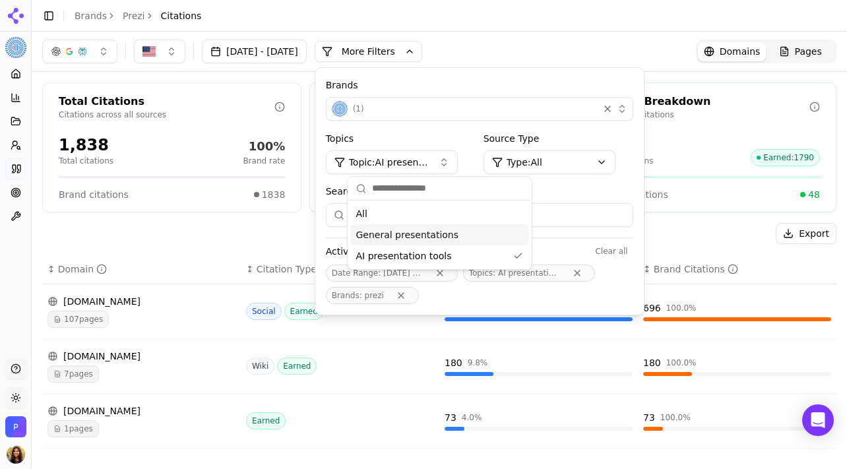
click at [418, 224] on div "General presentations" at bounding box center [440, 234] width 178 height 21
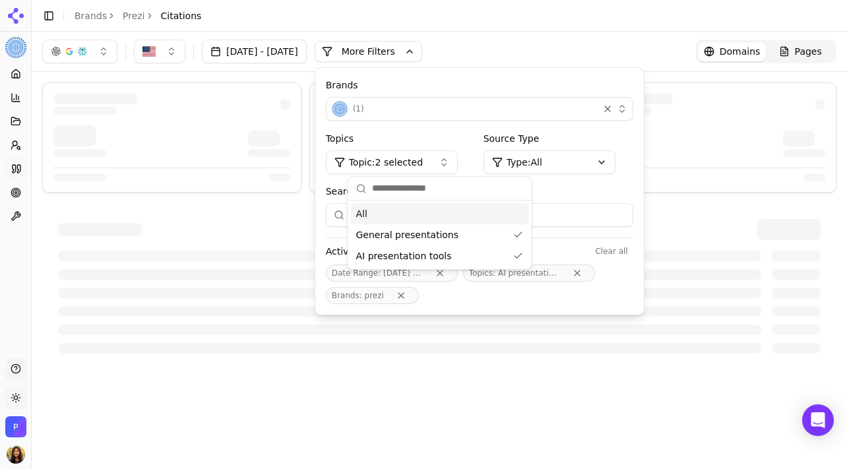
click at [418, 221] on div "All" at bounding box center [440, 213] width 178 height 21
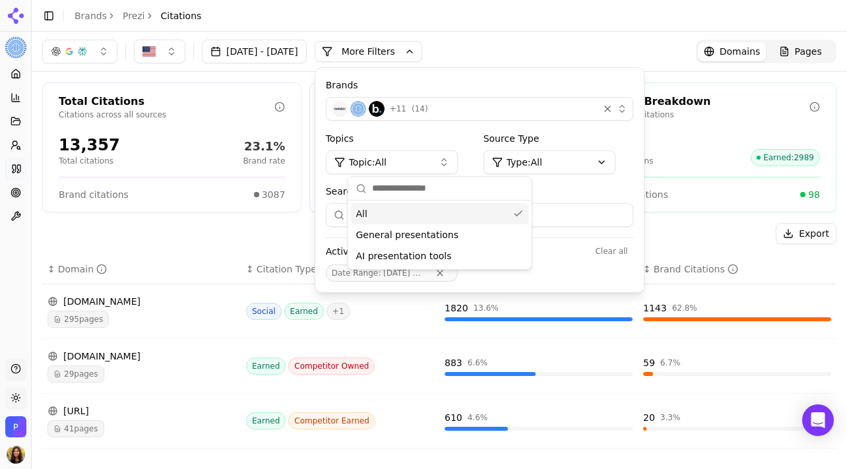
click at [433, 99] on button "+ 11 ( 14 )" at bounding box center [479, 109] width 307 height 24
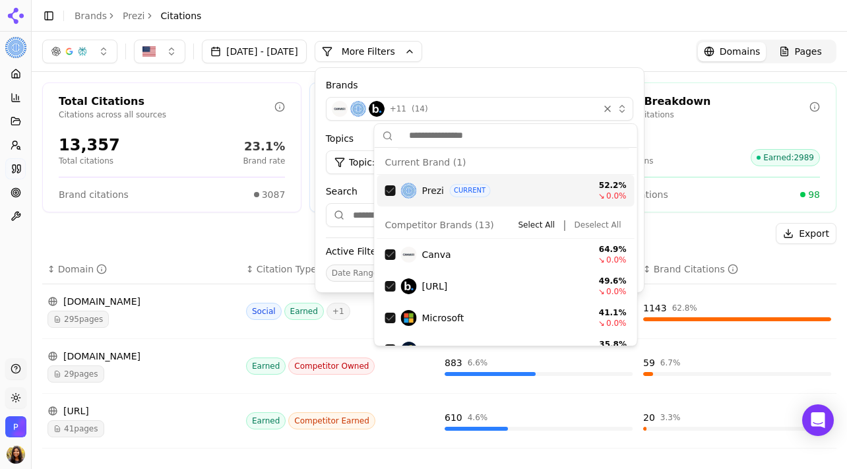
click at [599, 223] on button "Deselect All" at bounding box center [597, 225] width 57 height 16
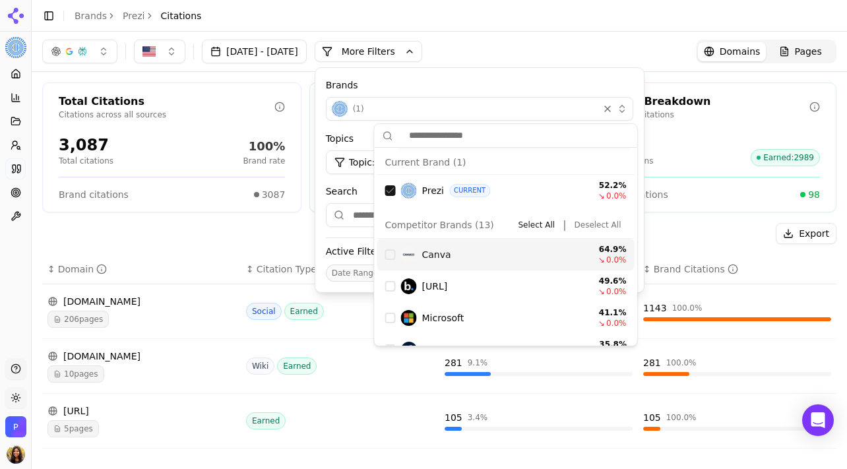
click at [387, 256] on div "Suggestions" at bounding box center [390, 254] width 11 height 11
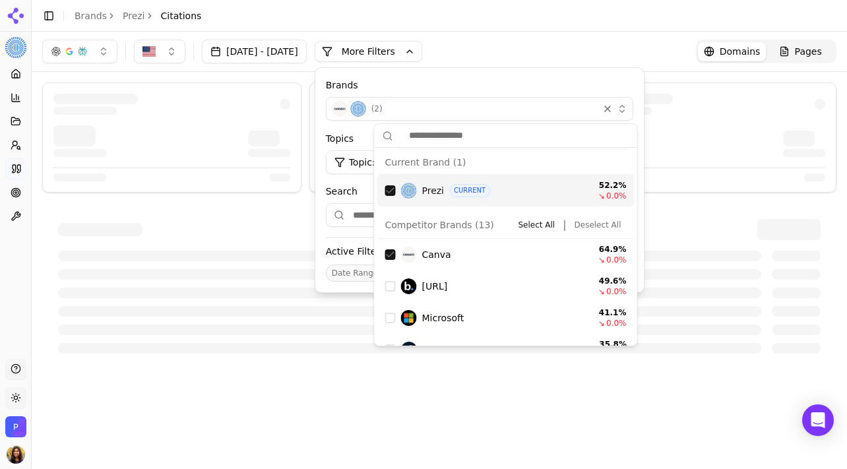
click at [392, 188] on div "Suggestions" at bounding box center [390, 190] width 11 height 11
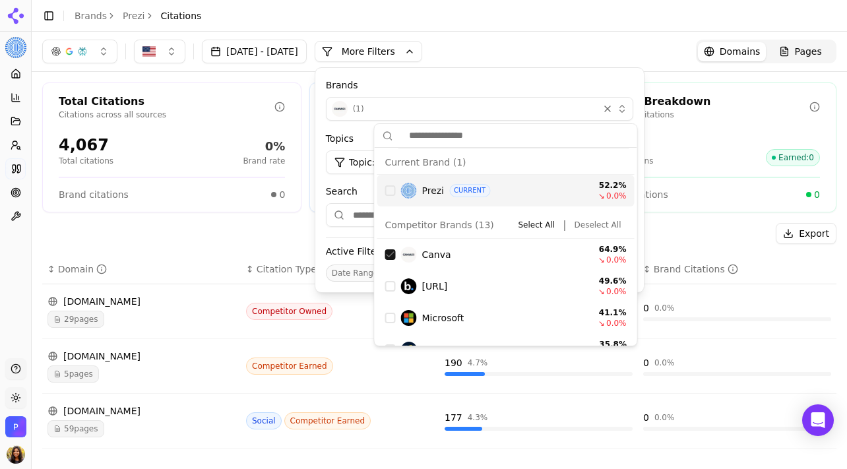
click at [422, 46] on button "More Filters" at bounding box center [369, 51] width 108 height 21
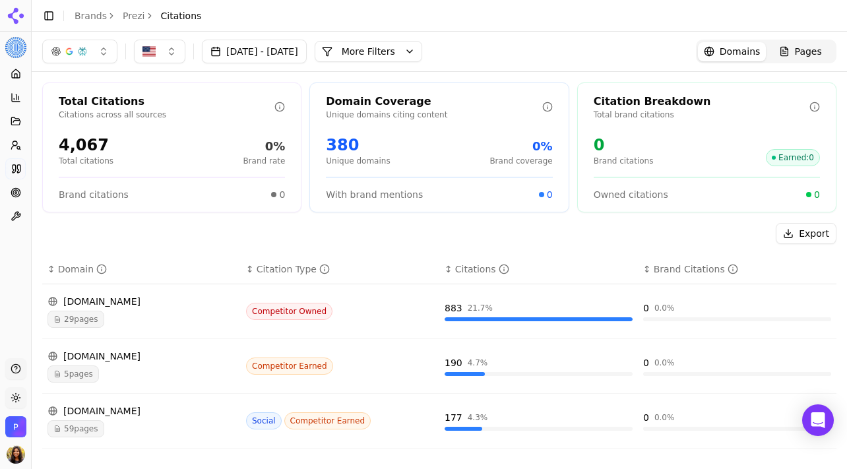
click at [387, 54] on button "More Filters" at bounding box center [369, 51] width 108 height 21
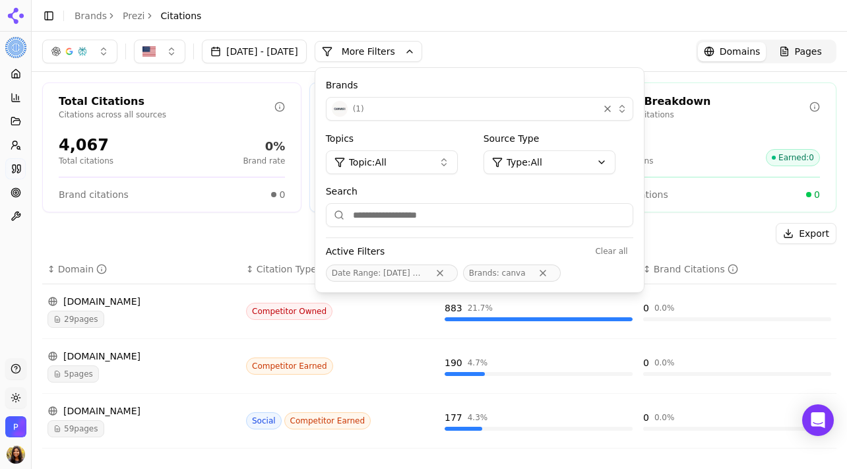
click at [423, 123] on div "Brands ( 1 ) Topics Topic: All Source Type Type: All Search Active Filters Clea…" at bounding box center [479, 180] width 328 height 224
click at [416, 113] on div "( 1 )" at bounding box center [462, 109] width 261 height 16
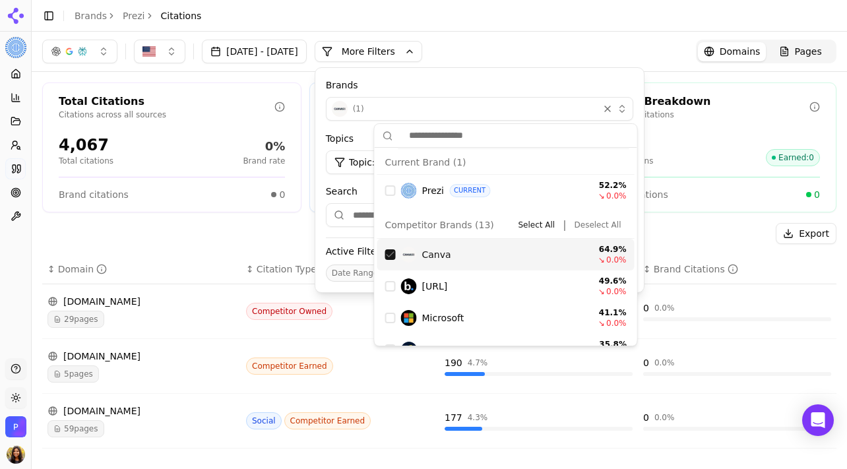
click at [385, 251] on div "Suggestions" at bounding box center [390, 254] width 11 height 11
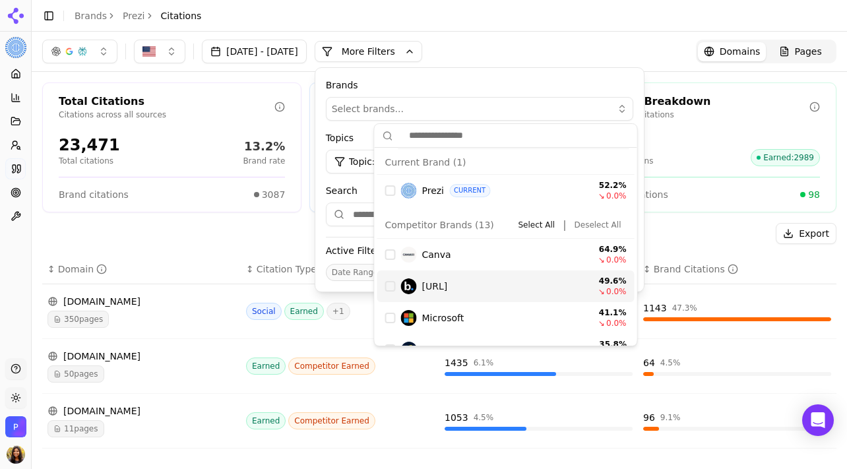
click at [391, 286] on div "Suggestions" at bounding box center [390, 286] width 11 height 11
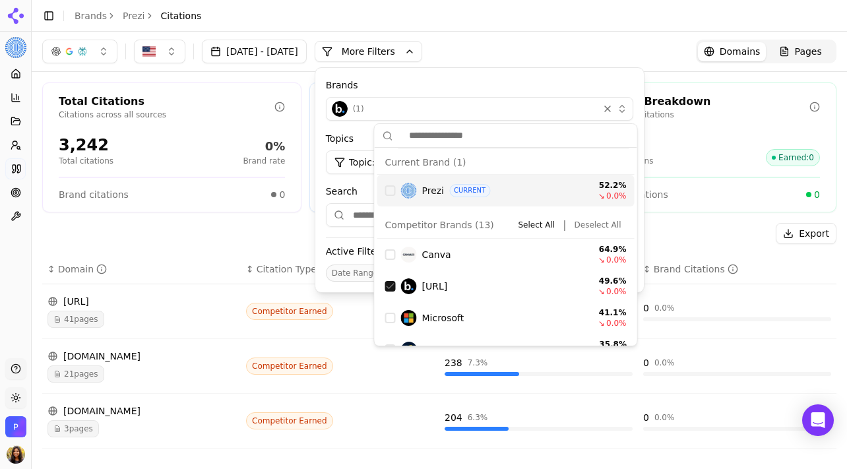
click at [735, 117] on p "Total brand citations" at bounding box center [702, 114] width 216 height 11
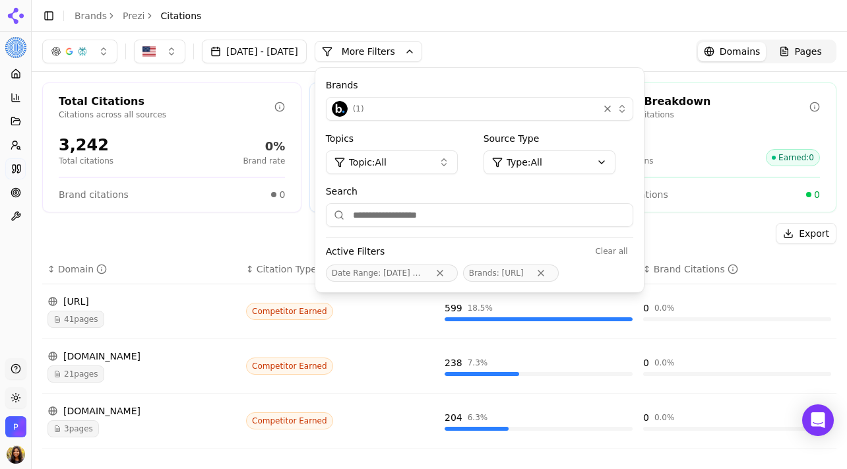
click at [735, 173] on div "Citation Breakdown Total brand citations 0 Brand citations Earned : 0 Owned cit…" at bounding box center [706, 147] width 259 height 130
click at [735, 194] on div "Owned citations 0" at bounding box center [707, 194] width 226 height 13
click at [729, 224] on div "Export" at bounding box center [439, 233] width 794 height 21
click at [410, 60] on button "More Filters" at bounding box center [369, 51] width 108 height 21
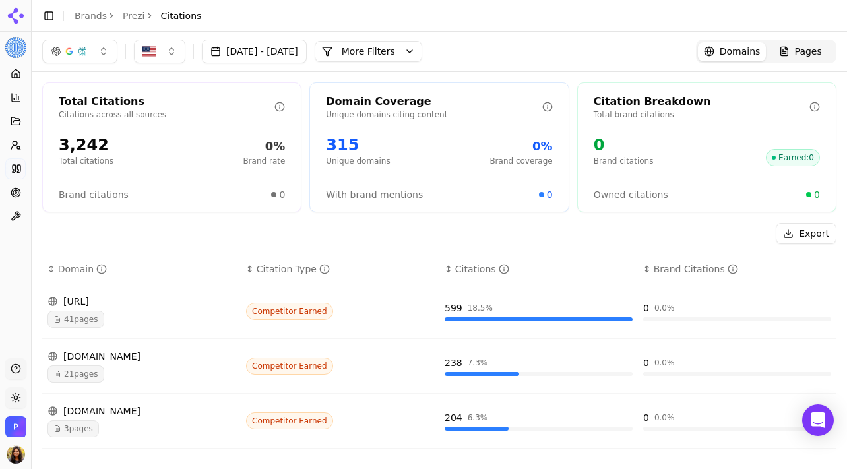
click at [422, 53] on button "More Filters" at bounding box center [369, 51] width 108 height 21
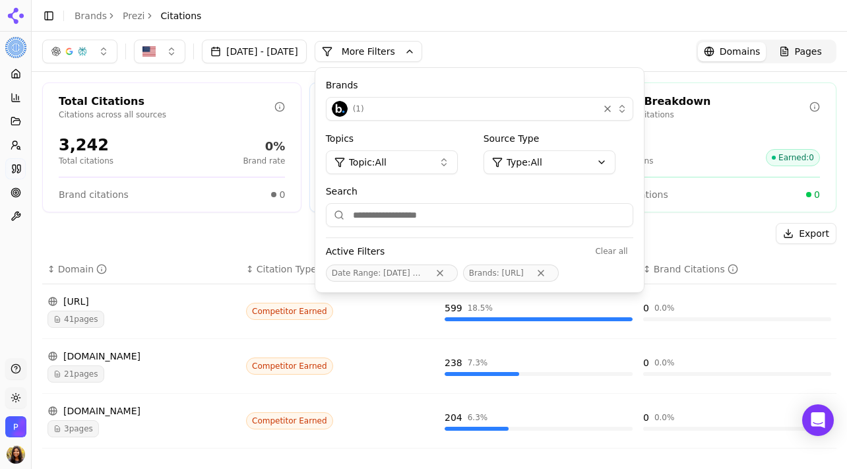
click at [364, 108] on span "( 1 )" at bounding box center [358, 109] width 11 height 11
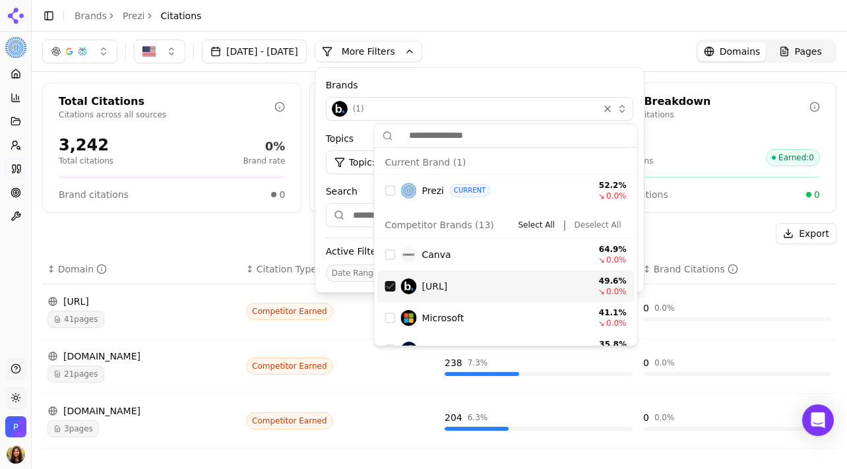
click at [389, 277] on div "Beautiful.ai 49.6 % ↘ 0.0 %" at bounding box center [505, 286] width 257 height 32
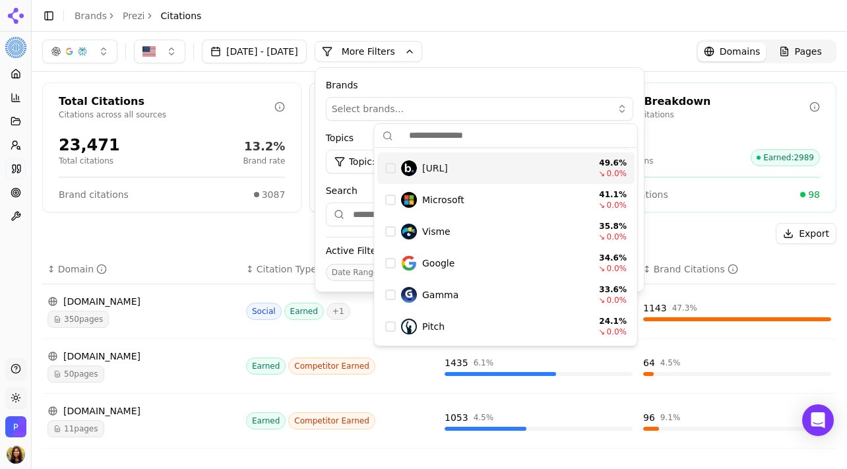
scroll to position [149, 0]
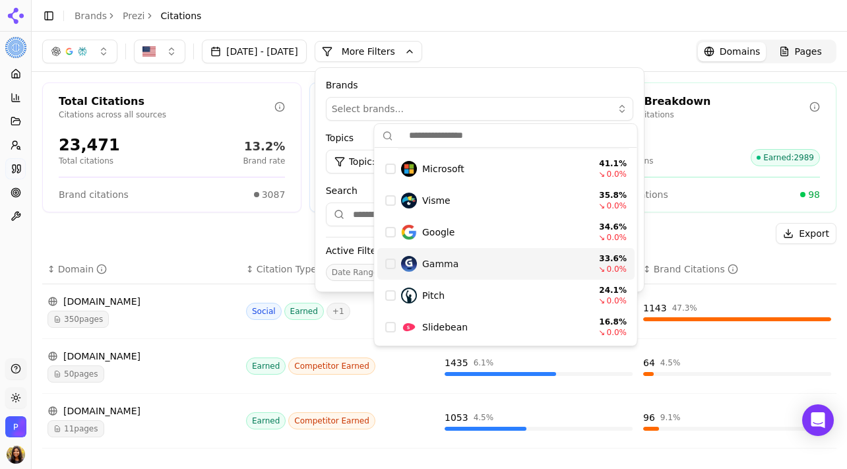
click at [386, 260] on div "Suggestions" at bounding box center [390, 264] width 11 height 11
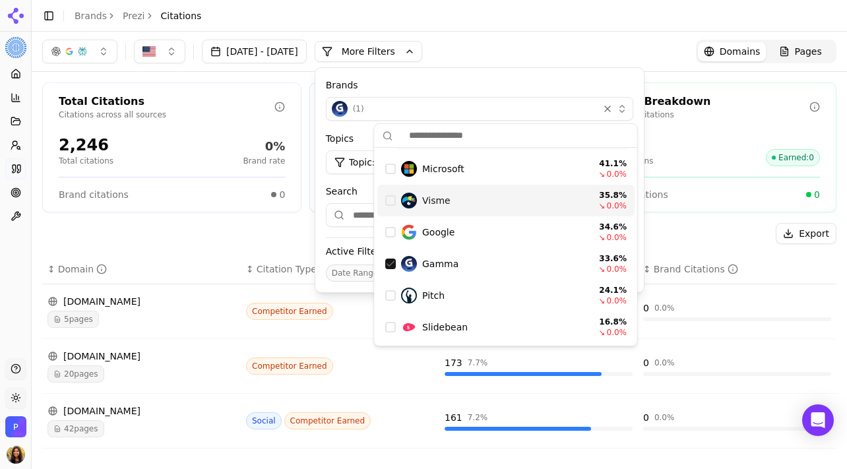
click at [617, 47] on div "Jul 22, 2025 - Aug 22, 2025 More More Filters Brands ( 1 ) Topics Topic: All So…" at bounding box center [439, 52] width 794 height 24
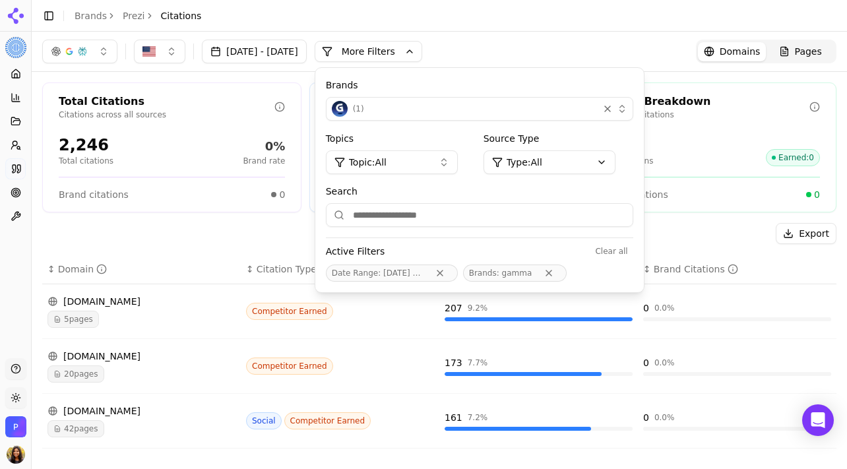
click at [635, 49] on div "Jul 22, 2025 - Aug 22, 2025 More More Filters Brands ( 1 ) Topics Topic: All So…" at bounding box center [439, 52] width 794 height 24
click at [702, 110] on p "Total brand citations" at bounding box center [702, 114] width 216 height 11
click at [653, 64] on div "Jul 22, 2025 - Aug 22, 2025 More More Filters Brands ( 1 ) Topics Topic: All So…" at bounding box center [439, 52] width 815 height 40
click at [801, 181] on div "Owned citations 0" at bounding box center [707, 189] width 226 height 24
click at [729, 226] on div "Export" at bounding box center [439, 233] width 794 height 21
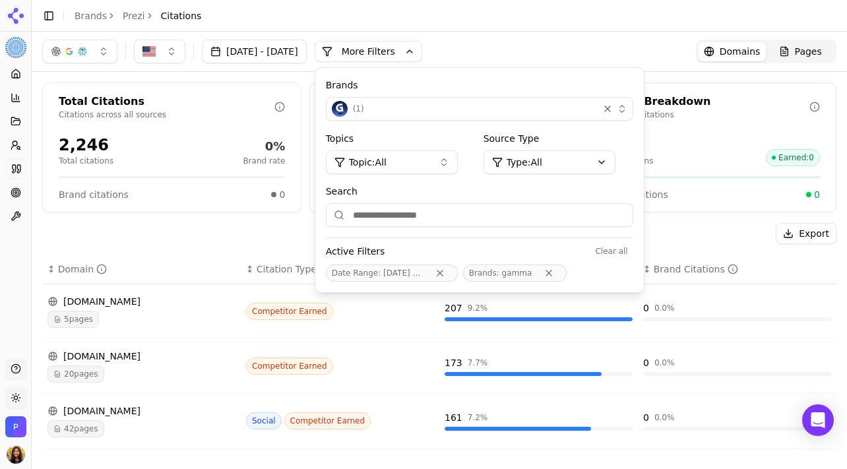
click at [404, 51] on button "More Filters" at bounding box center [369, 51] width 108 height 21
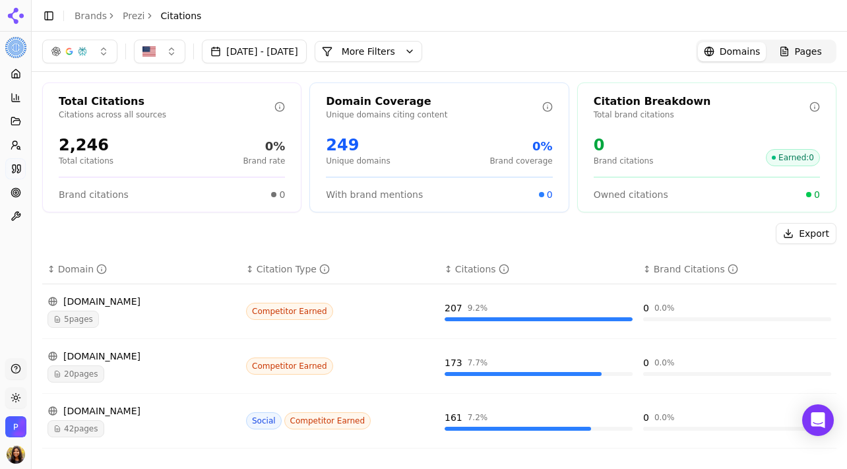
click at [407, 41] on button "More Filters" at bounding box center [369, 51] width 108 height 21
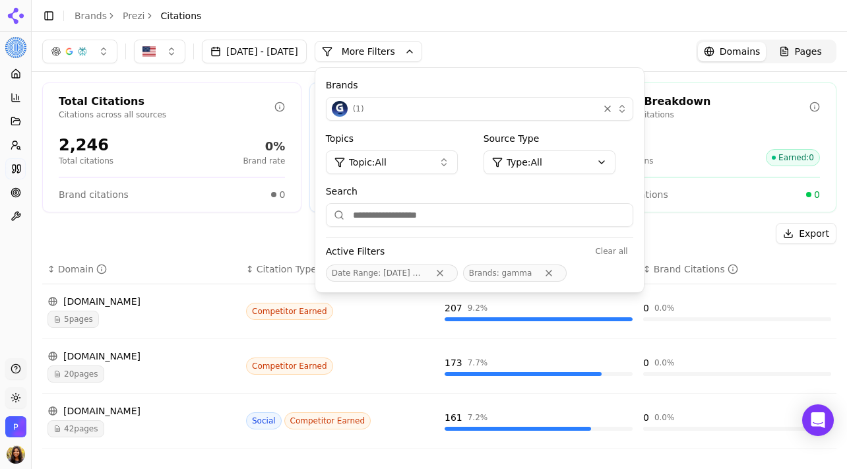
click at [364, 111] on span "( 1 )" at bounding box center [358, 109] width 11 height 11
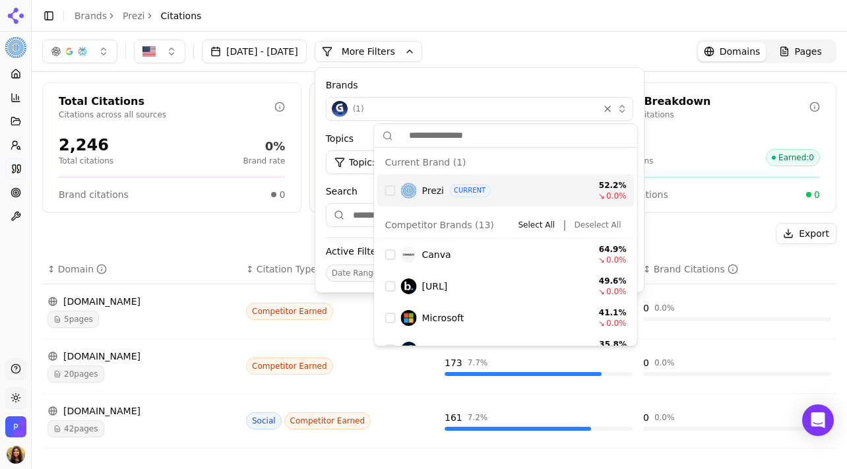
click at [396, 187] on div "Prezi CURRENT 52.2 % ↘ 0.0 %" at bounding box center [505, 191] width 257 height 32
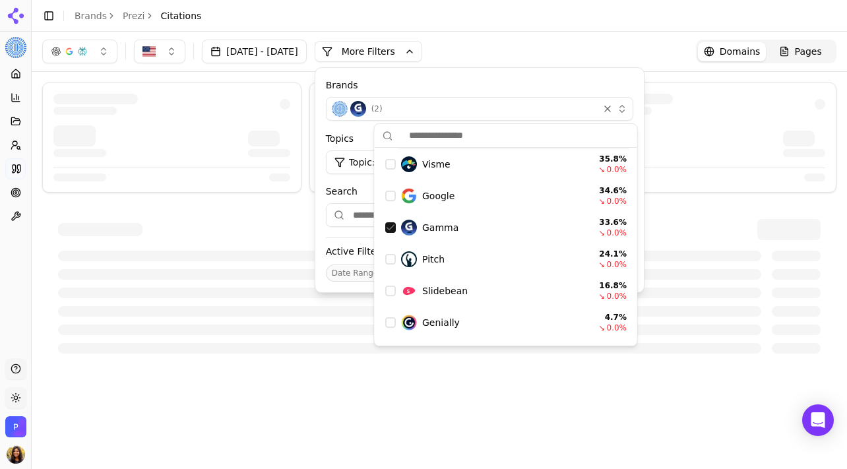
scroll to position [204, 0]
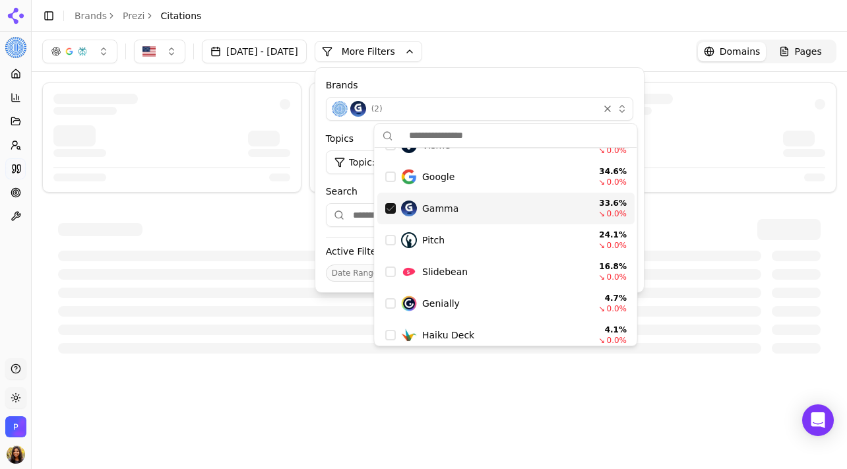
click at [391, 208] on div "Suggestions" at bounding box center [390, 208] width 11 height 11
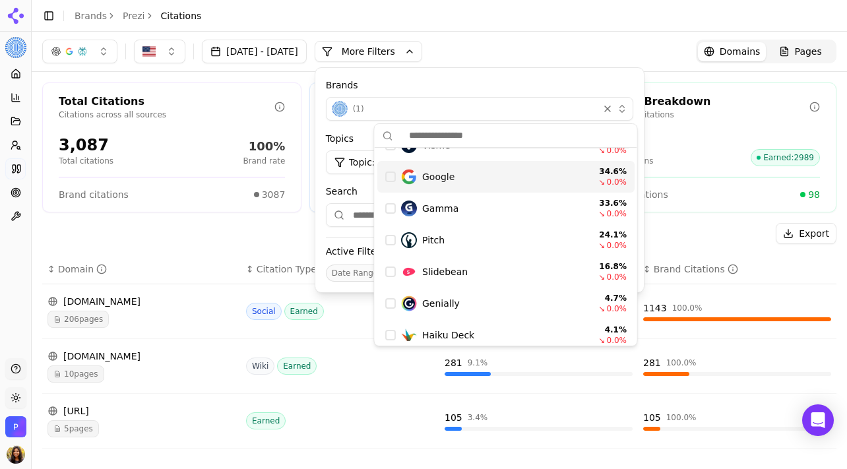
click at [547, 25] on header "Toggle Sidebar Brands Prezi Citations" at bounding box center [439, 16] width 815 height 32
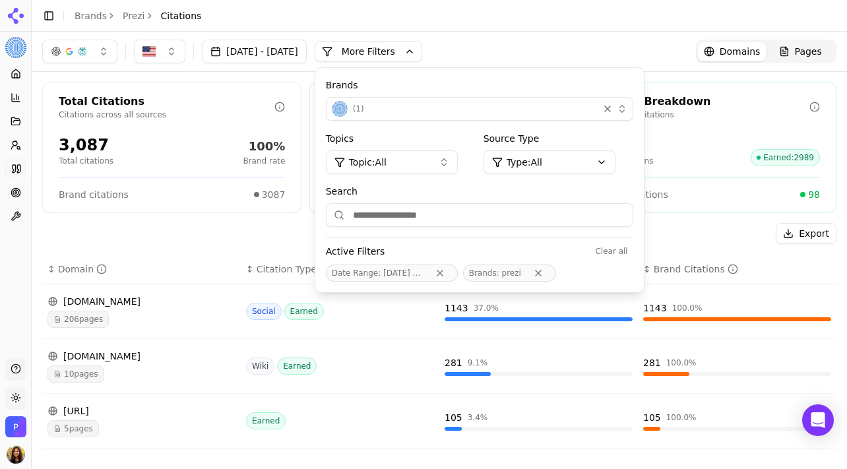
click at [432, 103] on div "( 1 )" at bounding box center [462, 109] width 261 height 16
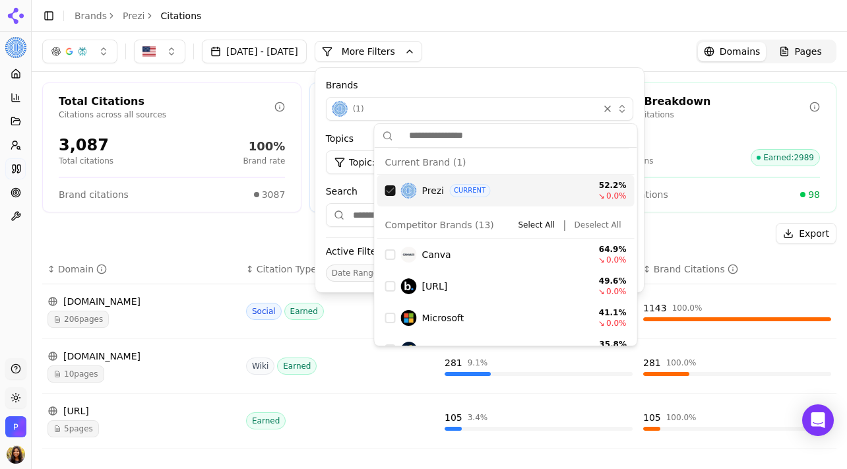
click at [422, 55] on button "More Filters" at bounding box center [369, 51] width 108 height 21
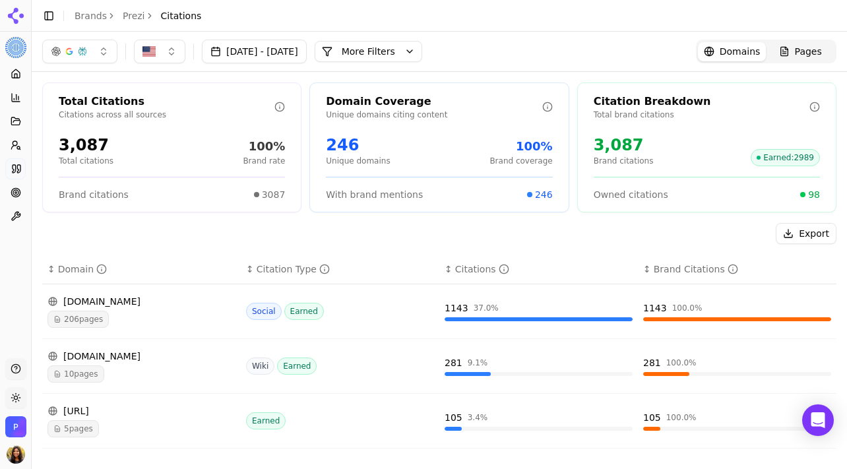
click at [416, 229] on div "Export" at bounding box center [439, 233] width 794 height 21
click at [412, 310] on div "Social Earned" at bounding box center [340, 311] width 188 height 17
click at [797, 65] on div "Jul 22, 2025 - Aug 22, 2025 More More Filters Domains Pages" at bounding box center [439, 52] width 815 height 40
click at [788, 49] on div "Pages" at bounding box center [800, 51] width 43 height 13
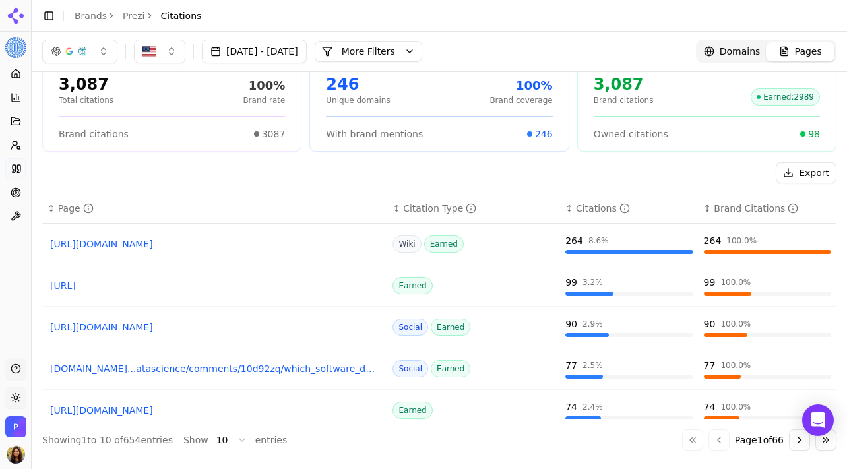
click at [255, 283] on link "https://prezent.ai/blog/best-presentation-software" at bounding box center [214, 285] width 329 height 13
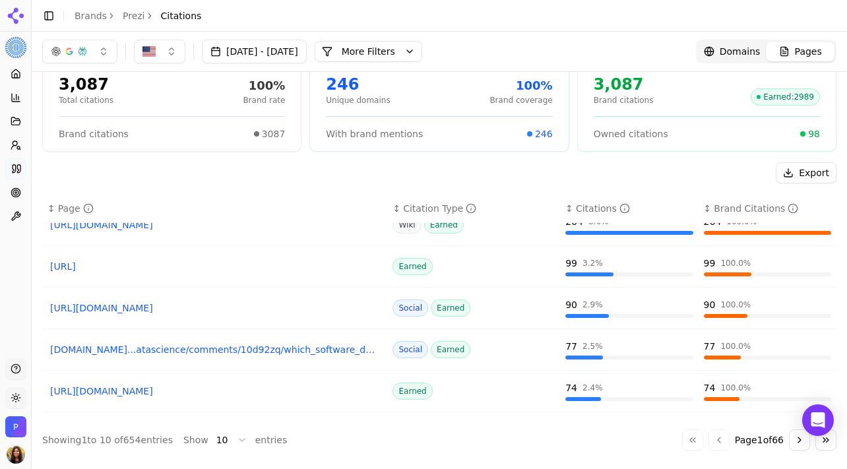
scroll to position [3, 0]
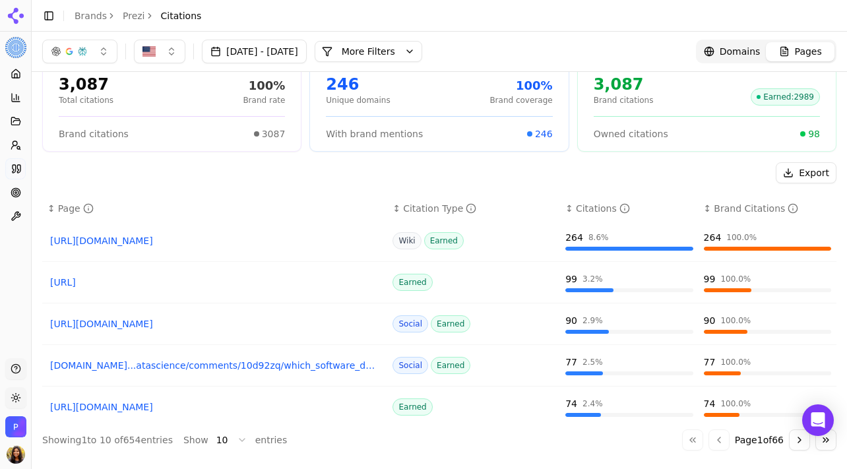
click at [283, 325] on link "https://reddit.com/r/AI_Agents/comments/1ja68tw/whats_the_best_ai_tool_for_maki…" at bounding box center [214, 323] width 329 height 13
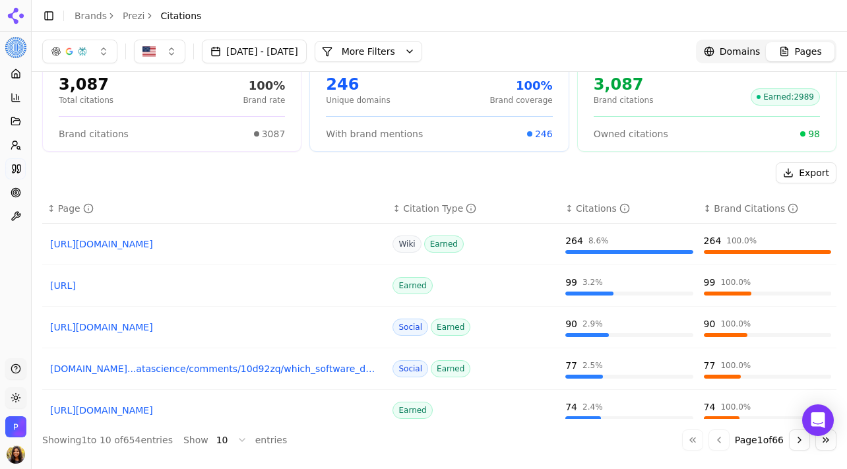
click at [422, 57] on button "More Filters" at bounding box center [369, 51] width 108 height 21
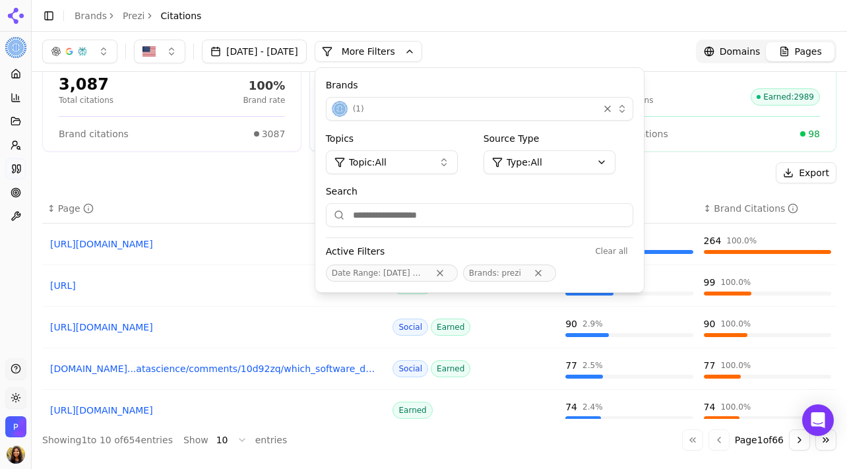
click at [499, 106] on div "( 1 )" at bounding box center [462, 109] width 261 height 16
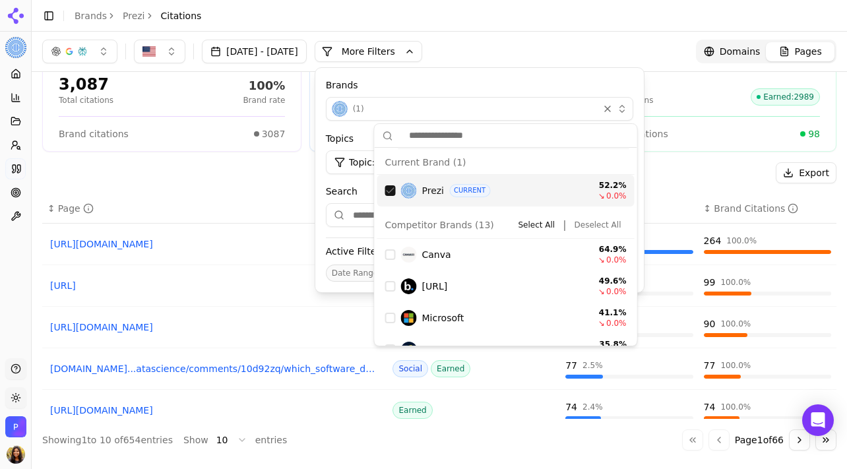
click at [557, 5] on header "Toggle Sidebar Brands Prezi Citations" at bounding box center [439, 16] width 815 height 32
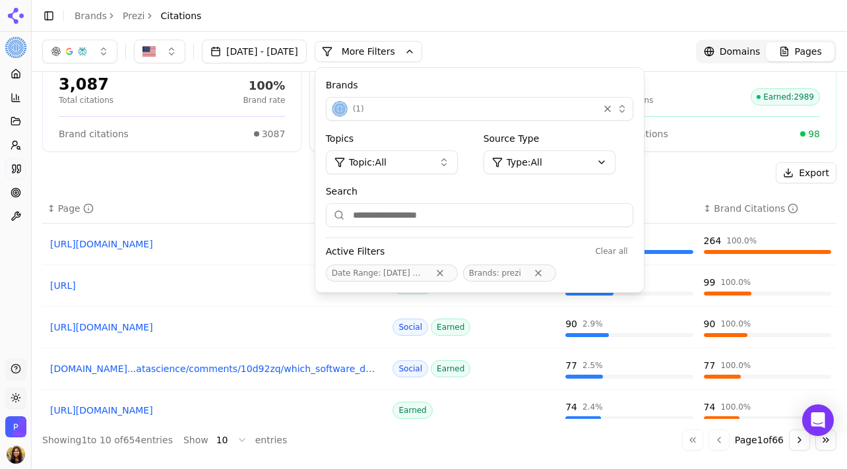
click at [551, 21] on header "Toggle Sidebar Brands Prezi Citations" at bounding box center [439, 16] width 815 height 32
click at [553, 15] on header "Toggle Sidebar Brands Prezi Citations" at bounding box center [439, 16] width 815 height 32
click at [716, 146] on div "Citation Breakdown Total brand citations 3,087 Brand citations Earned : 2989 Ow…" at bounding box center [706, 87] width 259 height 130
click at [707, 190] on div "Export ↕ Page ↕ Citation Type ↕ Citations ↕ Brand Citations https://en.wikipedi…" at bounding box center [439, 306] width 794 height 288
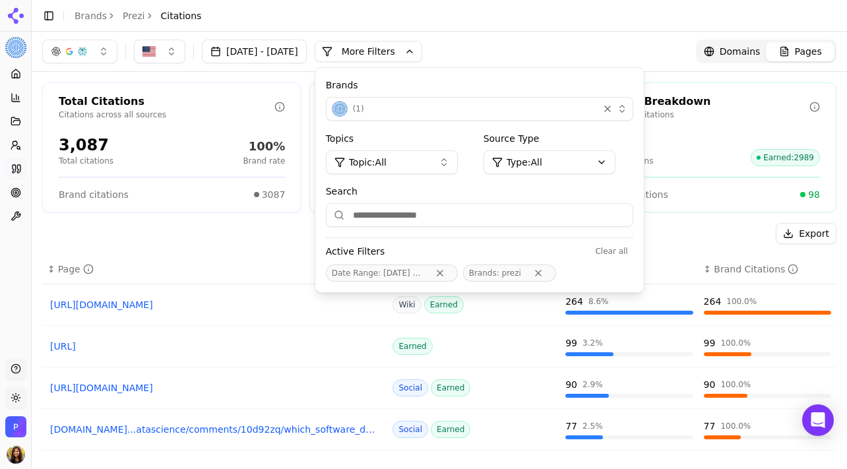
click at [236, 429] on link "reddit.com...atascience/comments/10d92zq/which_software_do_you_use_when_creating" at bounding box center [214, 429] width 329 height 13
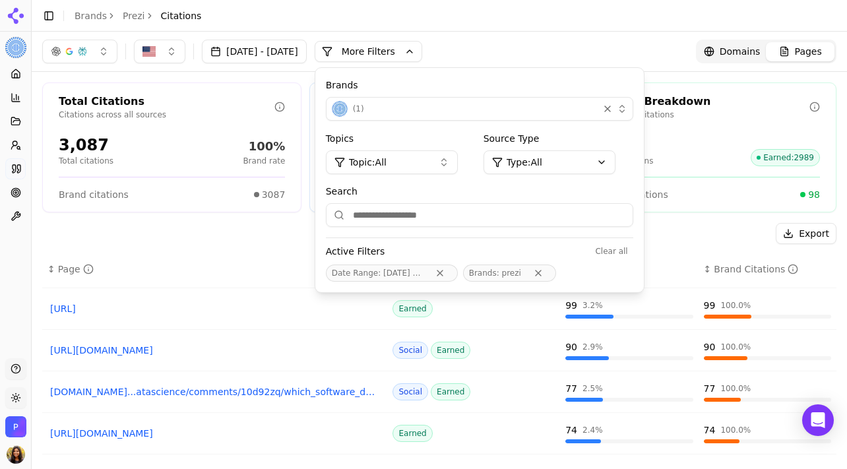
scroll to position [74, 0]
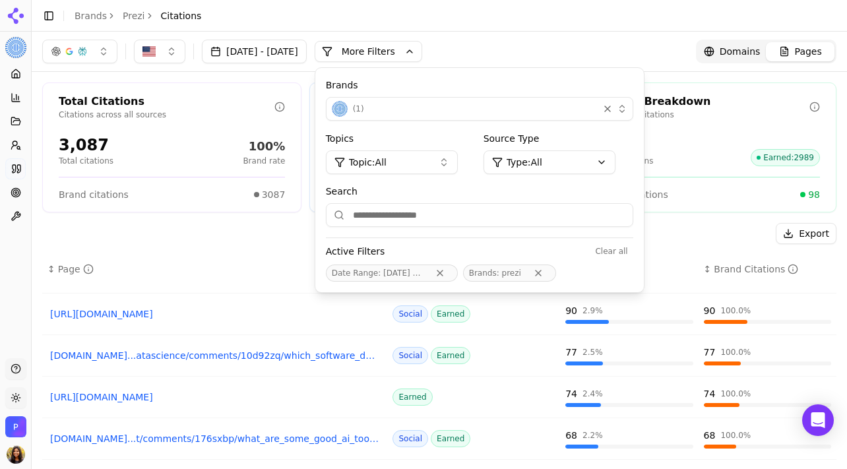
click at [246, 401] on link "https://kripeshadwani.com/best-ai-presentation-makers" at bounding box center [214, 396] width 329 height 13
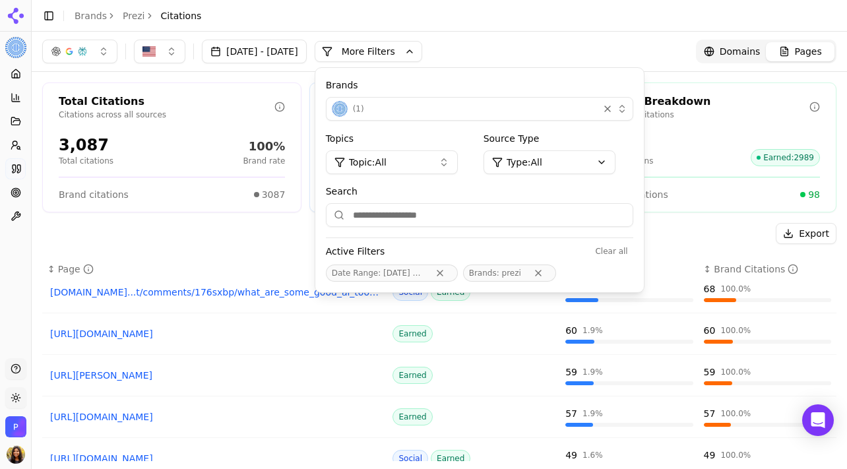
scroll to position [188, 0]
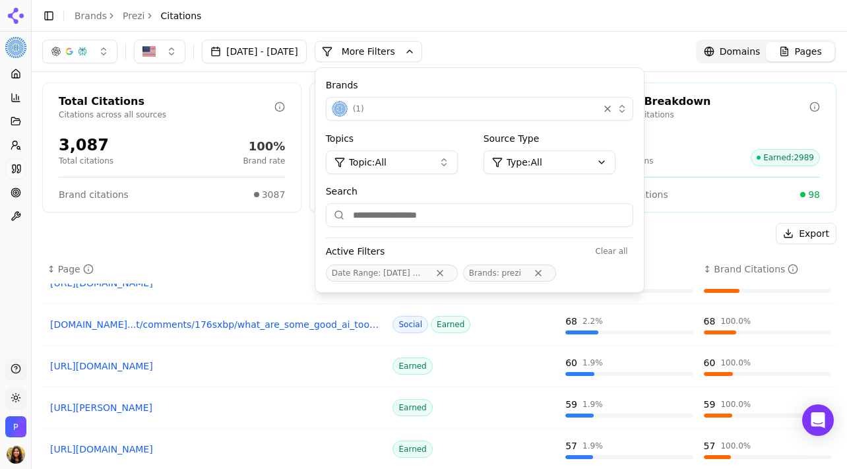
click at [223, 321] on link "reddit.com...t/comments/176sxbp/what_are_some_good_ai_tools_to_create_powerpoint" at bounding box center [214, 324] width 329 height 13
click at [214, 367] on link "https://zapier.com/blog/best-powerpoint-alternatives" at bounding box center [214, 365] width 329 height 13
click at [204, 409] on link "https://lindy.ai/blog/best-ai-presentation-maker" at bounding box center [214, 407] width 329 height 13
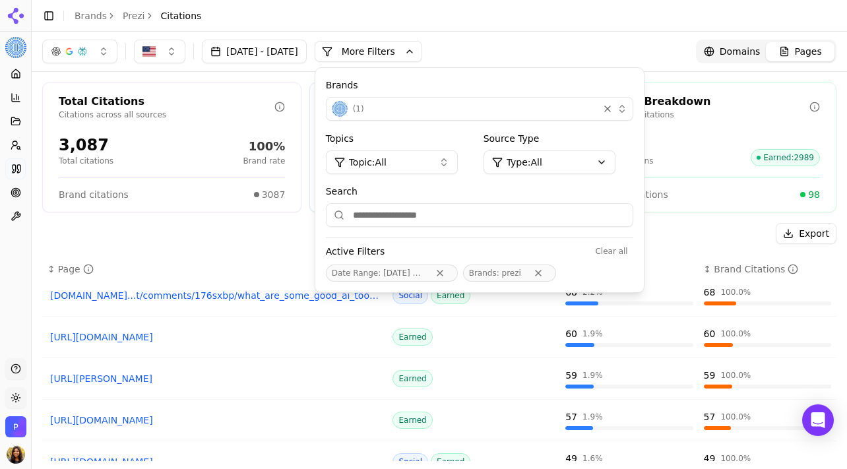
click at [202, 419] on link "https://aitoolssme.com/comparison/ai-tools-for-presentations" at bounding box center [214, 420] width 329 height 13
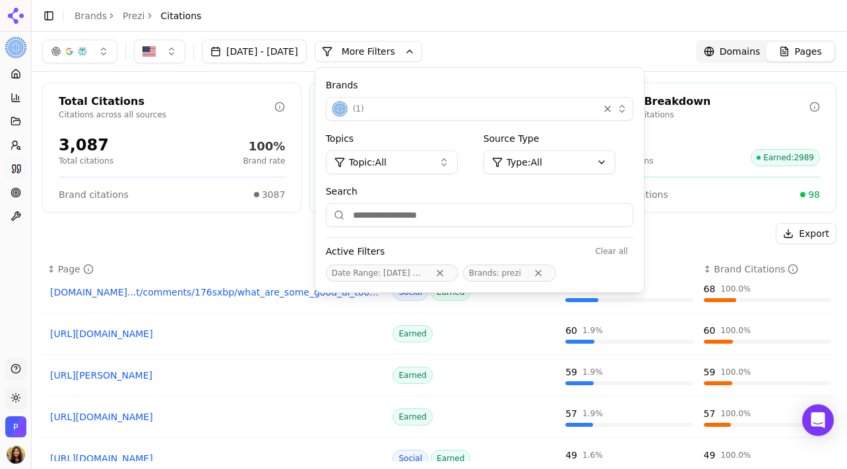
scroll to position [61, 0]
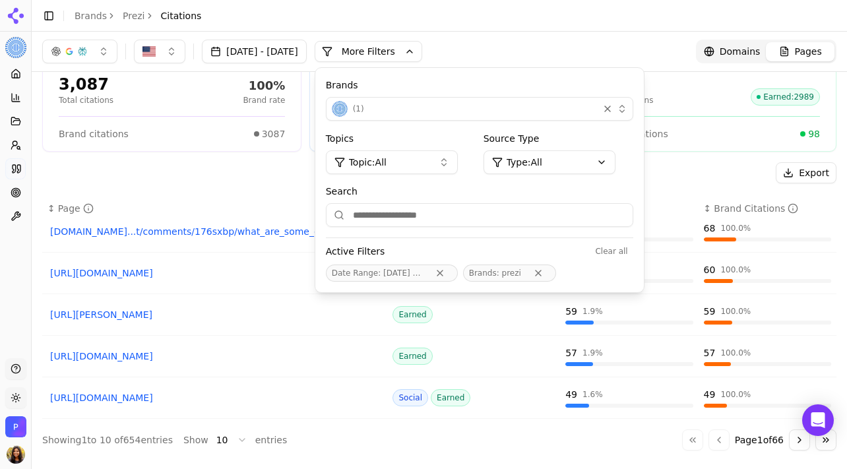
click at [206, 395] on link "https://reddit.com/r/powerpoint/comments/1gi4um4/has_anyone_actually_had_succes…" at bounding box center [214, 397] width 329 height 13
click at [799, 445] on button "Go to next page" at bounding box center [799, 439] width 21 height 21
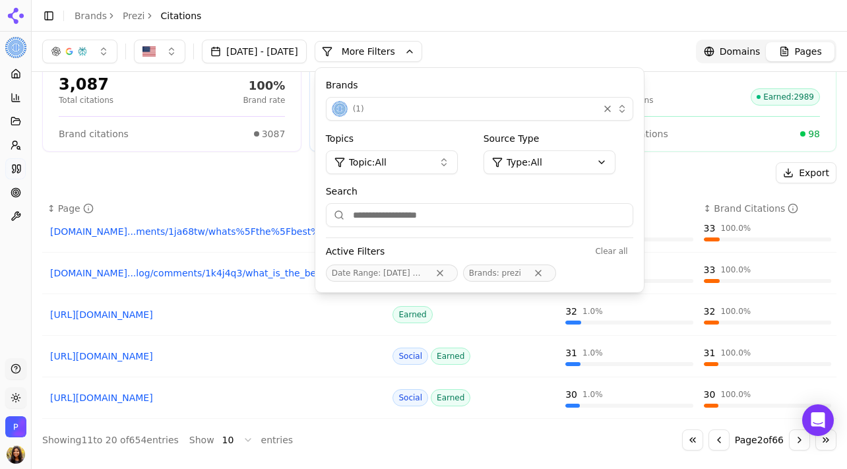
click at [614, 109] on div "button" at bounding box center [607, 108] width 13 height 13
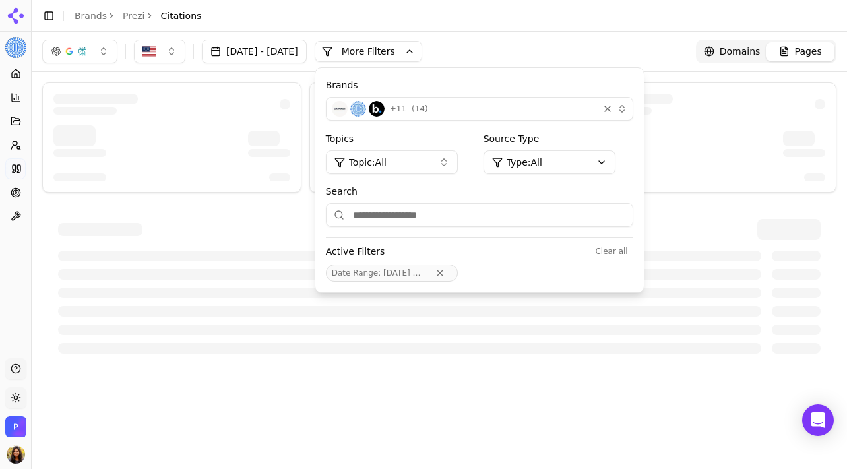
click at [593, 110] on div "+ 11 ( 14 )" at bounding box center [462, 109] width 261 height 16
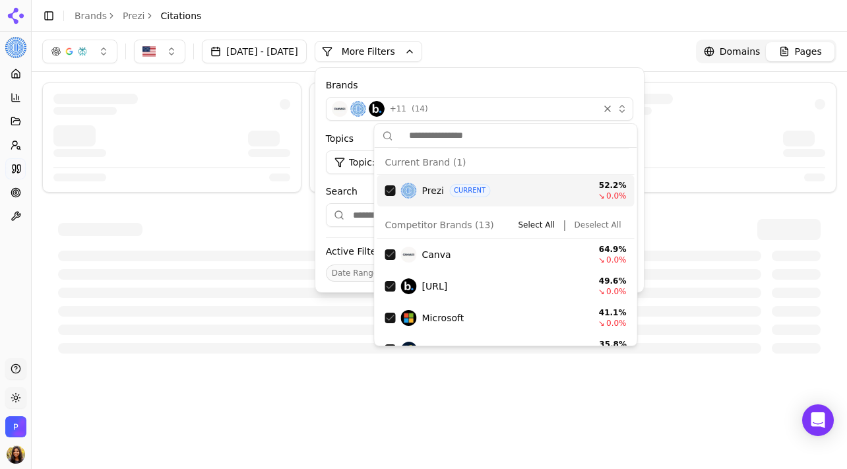
click at [587, 220] on button "Deselect All" at bounding box center [597, 225] width 57 height 16
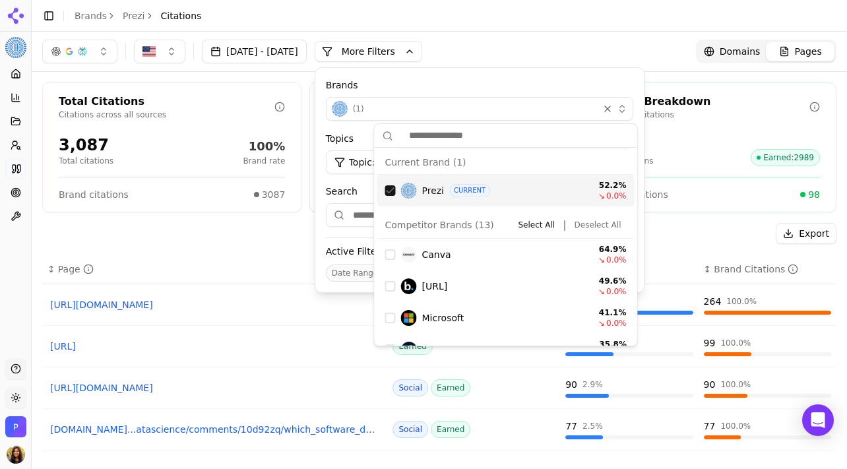
click at [551, 49] on div "Jul 22, 2025 - Aug 22, 2025 More More Filters Brands ( 1 ) Topics Topic: All So…" at bounding box center [439, 52] width 794 height 24
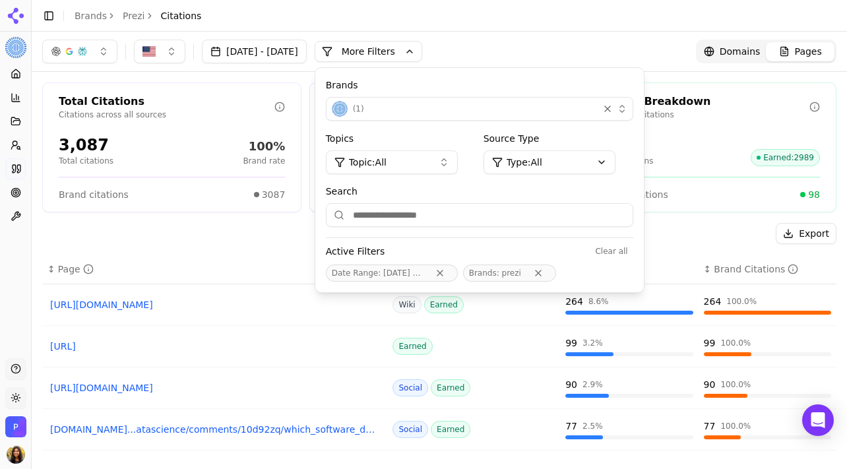
click at [560, 26] on header "Toggle Sidebar Brands Prezi Citations" at bounding box center [439, 16] width 815 height 32
click at [607, 42] on div "Jul 22, 2025 - Aug 22, 2025 More More Filters Brands ( 1 ) Topics Topic: All So…" at bounding box center [439, 52] width 794 height 24
click at [410, 48] on button "More Filters" at bounding box center [369, 51] width 108 height 21
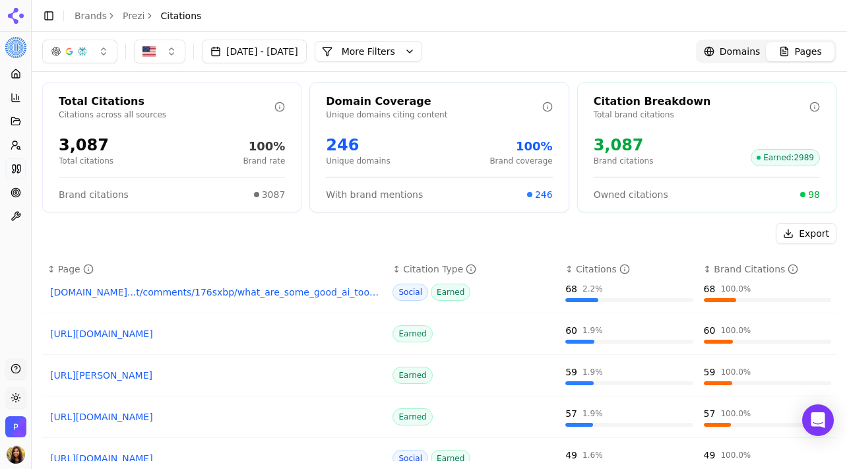
scroll to position [61, 0]
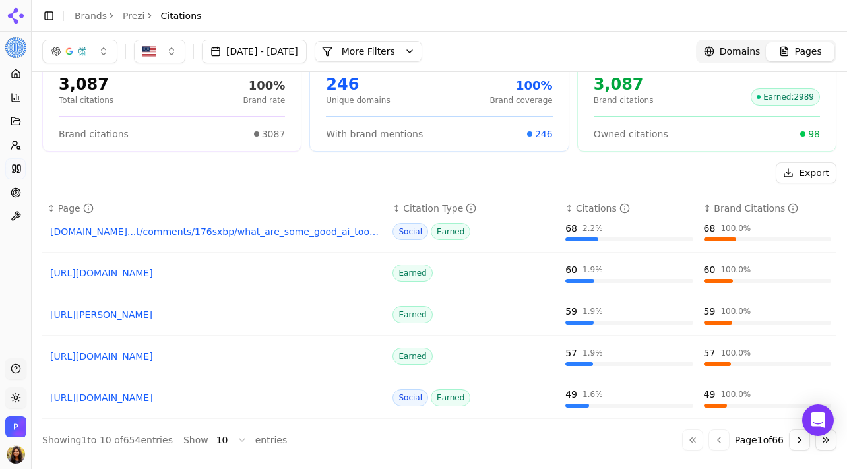
click at [801, 443] on button "Go to next page" at bounding box center [799, 439] width 21 height 21
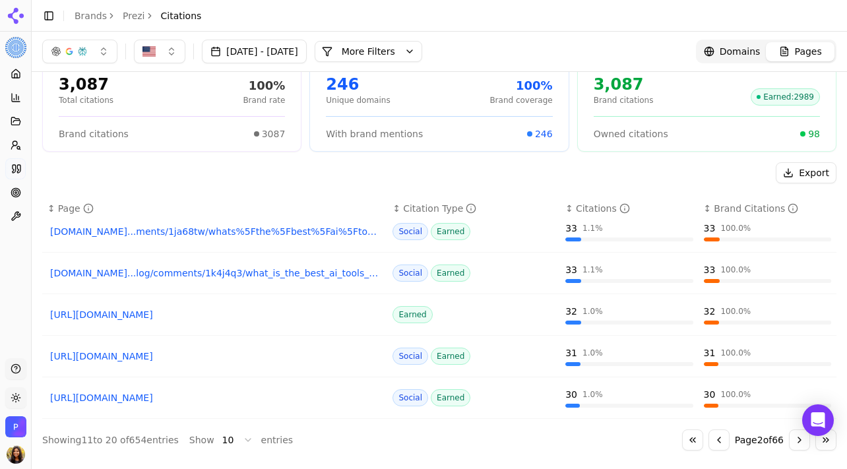
click at [257, 228] on link "reddit.com...ments/1ja68tw/whats%5Fthe%5Fbest%5Fai%5Ftool%5Ffor%5Fmaking%5Fslide" at bounding box center [214, 231] width 329 height 13
click at [246, 274] on link "reddit.com...log/comments/1k4j4q3/what_is_the_best_ai_tools_for_doing_powerpoint" at bounding box center [214, 272] width 329 height 13
click at [233, 316] on link "https://prezentium.com/best-powerpoint-alternative-software" at bounding box center [214, 314] width 329 height 13
click at [218, 354] on link "https://reddit.com/r/AIToolTesting/comments/1ge7s0p" at bounding box center [214, 356] width 329 height 13
click at [205, 398] on link "https://reddit.com/r/powerpoint/comments/1gi4um4" at bounding box center [214, 397] width 329 height 13
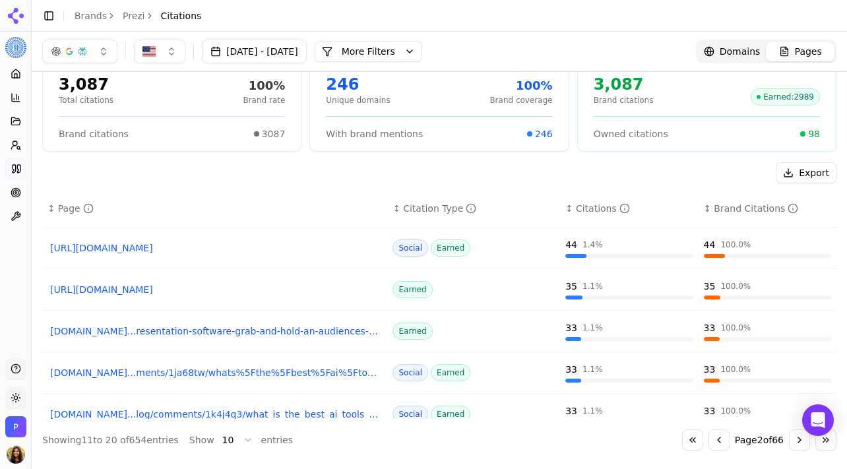
scroll to position [0, 0]
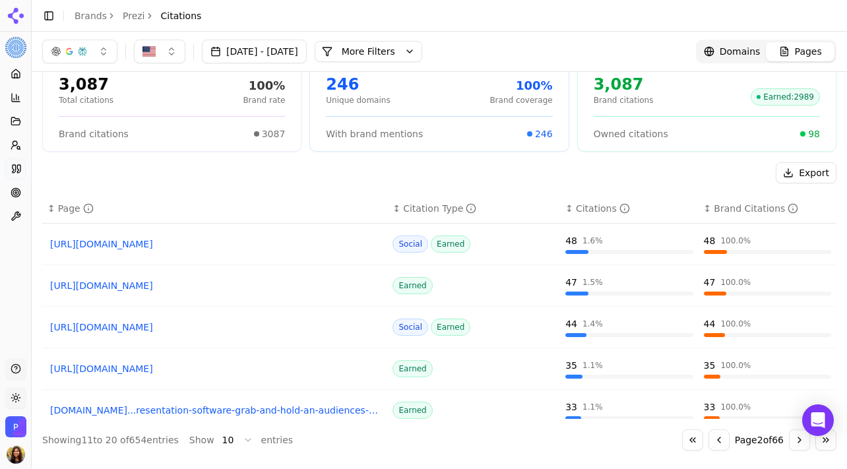
click at [181, 288] on link "https://plusai.com/blog/best-ai-presentation-makers" at bounding box center [214, 285] width 329 height 13
click at [173, 330] on link "https://reddit.com/r/powerpoint/comments/176sxbp" at bounding box center [214, 327] width 329 height 13
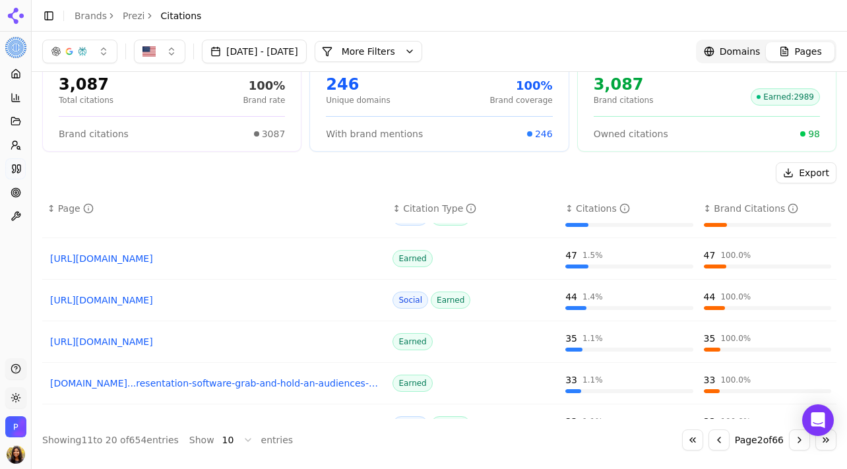
scroll to position [34, 0]
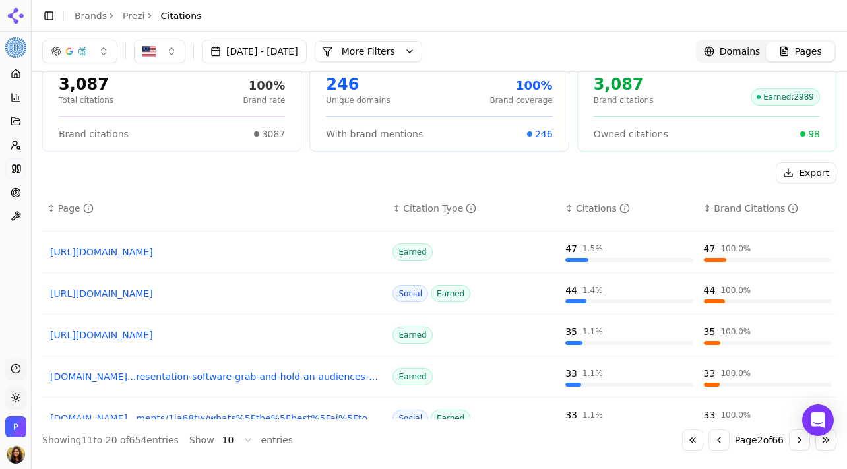
click at [193, 330] on link "https://zapier.com/blog/best-ai-presentation-maker" at bounding box center [214, 334] width 329 height 13
click at [187, 380] on link "ispringsolutions.com...resentation-software-grab-and-hold-an-audiences-attention" at bounding box center [214, 376] width 329 height 13
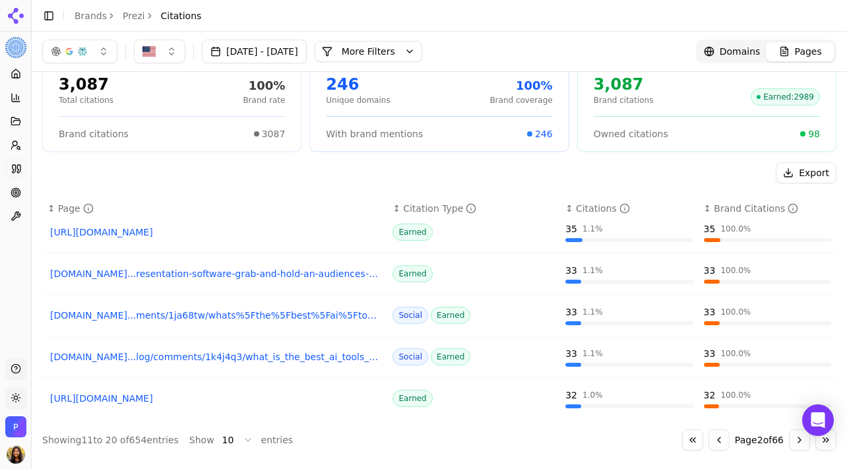
scroll to position [0, 0]
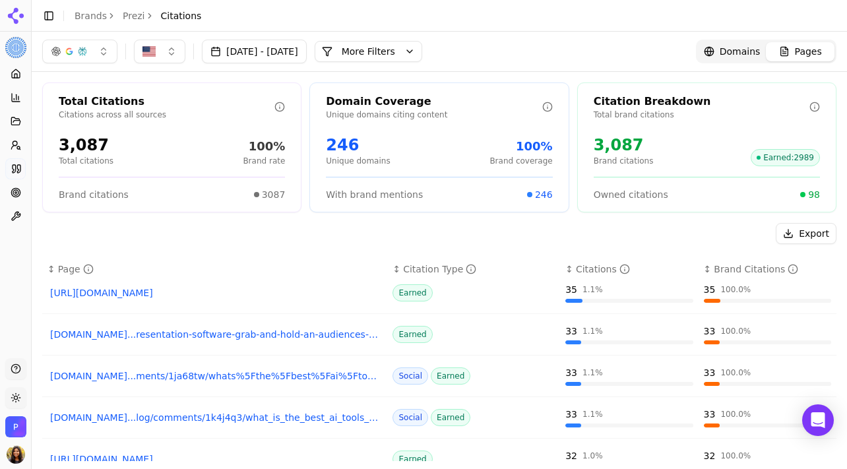
click at [418, 43] on button "More Filters" at bounding box center [369, 51] width 108 height 21
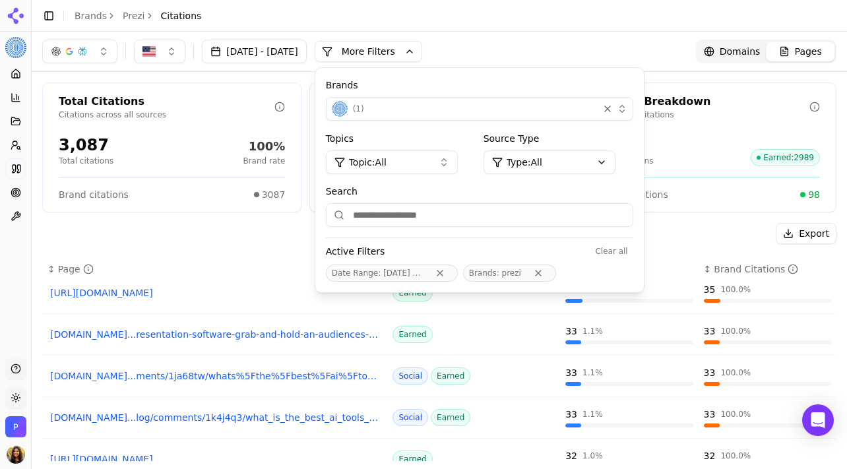
click at [434, 117] on button "( 1 )" at bounding box center [479, 109] width 307 height 24
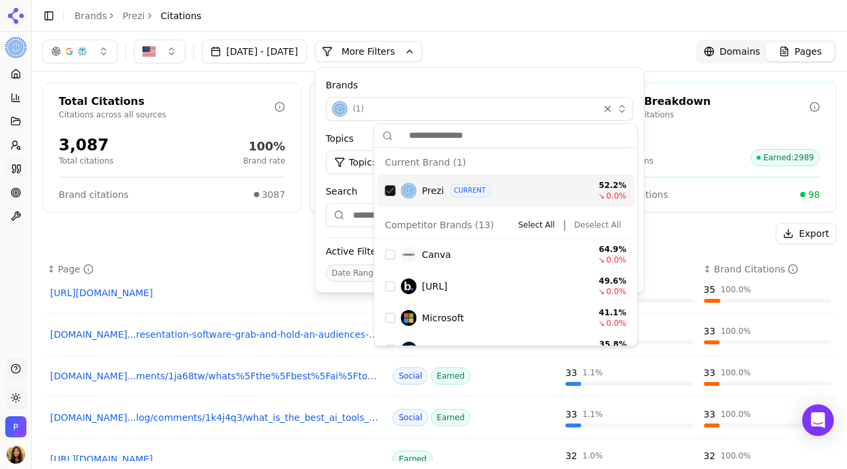
click at [390, 186] on div "Suggestions" at bounding box center [390, 190] width 11 height 11
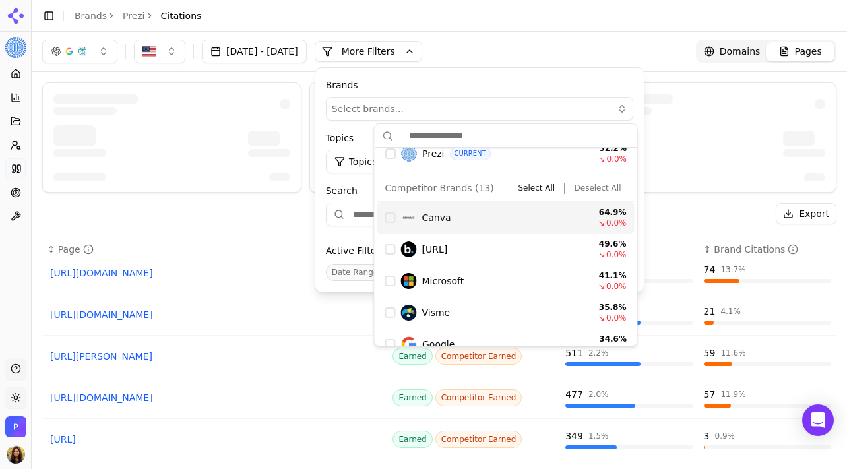
scroll to position [40, 0]
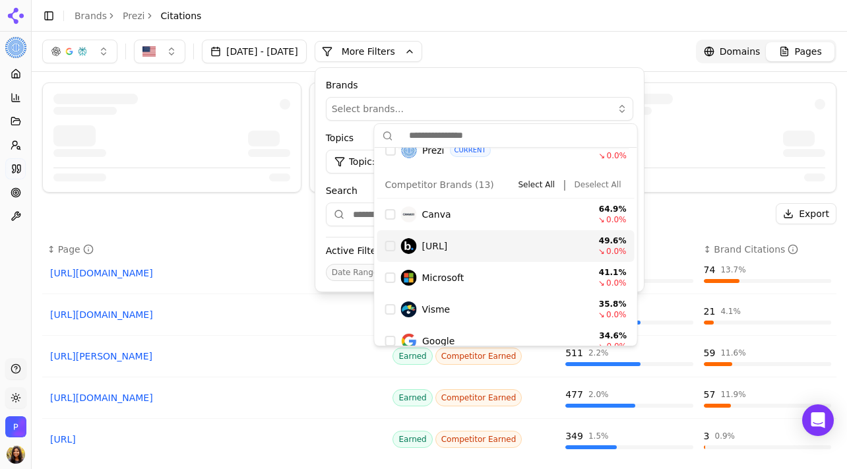
click at [391, 244] on div "Suggestions" at bounding box center [390, 246] width 11 height 11
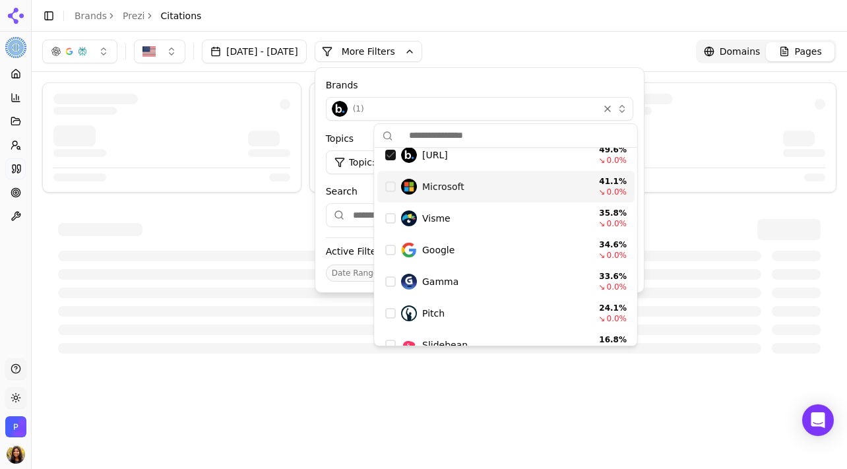
scroll to position [175, 0]
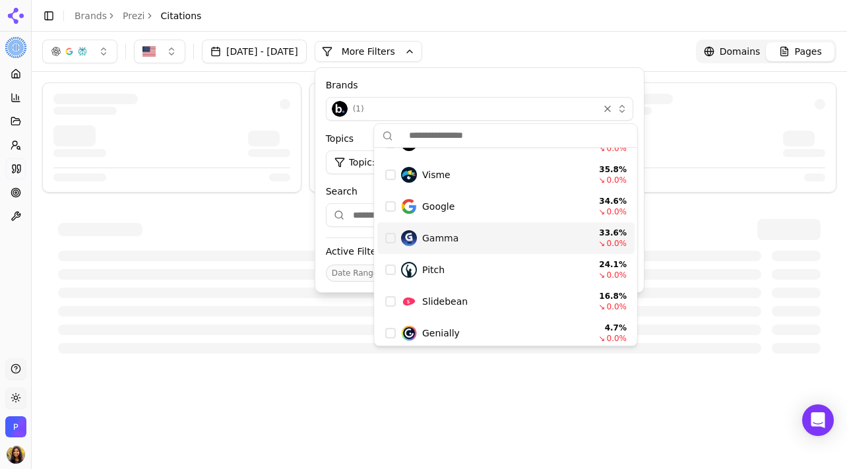
click at [384, 241] on div "Gamma 33.6 % ↘ 0.0 %" at bounding box center [505, 238] width 257 height 32
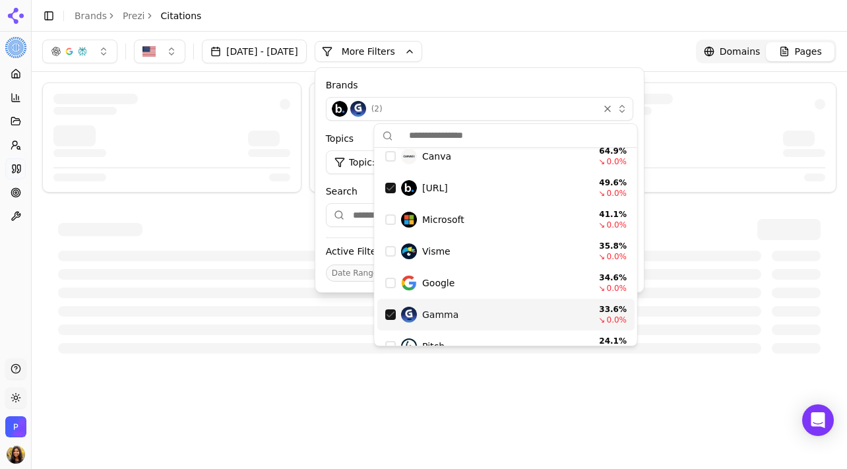
scroll to position [84, 0]
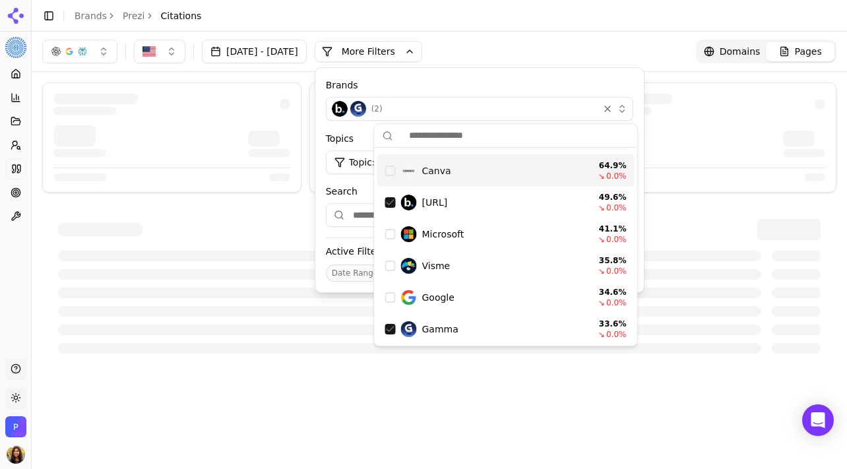
click at [393, 168] on div "Suggestions" at bounding box center [390, 171] width 11 height 11
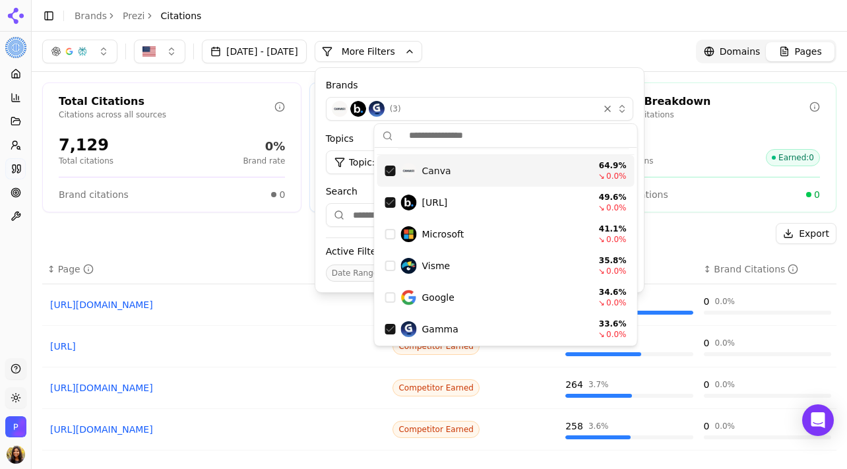
click at [325, 318] on td "https://canva.com/create/ai-presentations" at bounding box center [214, 305] width 345 height 42
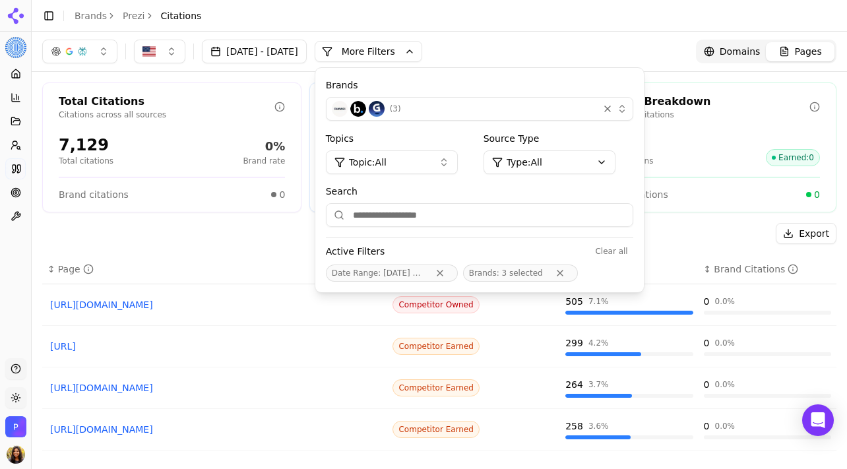
click at [304, 278] on th "↕ Page" at bounding box center [214, 270] width 345 height 30
click at [312, 251] on div "Export ↕ Page ↕ Citation Type ↕ Citations ↕ Brand Citations https://canva.com/c…" at bounding box center [439, 367] width 794 height 288
click at [422, 51] on button "More Filters" at bounding box center [369, 51] width 108 height 21
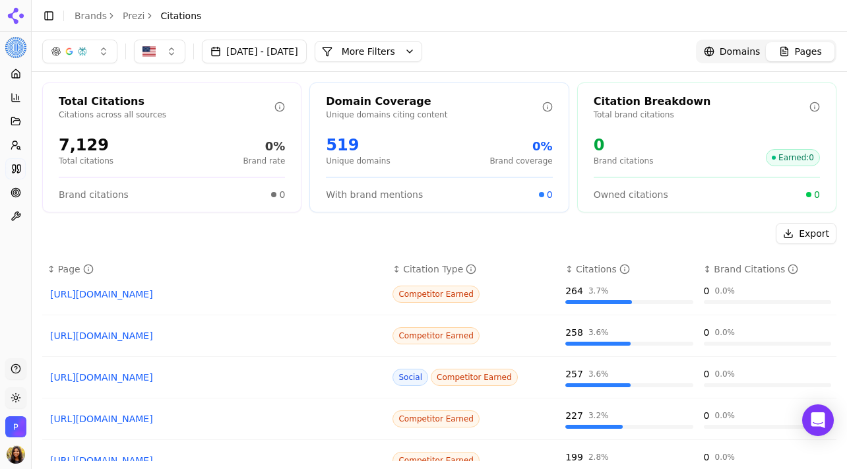
scroll to position [96, 0]
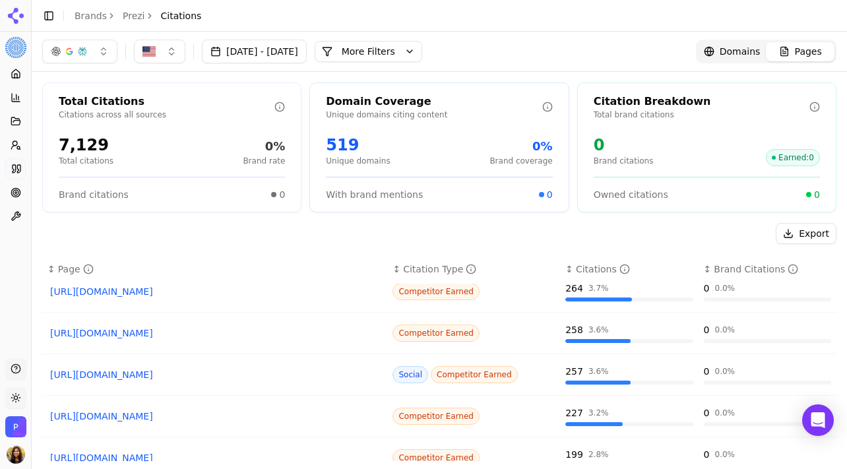
click at [215, 286] on link "https://plusai.com/blog/best-ai-presentation-makers" at bounding box center [214, 291] width 329 height 13
click at [208, 290] on link "https://plusai.com/blog/best-ai-presentation-makers" at bounding box center [214, 291] width 329 height 13
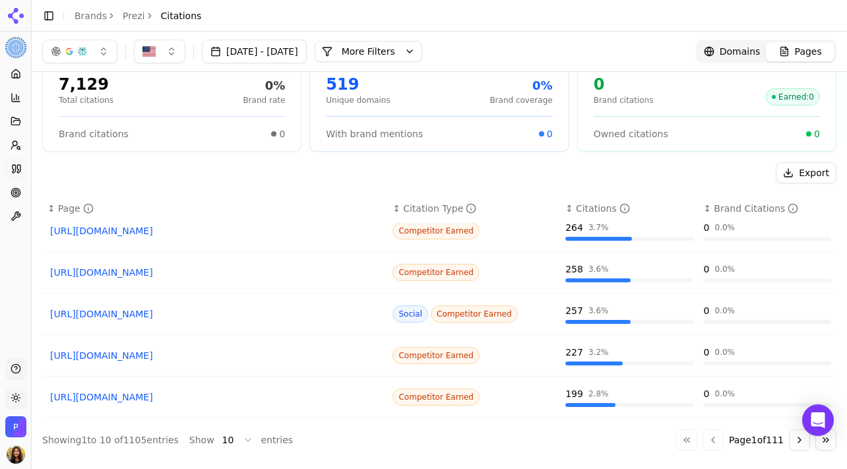
click at [795, 437] on button "Go to next page" at bounding box center [799, 439] width 21 height 21
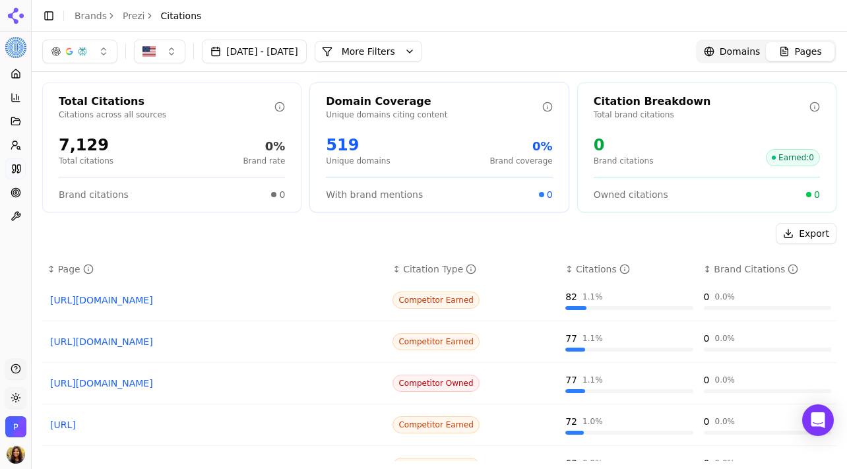
scroll to position [141, 0]
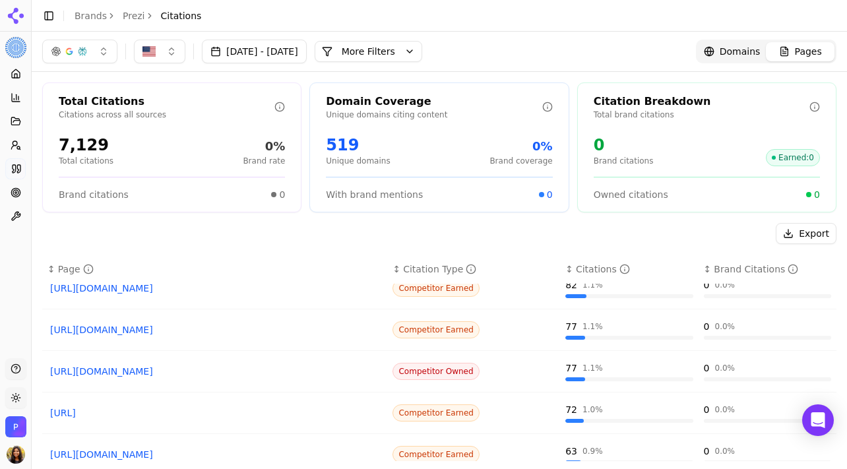
click at [183, 289] on link "https://slidesgo.com/ai/presentation-maker" at bounding box center [214, 288] width 329 height 13
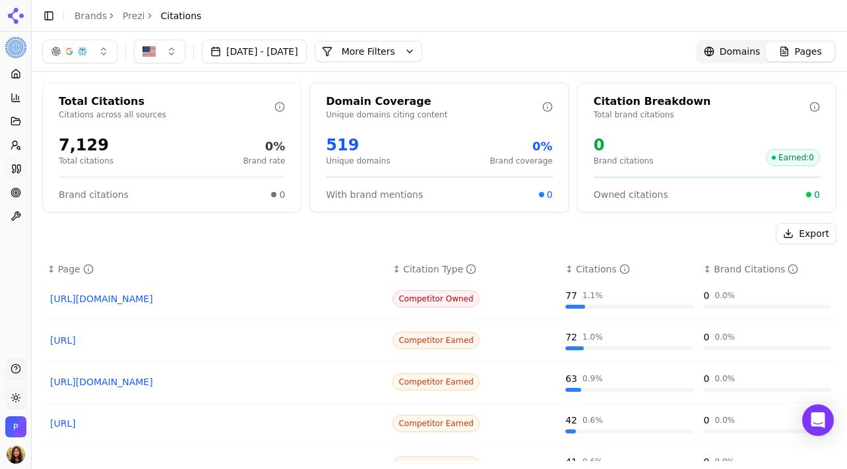
scroll to position [220, 0]
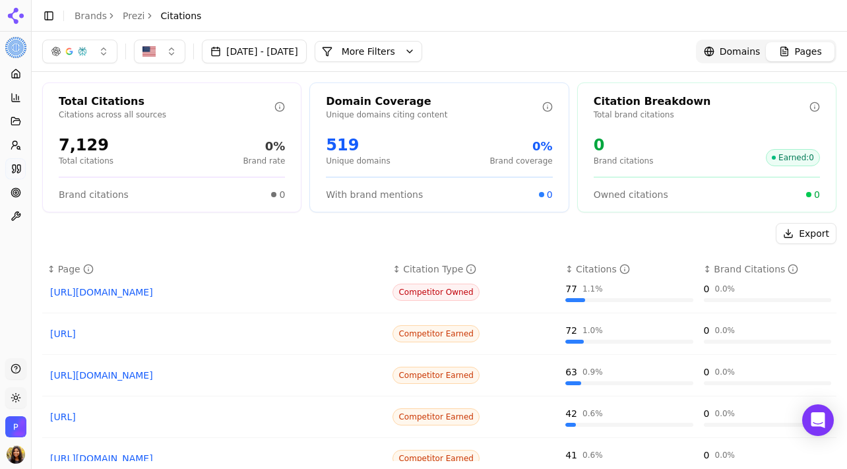
click at [166, 332] on link "https://kroma.ai/best-ai-presentation-makers" at bounding box center [214, 333] width 329 height 13
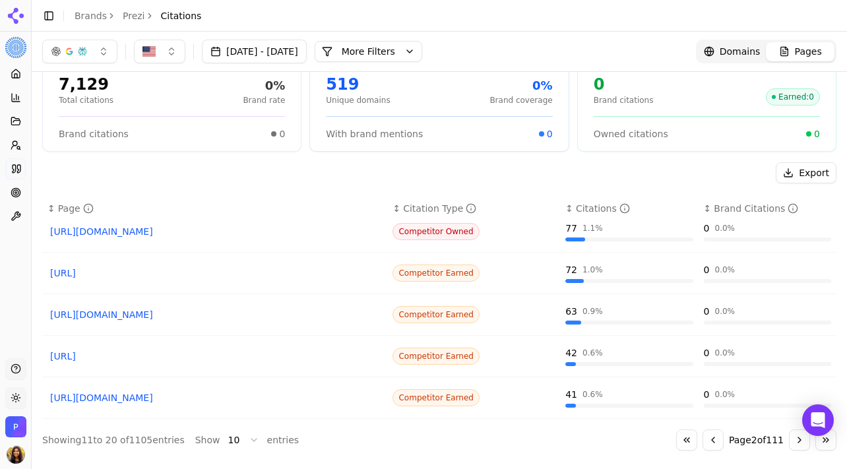
click at [218, 396] on link "https://globalcybersecuritynetwork.com/blog/best-ai-presentation-makers" at bounding box center [214, 397] width 329 height 13
click at [207, 353] on link "https://monsha.ai/blog/best-ai-presentation-makers-for-teachers" at bounding box center [214, 356] width 329 height 13
click at [801, 429] on body "Prezi Platform Home Competition Topics Prompts Citations Optimize Toolbox Suppo…" at bounding box center [423, 234] width 847 height 469
click at [793, 446] on button "Go to next page" at bounding box center [799, 439] width 21 height 21
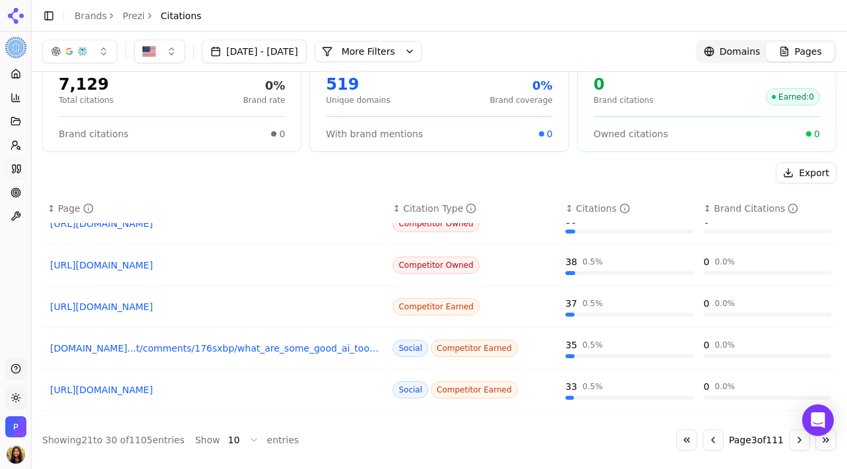
scroll to position [113, 0]
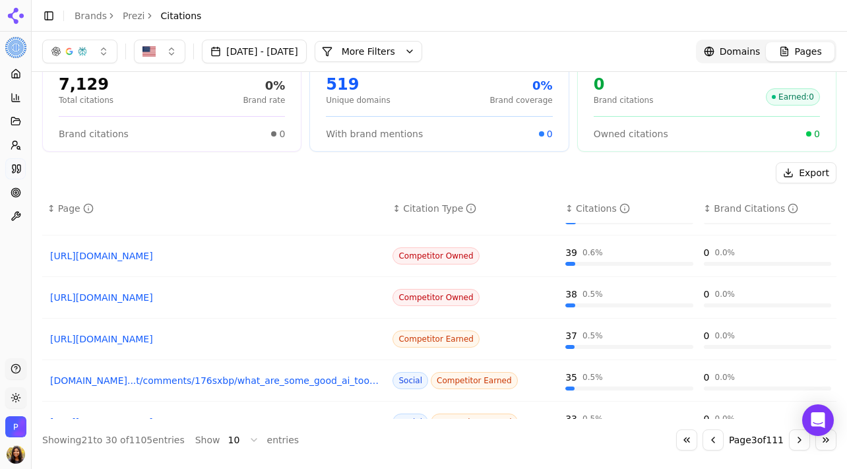
click at [388, 46] on button "More Filters" at bounding box center [369, 51] width 108 height 21
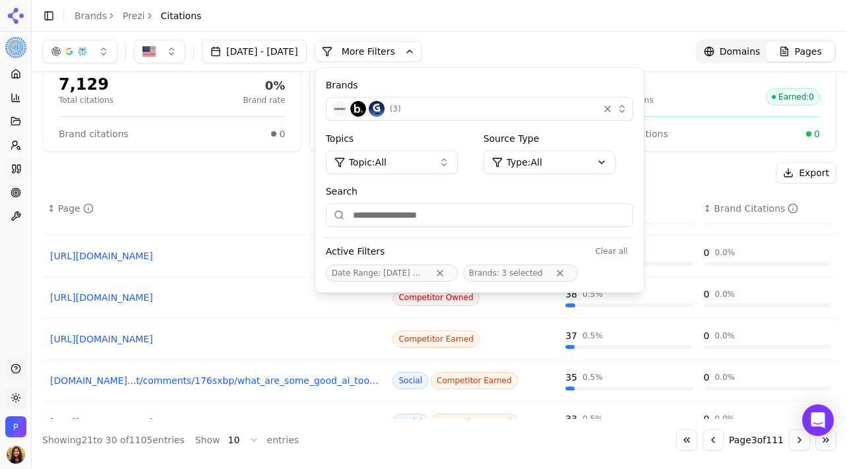
click at [401, 107] on span "( 3 )" at bounding box center [395, 109] width 11 height 11
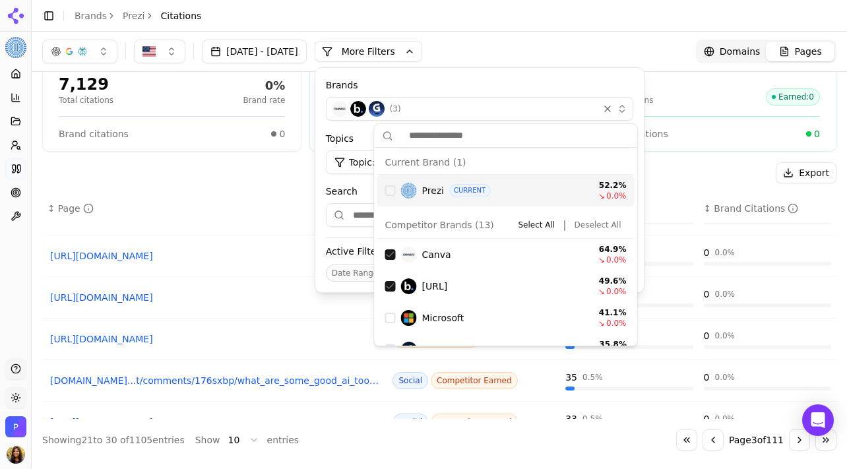
click at [388, 194] on div "Suggestions" at bounding box center [390, 190] width 11 height 11
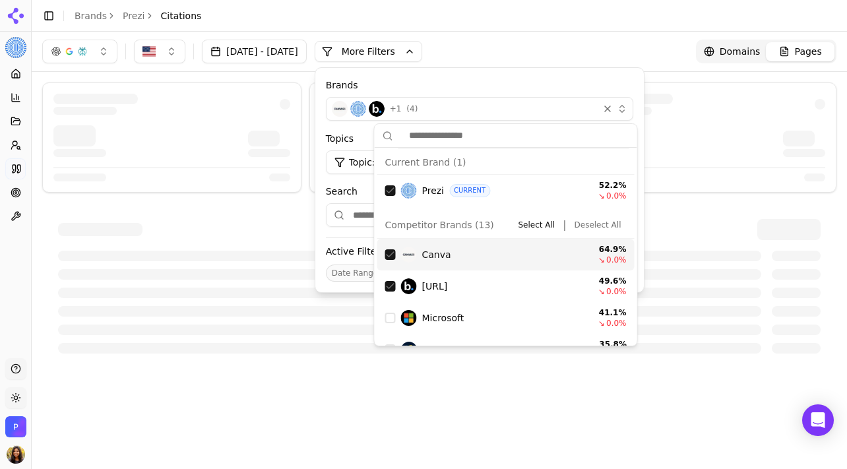
click at [392, 261] on div "Canva 64.9 % ↘ 0.0 %" at bounding box center [505, 255] width 257 height 32
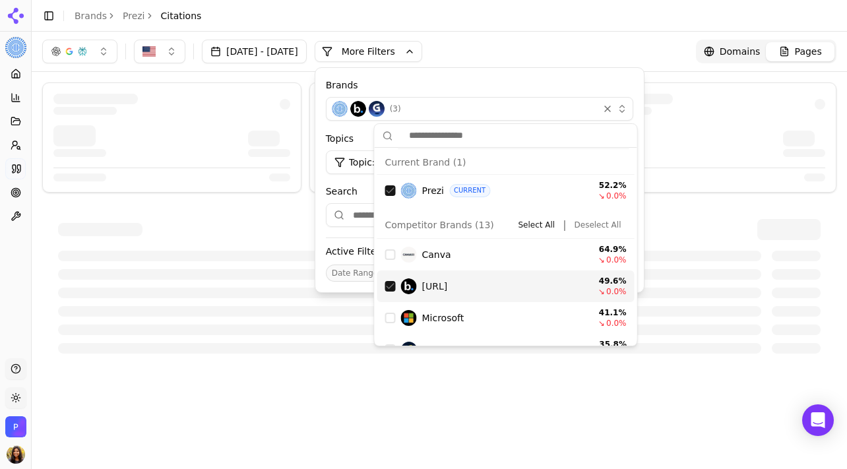
click at [390, 286] on div "Suggestions" at bounding box center [390, 286] width 11 height 11
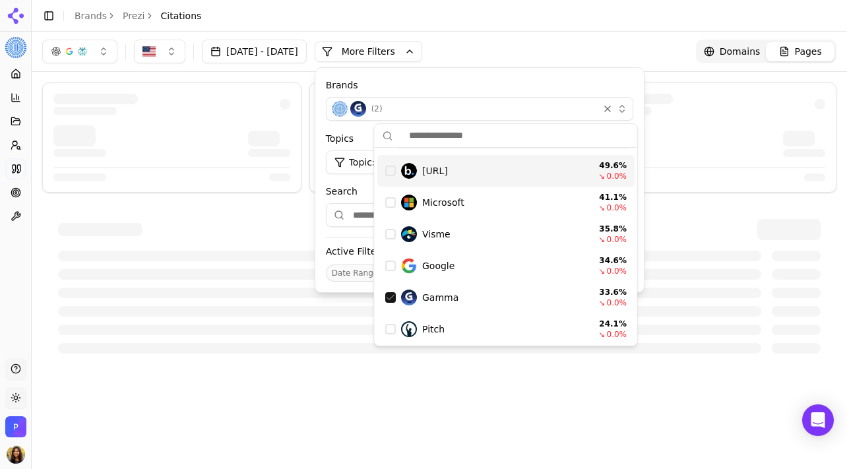
scroll to position [140, 0]
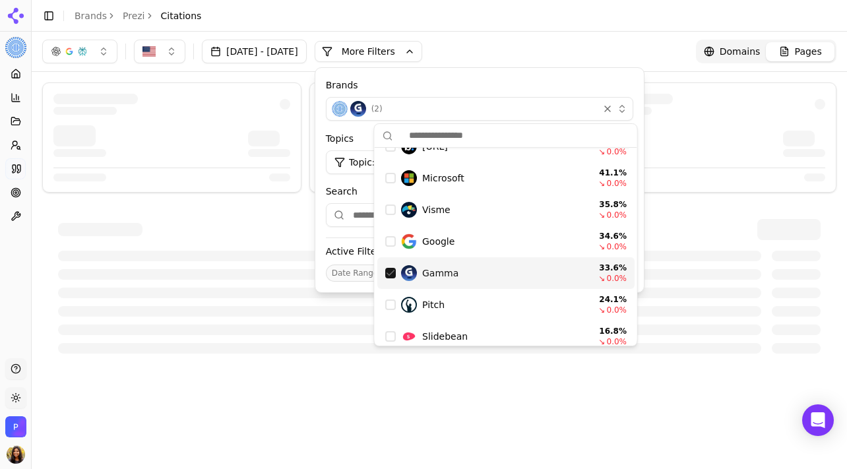
click at [390, 274] on div "Suggestions" at bounding box center [390, 273] width 11 height 11
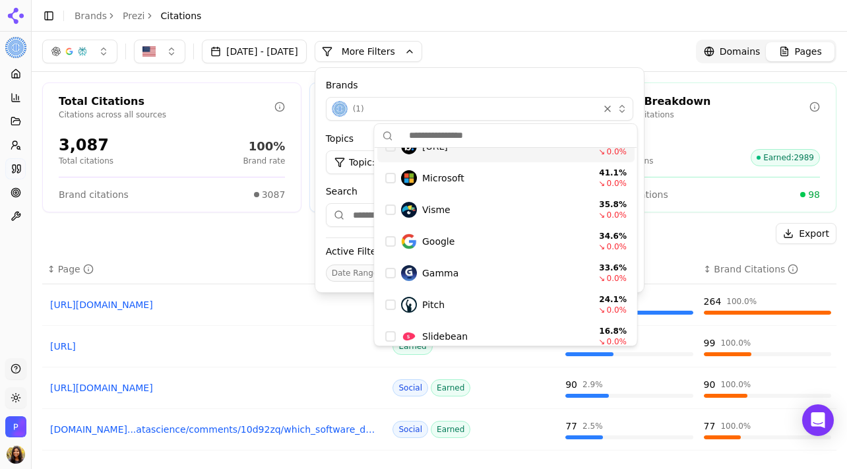
click at [422, 46] on button "More Filters" at bounding box center [369, 51] width 108 height 21
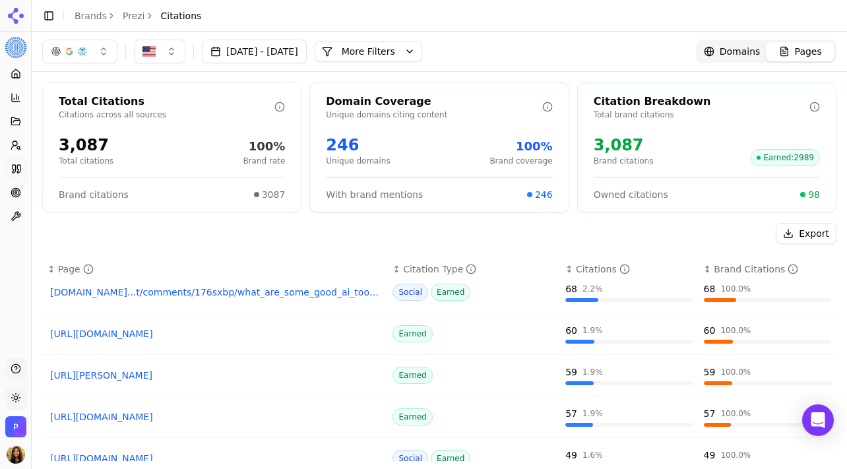
scroll to position [61, 0]
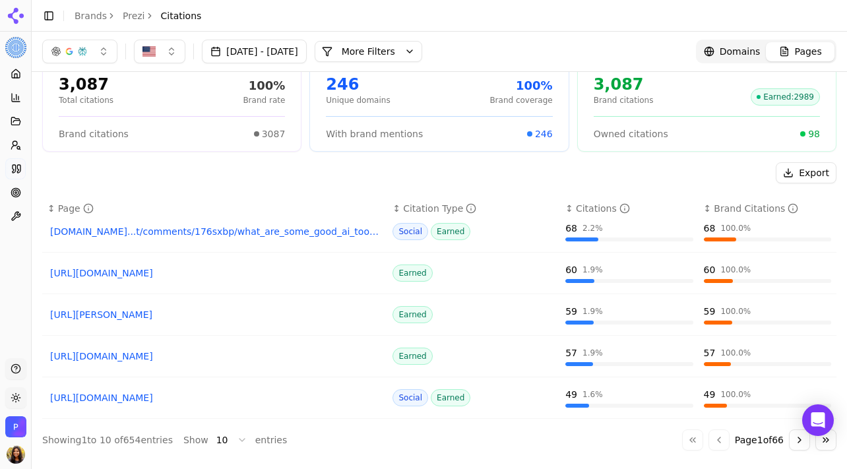
click at [799, 446] on button "Go to next page" at bounding box center [799, 439] width 21 height 21
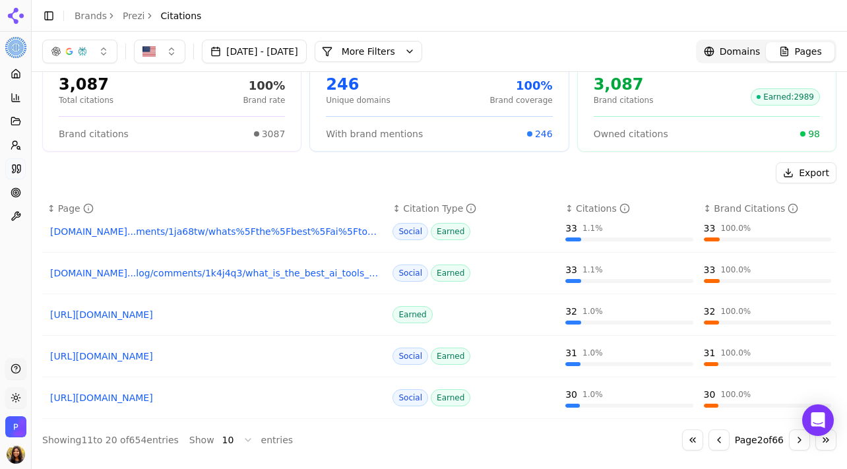
click at [797, 444] on button "Go to next page" at bounding box center [799, 439] width 21 height 21
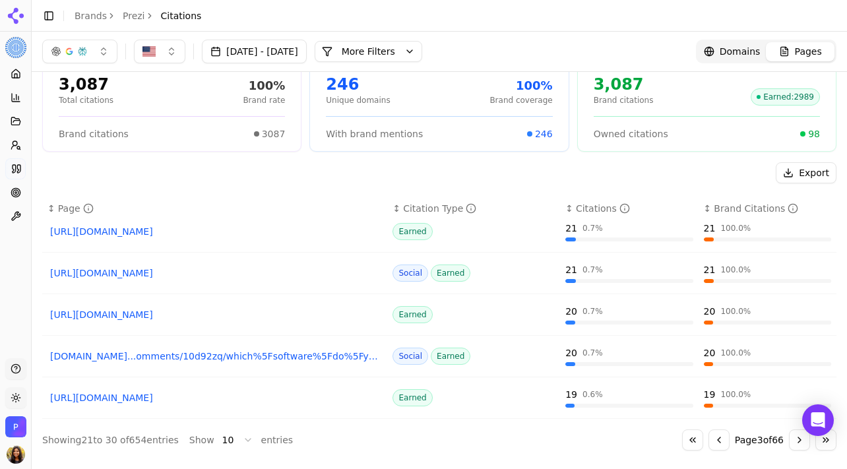
click at [797, 444] on button "Go to next page" at bounding box center [799, 439] width 21 height 21
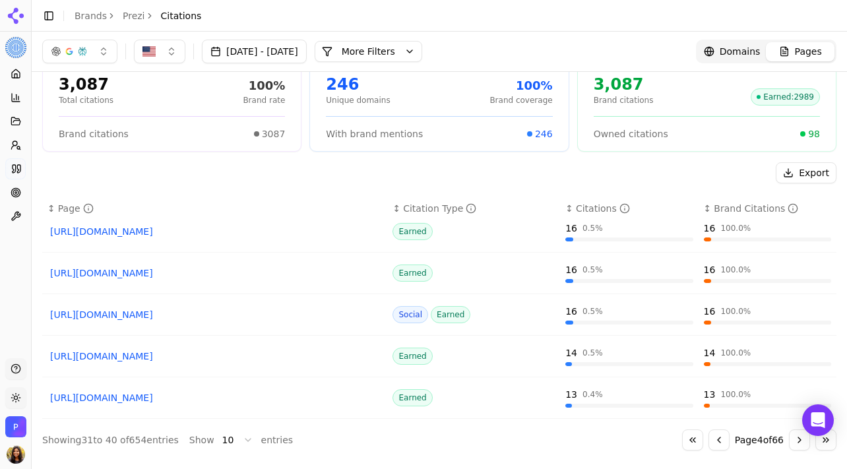
click at [797, 444] on button "Go to next page" at bounding box center [799, 439] width 21 height 21
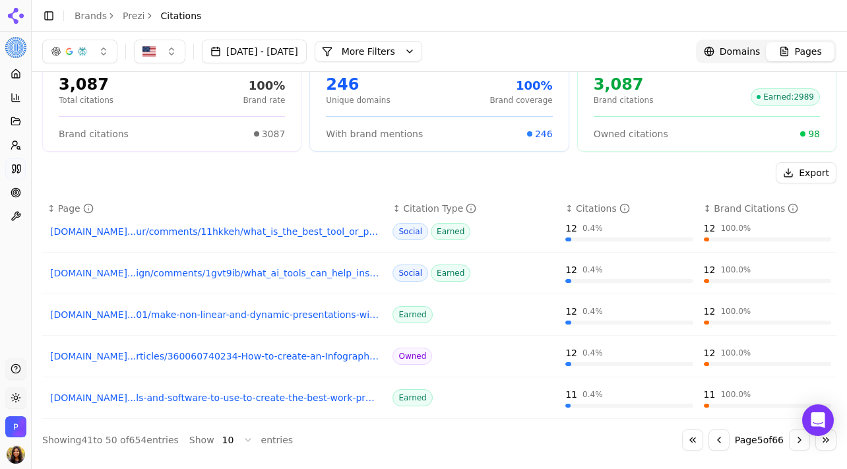
click at [797, 444] on button "Go to next page" at bounding box center [799, 439] width 21 height 21
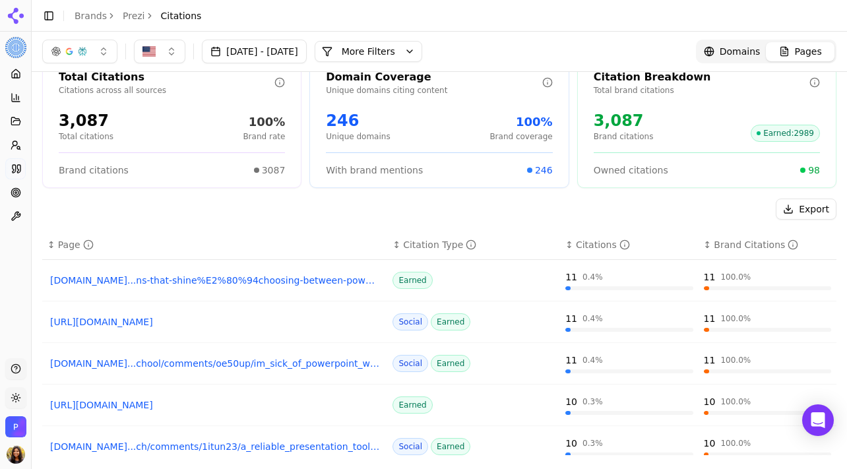
scroll to position [0, 0]
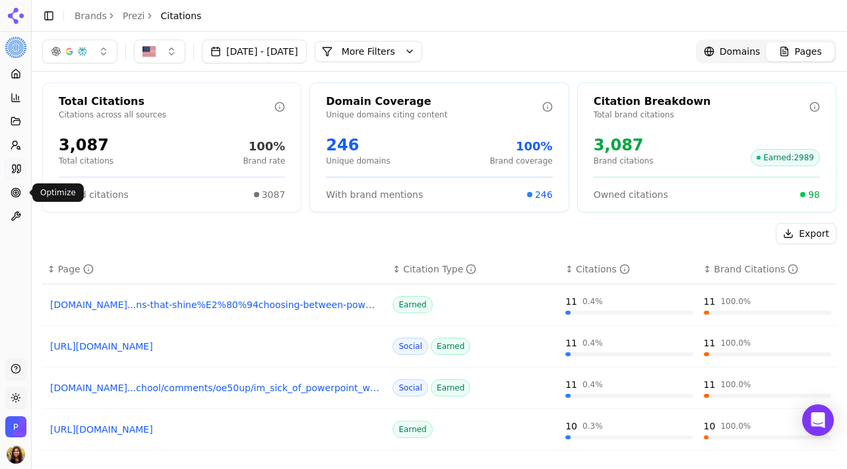
click at [11, 188] on icon at bounding box center [16, 192] width 11 height 11
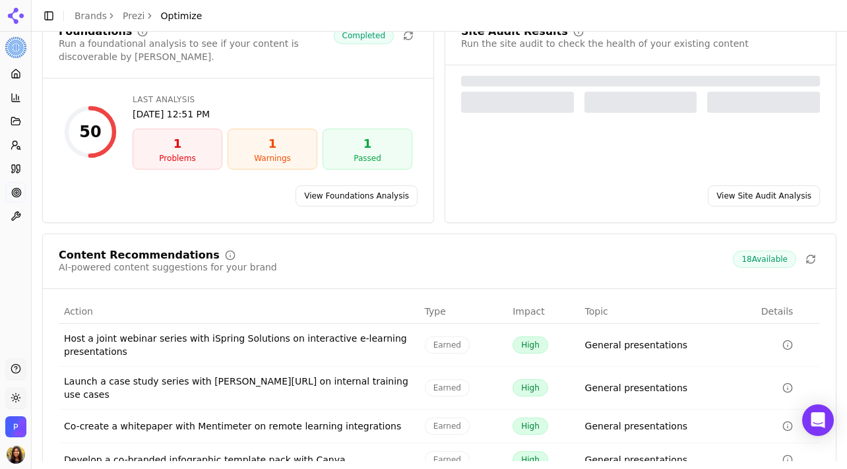
scroll to position [170, 0]
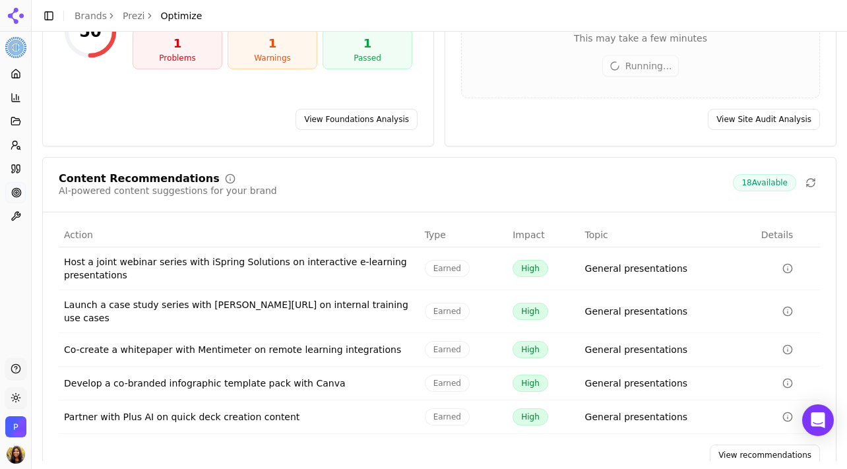
click at [760, 445] on link "View recommendations" at bounding box center [765, 455] width 110 height 21
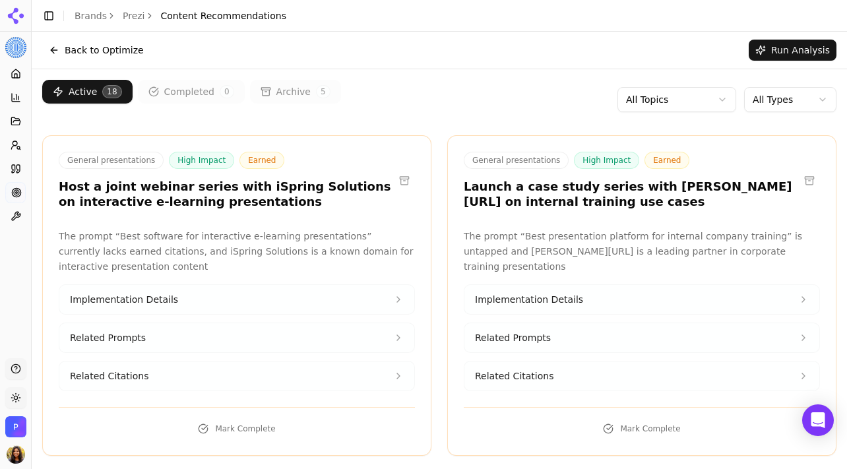
click at [743, 189] on h3 "Launch a case study series with [PERSON_NAME][URL] on internal training use cas…" at bounding box center [631, 194] width 335 height 30
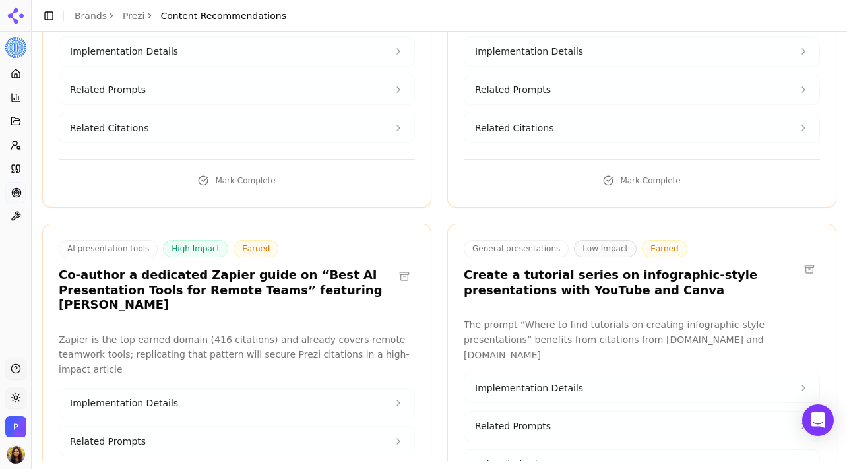
scroll to position [2623, 0]
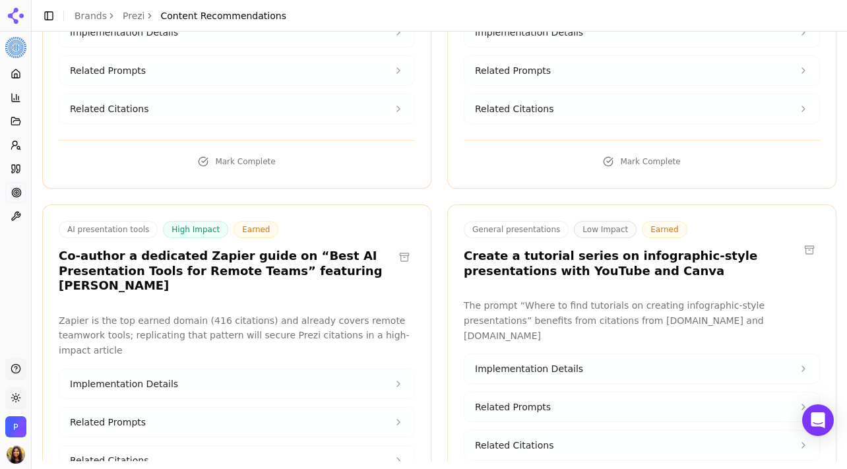
click at [164, 249] on h3 "Co-author a dedicated Zapier guide on “Best AI Presentation Tools for Remote Te…" at bounding box center [226, 271] width 335 height 45
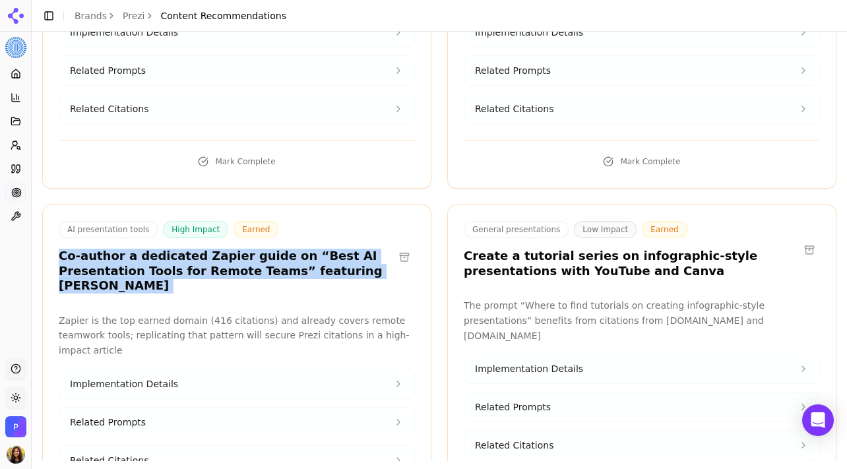
click at [164, 249] on h3 "Co-author a dedicated Zapier guide on “Best AI Presentation Tools for Remote Te…" at bounding box center [226, 271] width 335 height 45
copy div "Co-author a dedicated Zapier guide on “Best AI Presentation Tools for Remote Te…"
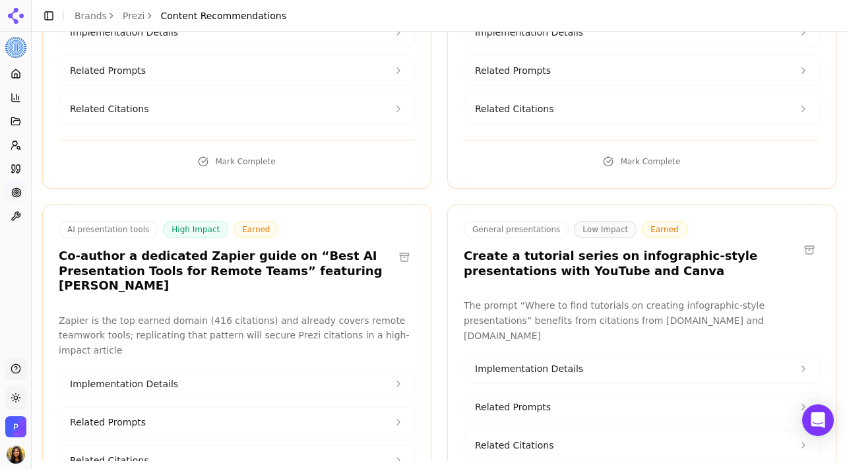
click at [821, 298] on div "The prompt “Where to find tutorials on creating infographic-style presentations…" at bounding box center [642, 386] width 388 height 177
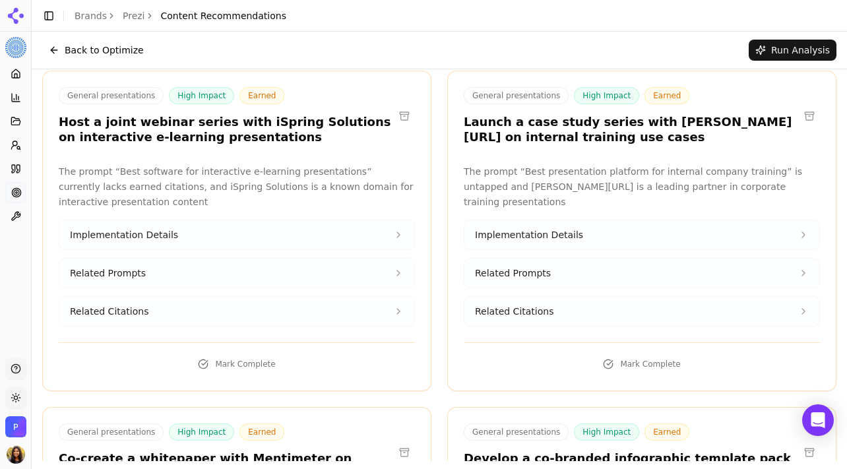
scroll to position [0, 0]
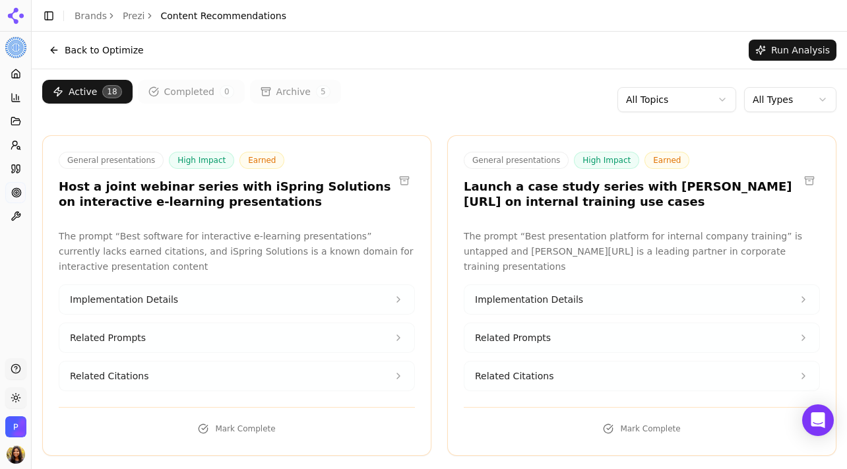
click at [264, 252] on p "The prompt “Best software for interactive e-learning presentations” currently l…" at bounding box center [237, 251] width 356 height 45
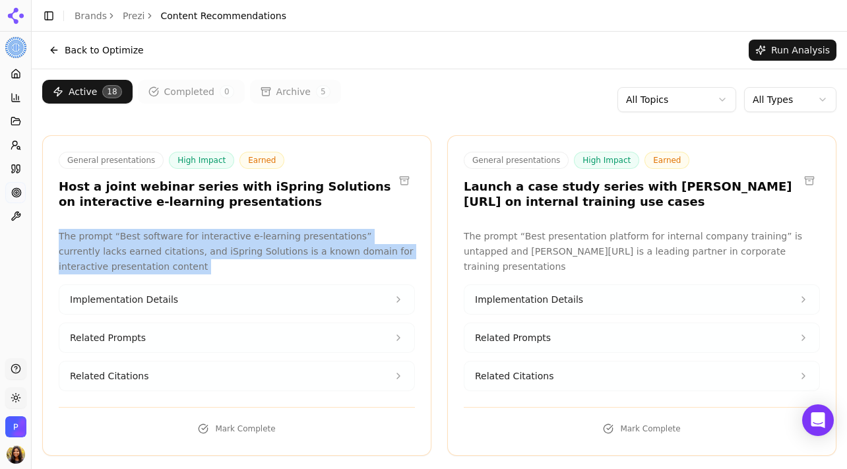
click at [264, 252] on p "The prompt “Best software for interactive e-learning presentations” currently l…" at bounding box center [237, 251] width 356 height 45
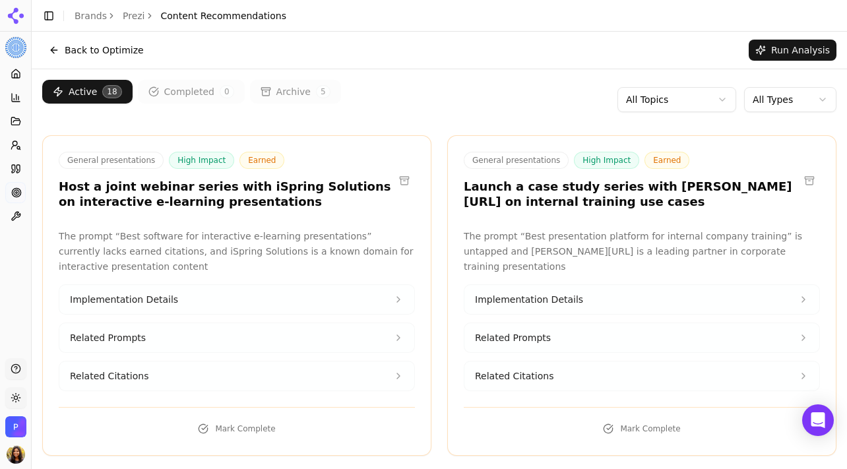
click at [321, 253] on p "The prompt “Best software for interactive e-learning presentations” currently l…" at bounding box center [237, 251] width 356 height 45
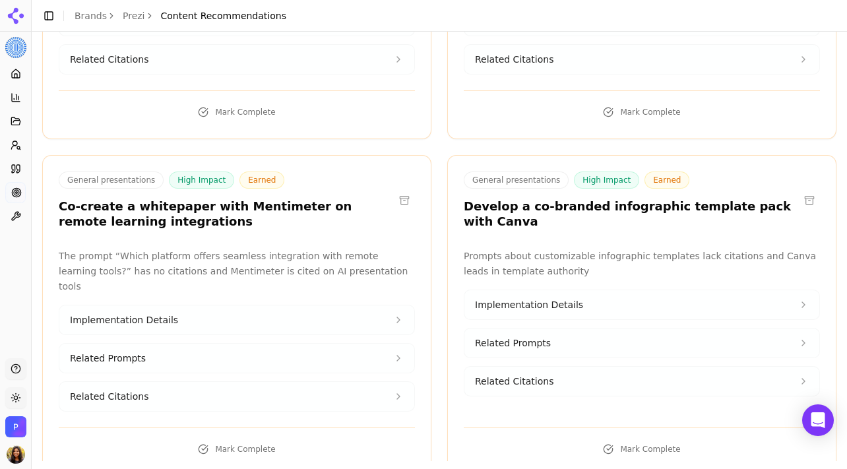
scroll to position [325, 0]
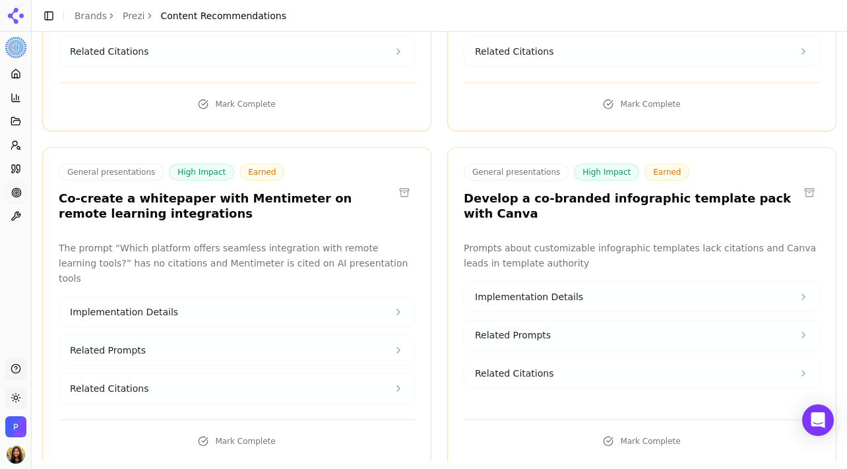
click at [805, 186] on button at bounding box center [809, 192] width 21 height 21
click at [810, 185] on button at bounding box center [809, 192] width 21 height 21
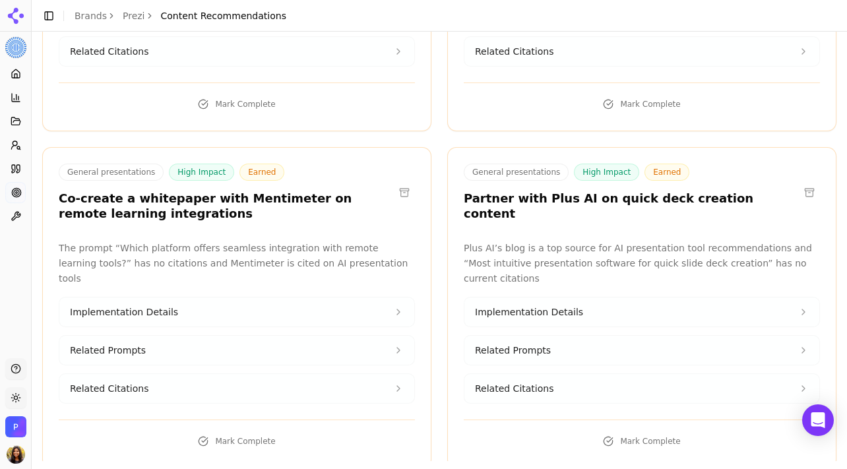
click at [412, 188] on button at bounding box center [404, 192] width 21 height 21
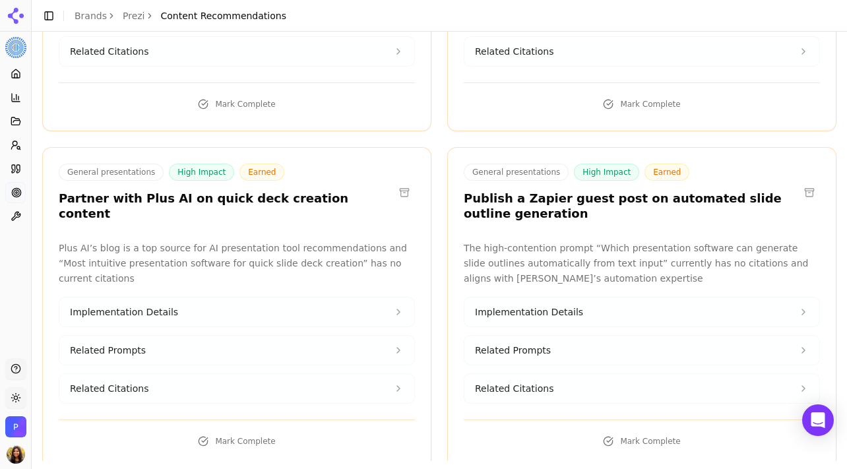
click at [809, 190] on button at bounding box center [809, 192] width 21 height 21
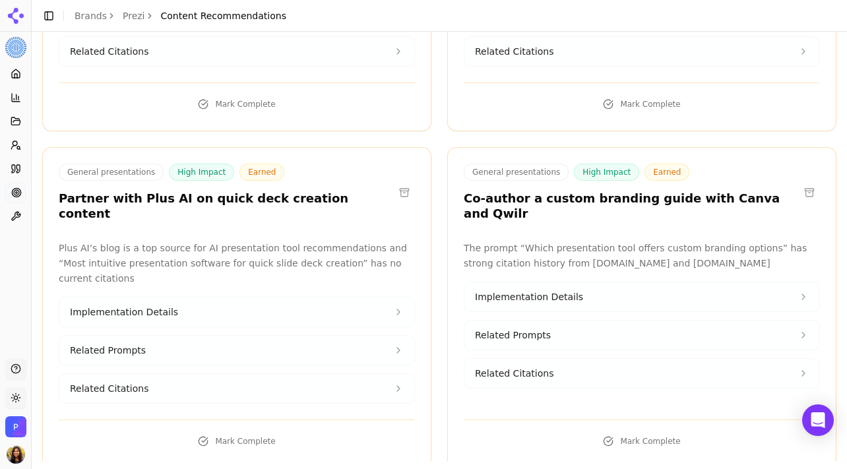
click at [409, 182] on button at bounding box center [404, 192] width 21 height 21
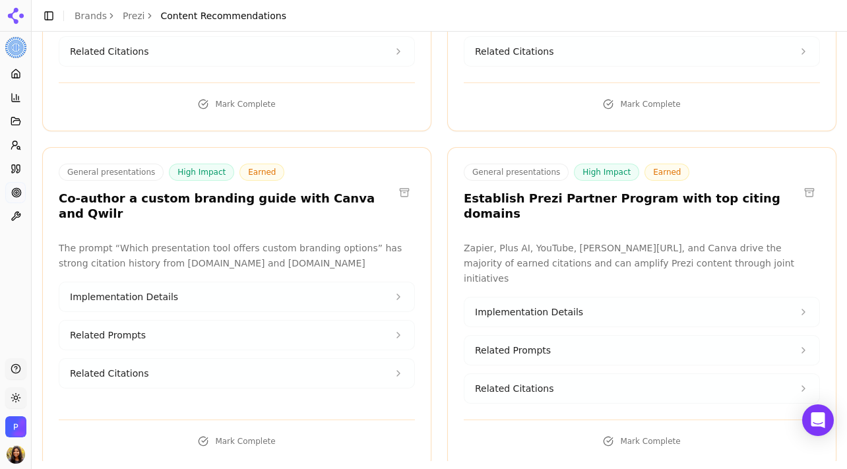
click at [404, 184] on button at bounding box center [404, 192] width 21 height 21
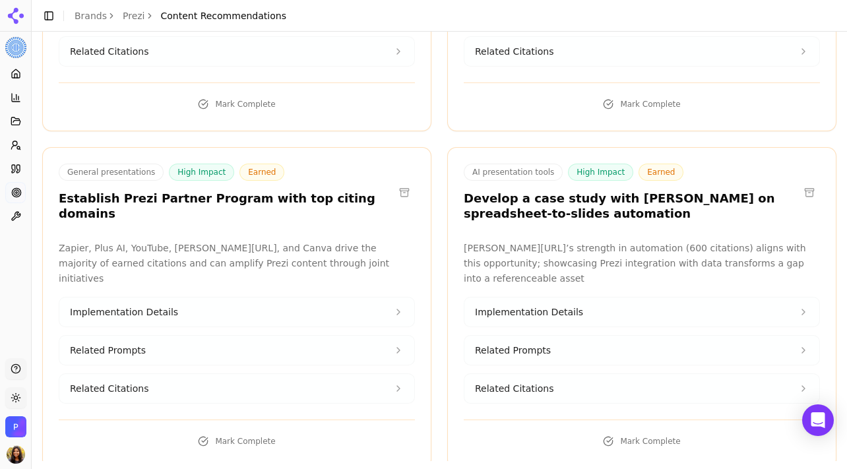
click at [394, 191] on button at bounding box center [404, 192] width 21 height 21
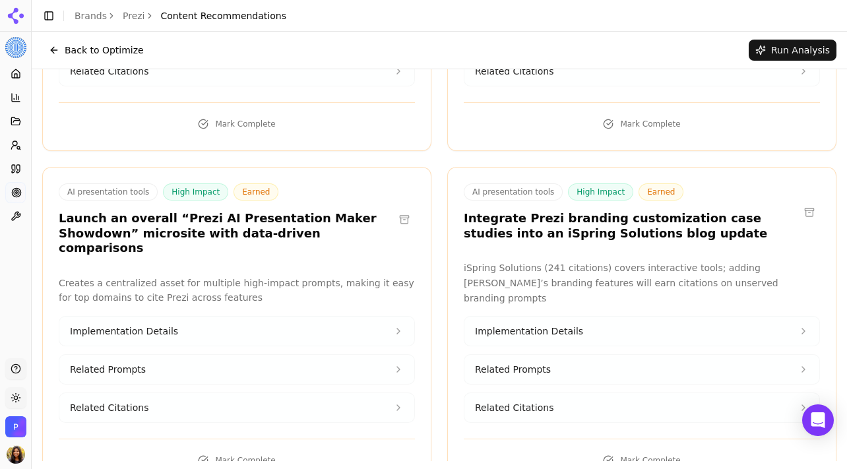
scroll to position [1312, 0]
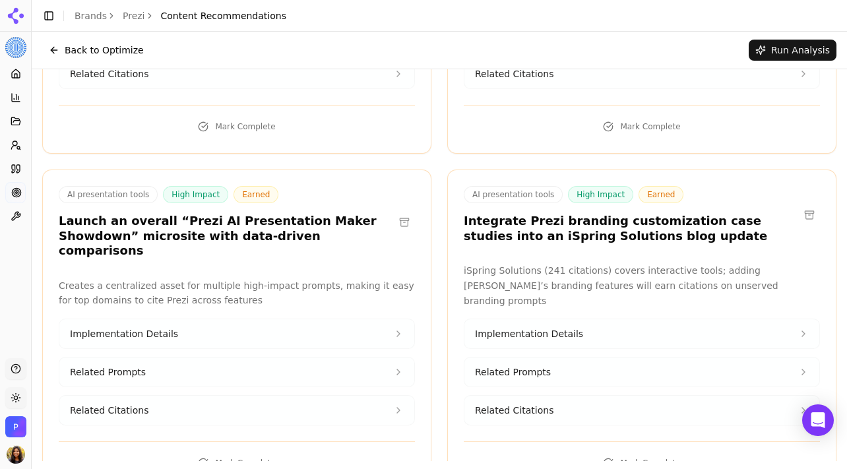
click at [806, 204] on button at bounding box center [809, 214] width 21 height 21
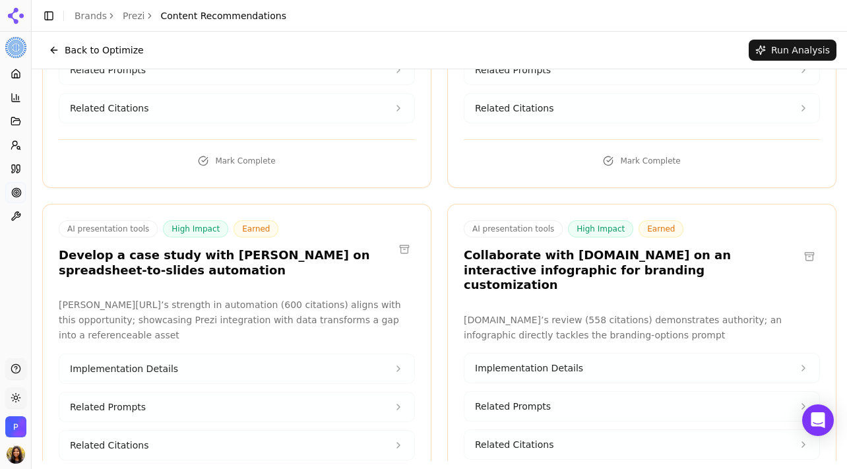
scroll to position [251, 0]
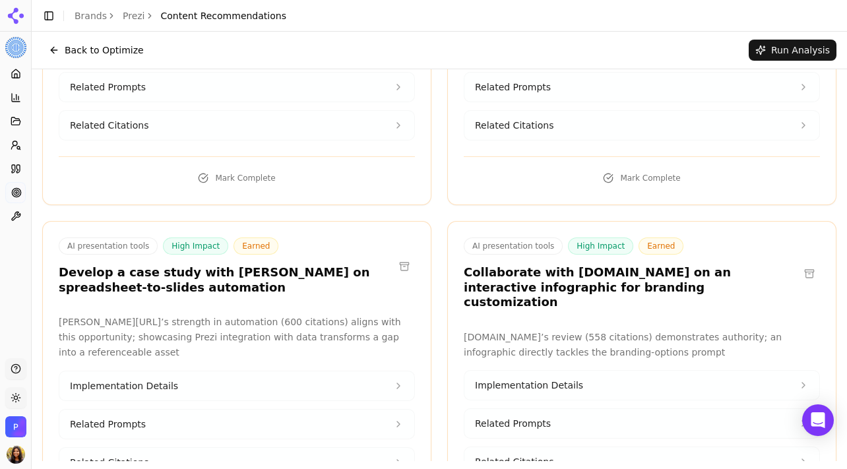
click at [368, 377] on button "Implementation Details" at bounding box center [236, 385] width 355 height 29
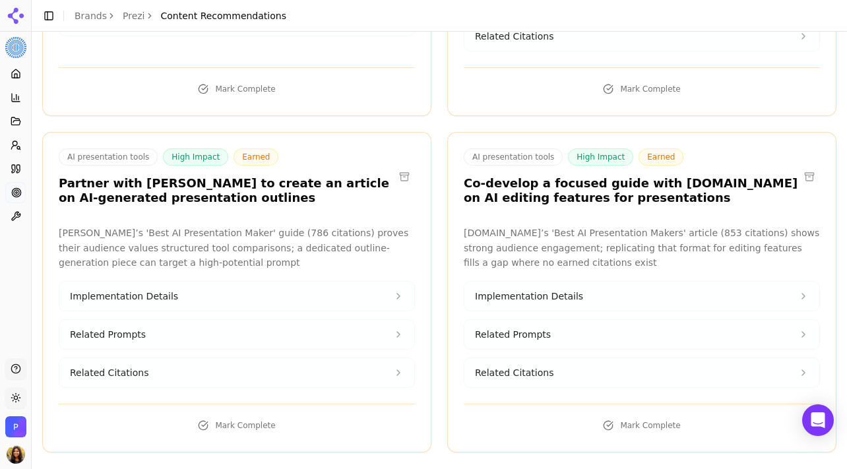
scroll to position [1088, 0]
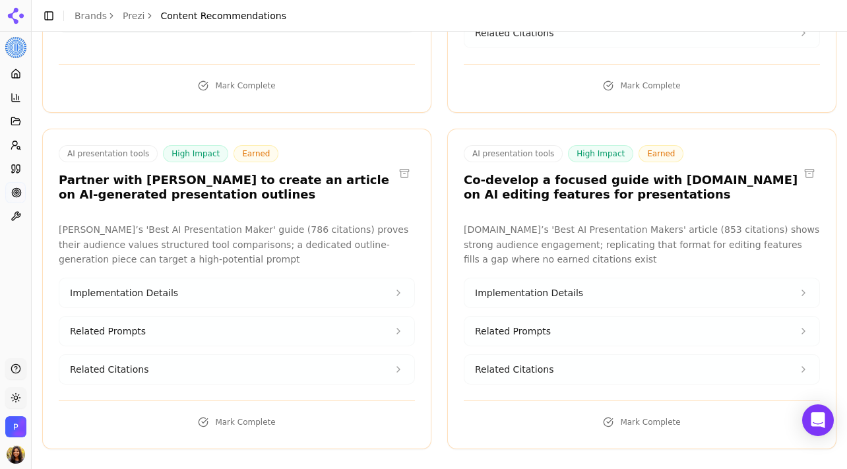
click at [807, 163] on button at bounding box center [809, 173] width 21 height 21
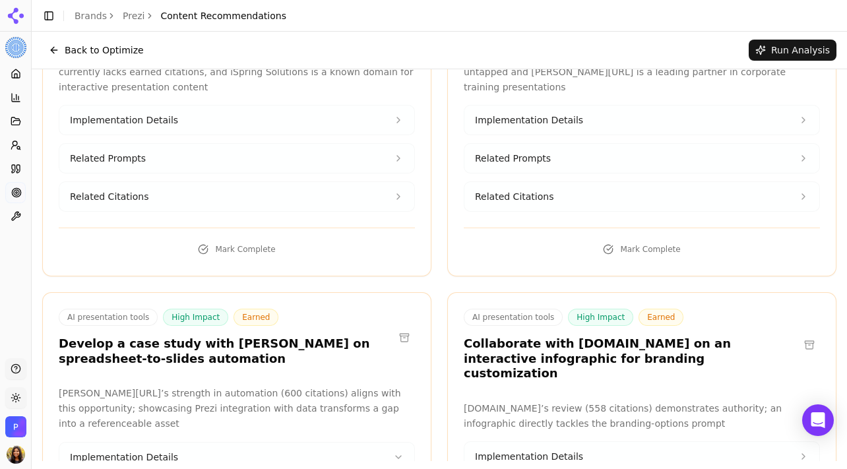
scroll to position [0, 0]
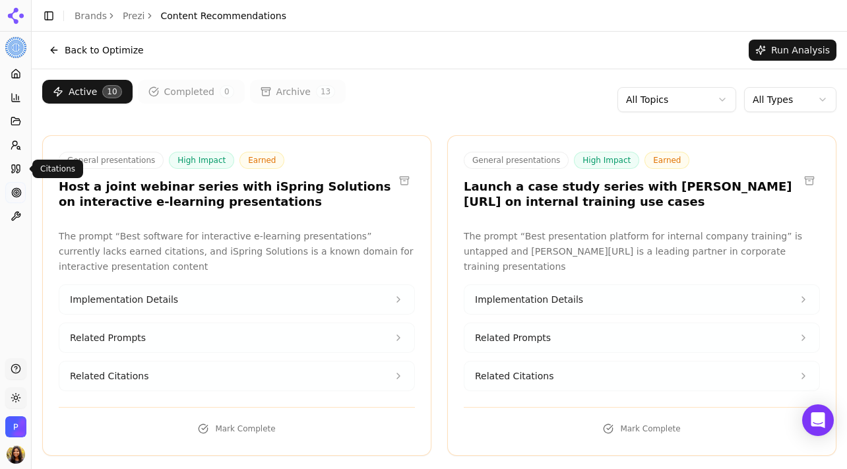
click at [13, 175] on link "Citations" at bounding box center [15, 168] width 20 height 21
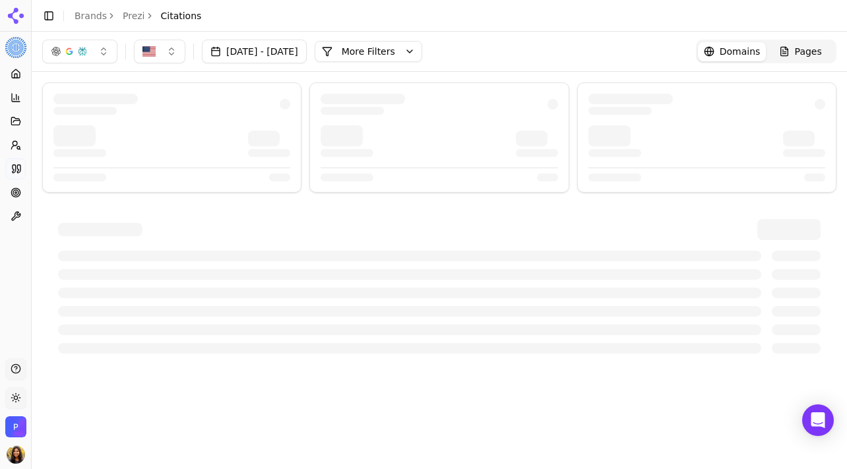
click at [422, 52] on button "More Filters" at bounding box center [369, 51] width 108 height 21
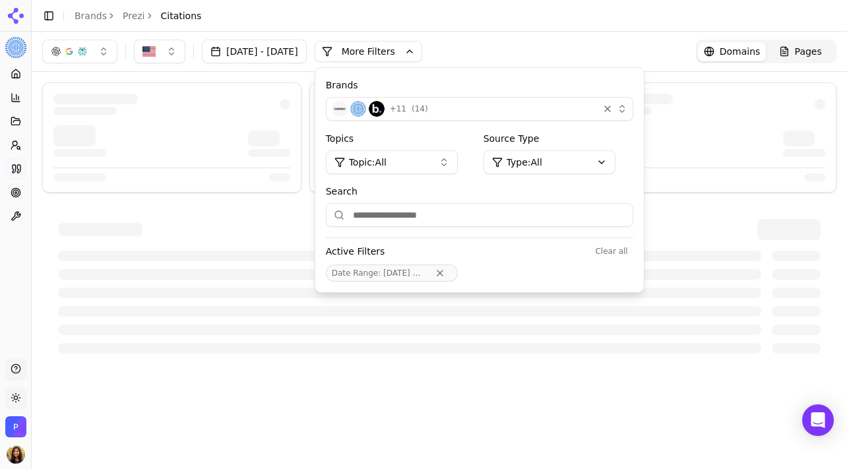
click at [406, 104] on span "+ 11" at bounding box center [398, 109] width 16 height 11
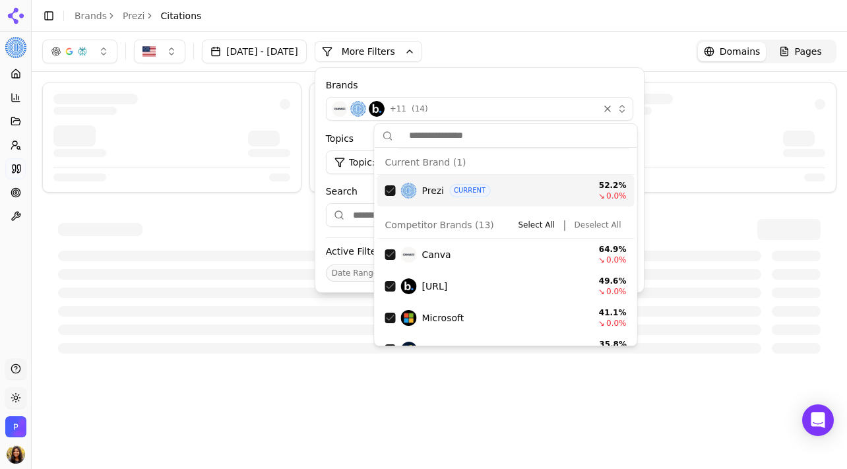
click at [390, 193] on div "Suggestions" at bounding box center [390, 190] width 11 height 11
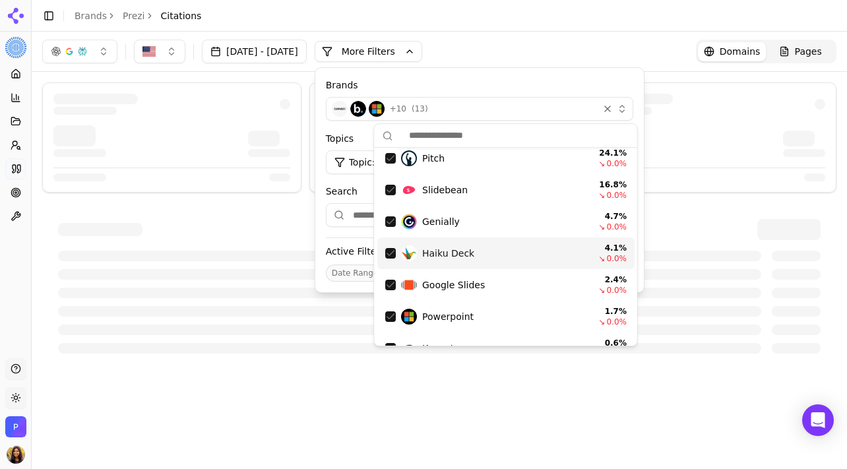
scroll to position [307, 0]
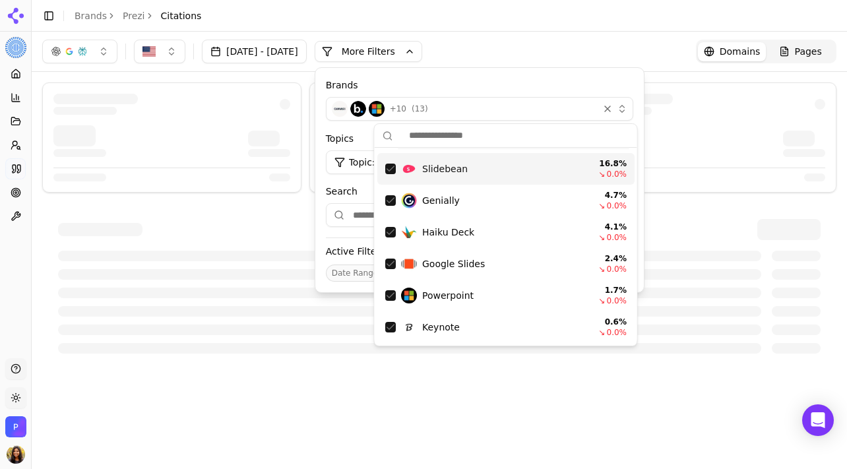
click at [569, 33] on div "Jul 22, 2025 - Aug 22, 2025 More More Filters Brands + 10 ( 13 ) Topics Topic: …" at bounding box center [439, 52] width 815 height 40
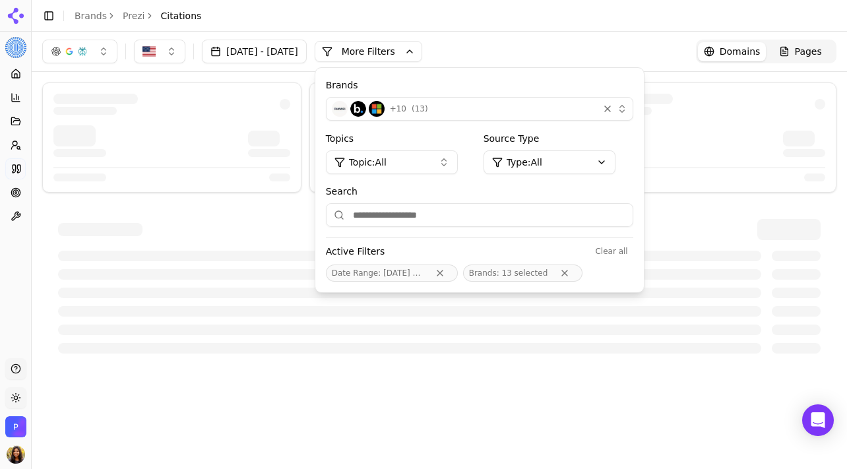
click at [422, 53] on button "More Filters" at bounding box center [369, 51] width 108 height 21
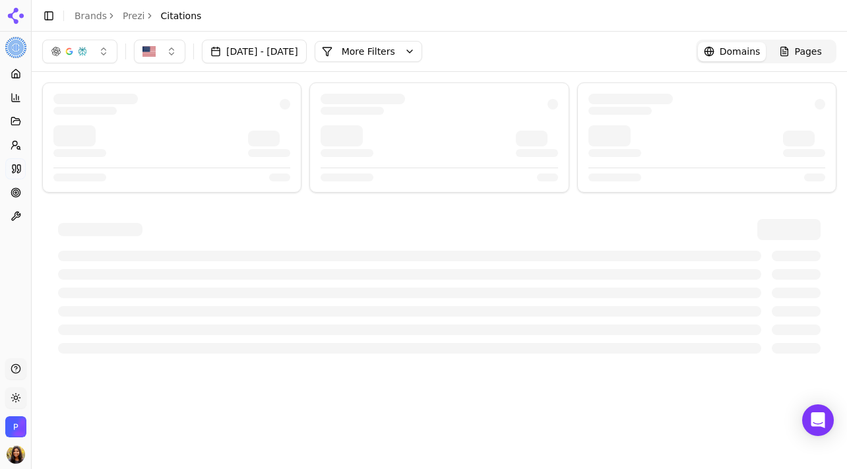
click at [801, 61] on div "Domains Pages" at bounding box center [766, 52] width 140 height 24
click at [797, 58] on link "Pages" at bounding box center [800, 51] width 69 height 19
click at [792, 52] on div "Pages" at bounding box center [800, 51] width 43 height 13
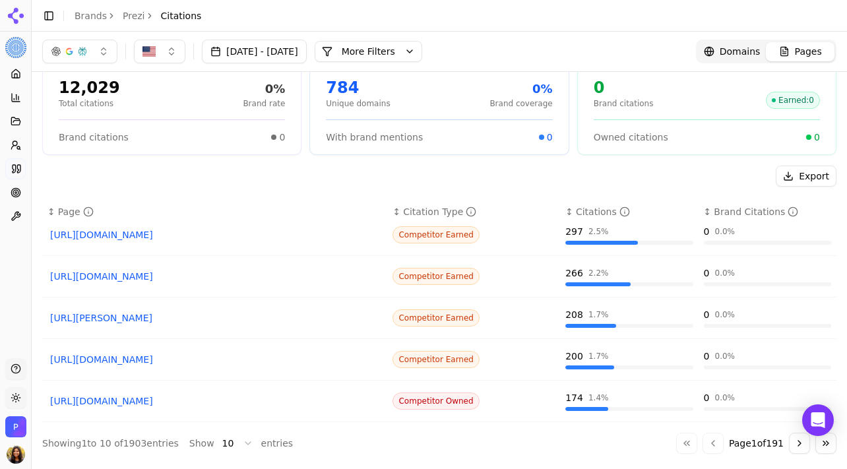
scroll to position [61, 0]
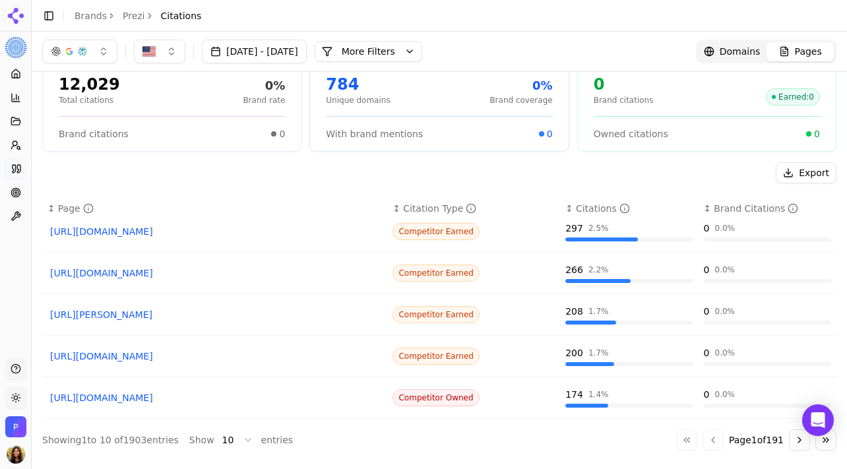
click at [244, 315] on link "https://lindy.ai/blog/best-ai-presentation-maker" at bounding box center [214, 314] width 329 height 13
click at [789, 437] on button "Go to next page" at bounding box center [799, 439] width 21 height 21
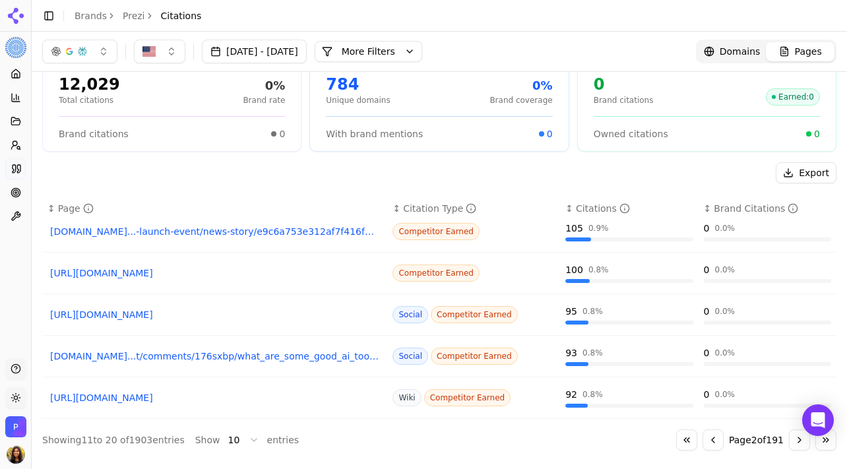
click at [709, 447] on button "Go to previous page" at bounding box center [712, 439] width 21 height 21
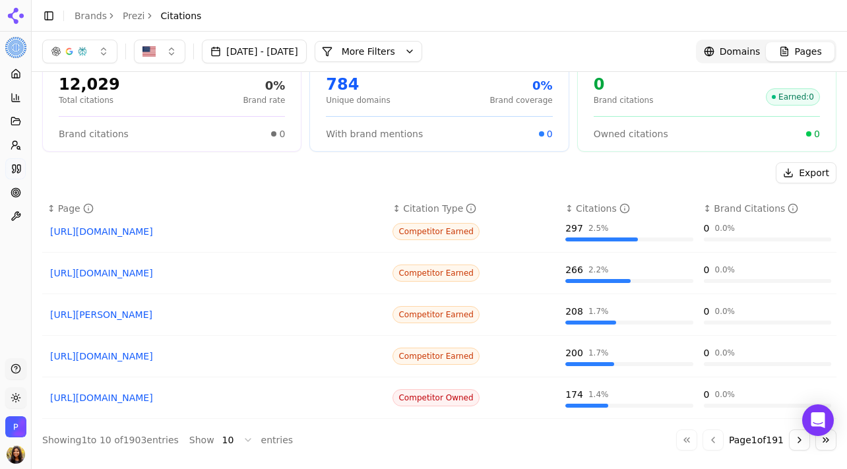
click at [424, 227] on span "Competitor Earned" at bounding box center [435, 231] width 87 height 17
click at [469, 208] on icon "Data table" at bounding box center [471, 208] width 11 height 11
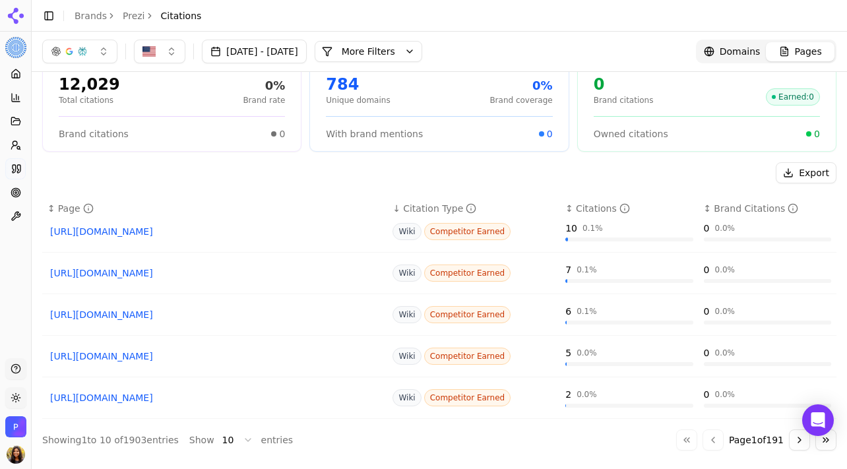
click at [469, 208] on icon "Data table" at bounding box center [471, 208] width 11 height 11
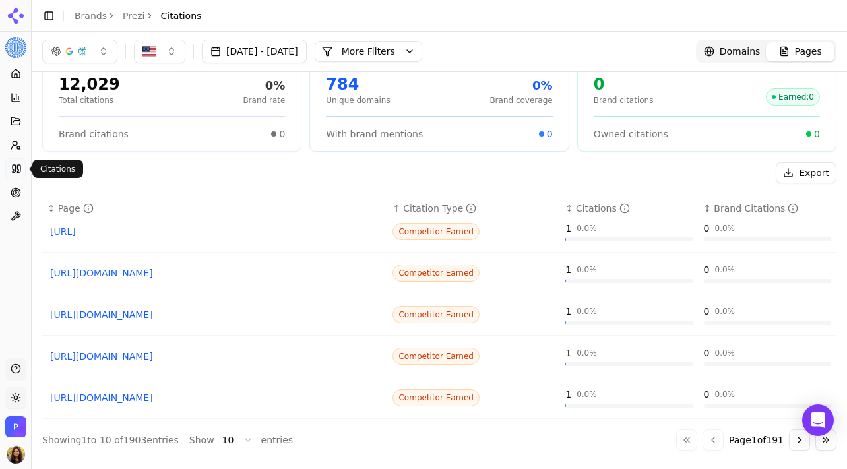
click at [13, 177] on link "Citations" at bounding box center [15, 168] width 20 height 21
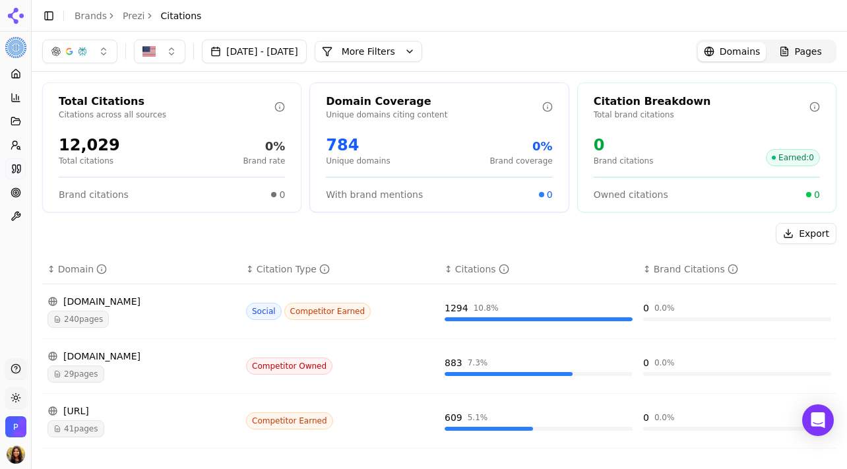
click at [422, 49] on button "More Filters" at bounding box center [369, 51] width 108 height 21
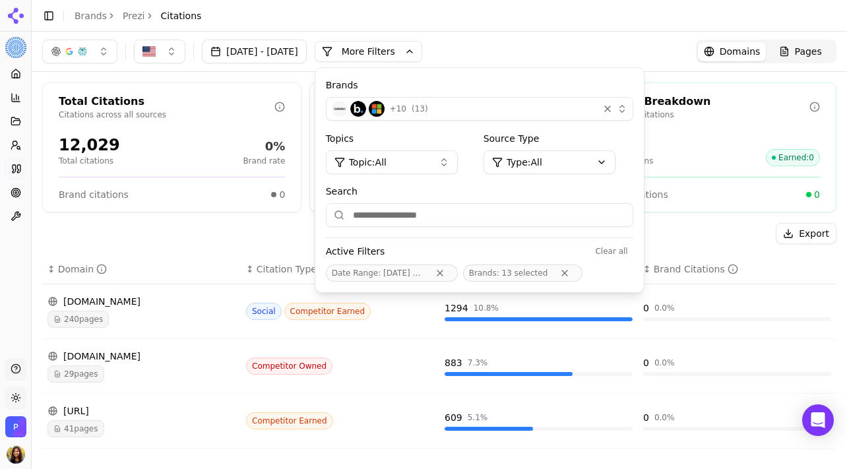
click at [546, 46] on div "Jul 22, 2025 - Aug 22, 2025 More More Filters Brands + 10 ( 13 ) Topics Topic: …" at bounding box center [439, 52] width 794 height 24
click at [763, 117] on p "Total brand citations" at bounding box center [702, 114] width 216 height 11
click at [640, 65] on div "Jul 22, 2025 - Aug 22, 2025 More More Filters Brands + 10 ( 13 ) Topics Topic: …" at bounding box center [439, 52] width 815 height 40
click at [422, 51] on button "More Filters" at bounding box center [369, 51] width 108 height 21
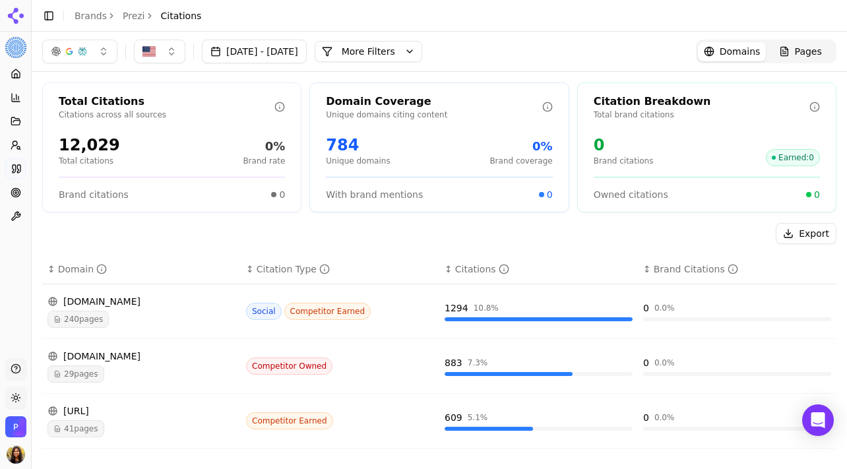
click at [412, 64] on div "Jul 22, 2025 - Aug 22, 2025 More More Filters Domains Pages" at bounding box center [439, 52] width 815 height 40
click at [395, 55] on button "More Filters" at bounding box center [369, 51] width 108 height 21
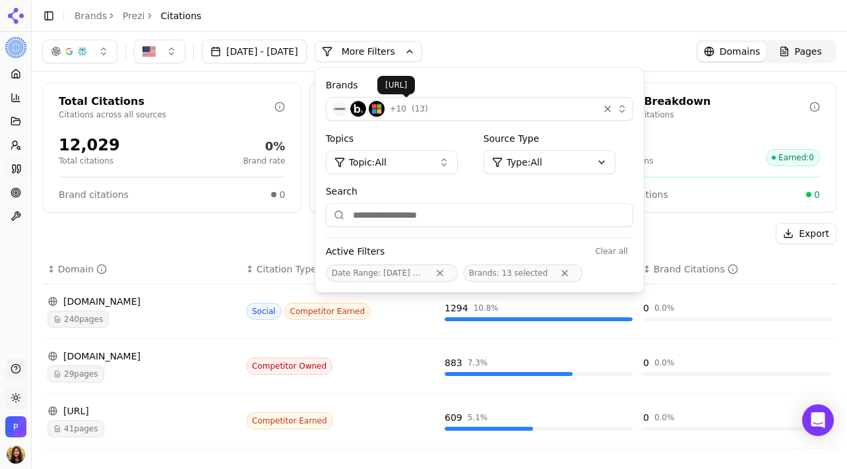
click at [385, 108] on img "button" at bounding box center [377, 109] width 16 height 16
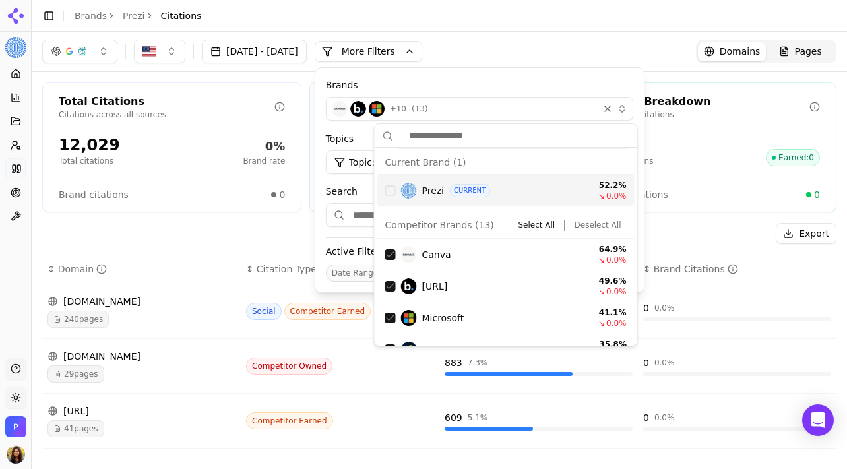
click at [396, 199] on div "Prezi CURRENT 52.2 % ↘ 0.0 %" at bounding box center [505, 191] width 257 height 32
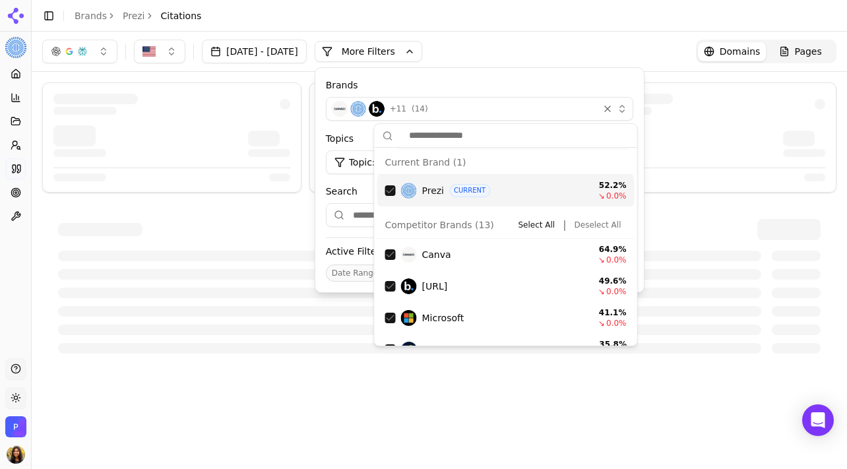
click at [389, 193] on div "Suggestions" at bounding box center [390, 190] width 11 height 11
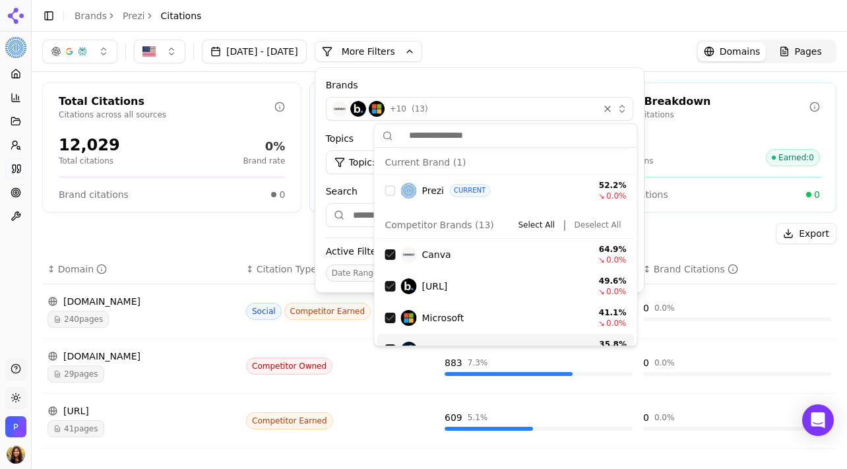
click at [786, 287] on td "0 0.0 %" at bounding box center [737, 311] width 199 height 55
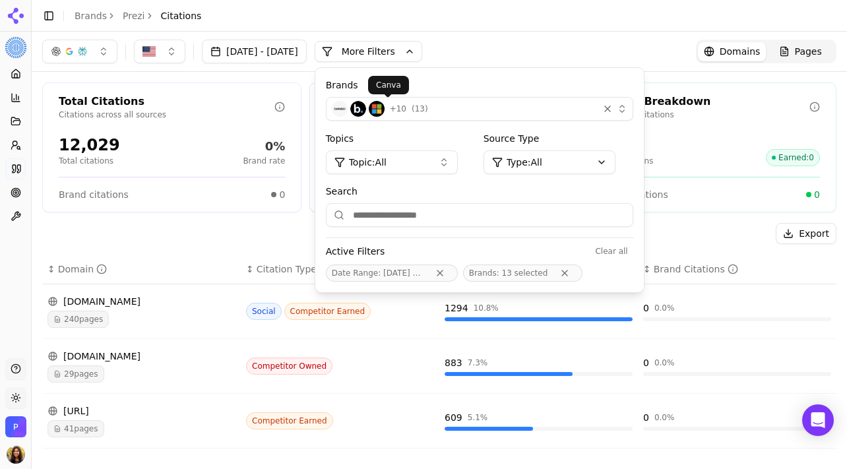
click at [439, 96] on div "Brands + 10 ( 13 )" at bounding box center [479, 99] width 307 height 43
click at [436, 108] on div "+ 10 ( 13 )" at bounding box center [462, 109] width 261 height 16
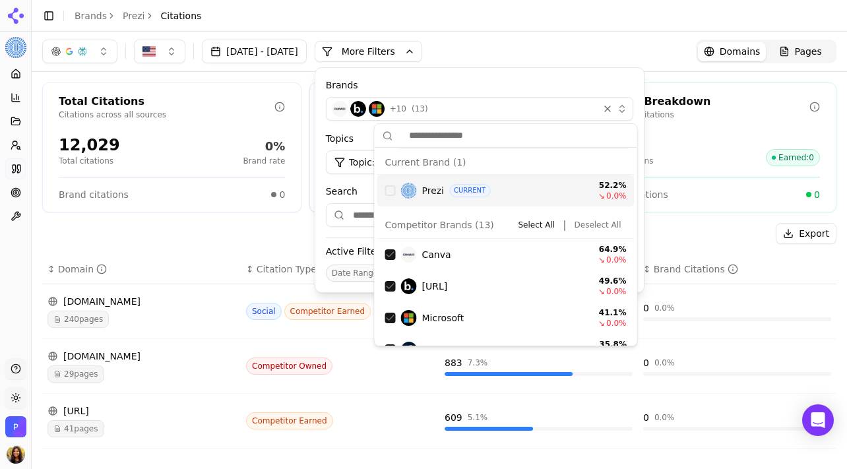
click at [396, 187] on div "Prezi CURRENT 52.2 % ↘ 0.0 %" at bounding box center [505, 191] width 257 height 32
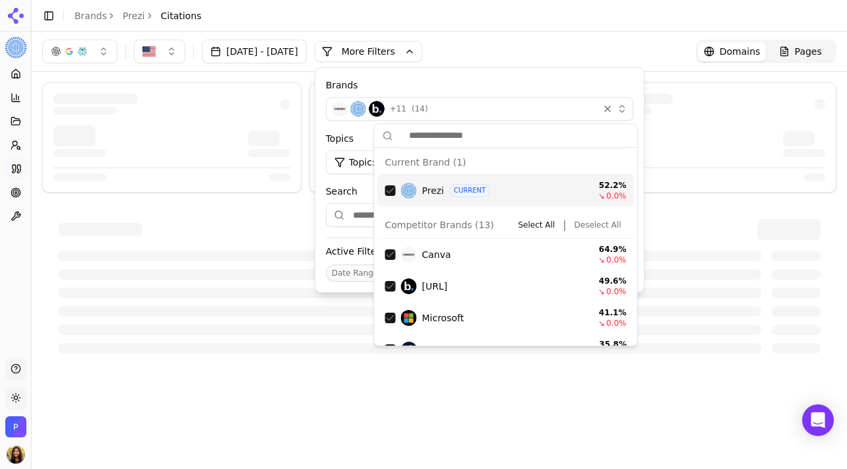
click at [521, 34] on div "Jul 22, 2025 - Aug 22, 2025 More More Filters Brands + 11 ( 14 ) Topics Topic: …" at bounding box center [439, 52] width 815 height 40
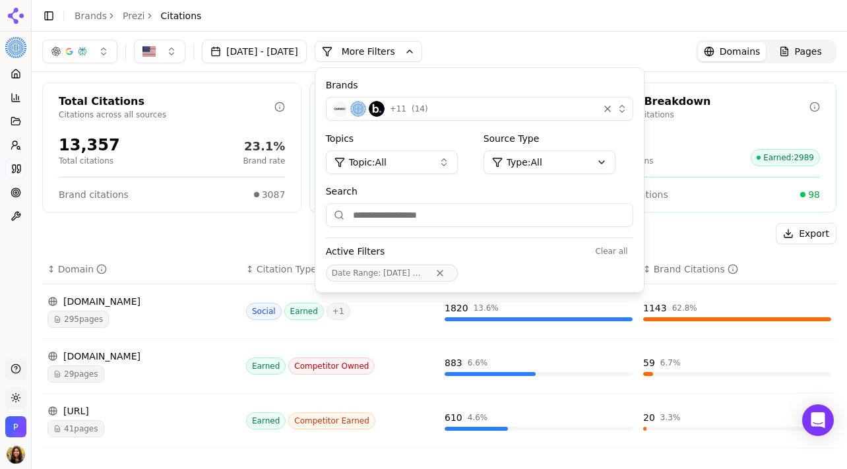
click at [766, 51] on link "Domains" at bounding box center [732, 51] width 69 height 19
click at [825, 51] on link "Pages" at bounding box center [800, 51] width 69 height 19
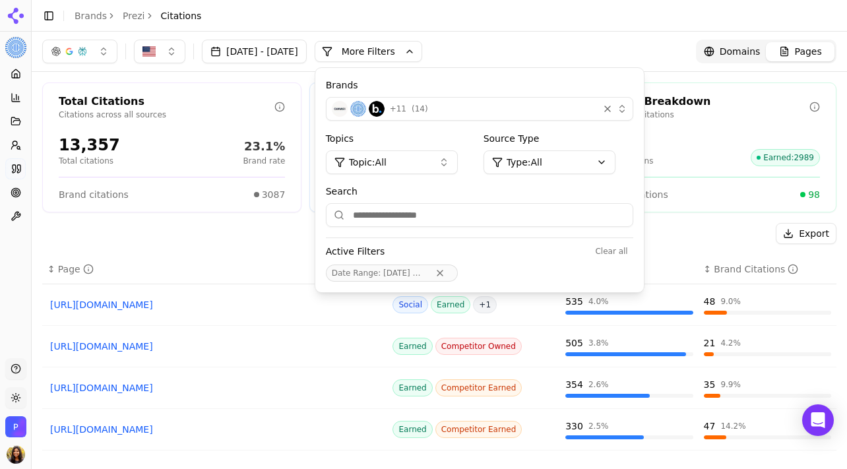
click at [776, 49] on link "Pages" at bounding box center [800, 51] width 69 height 19
click at [636, 63] on div "Jul 22, 2025 - Aug 22, 2025 More More Filters Brands + 11 ( 14 ) Topics Topic: …" at bounding box center [439, 52] width 815 height 40
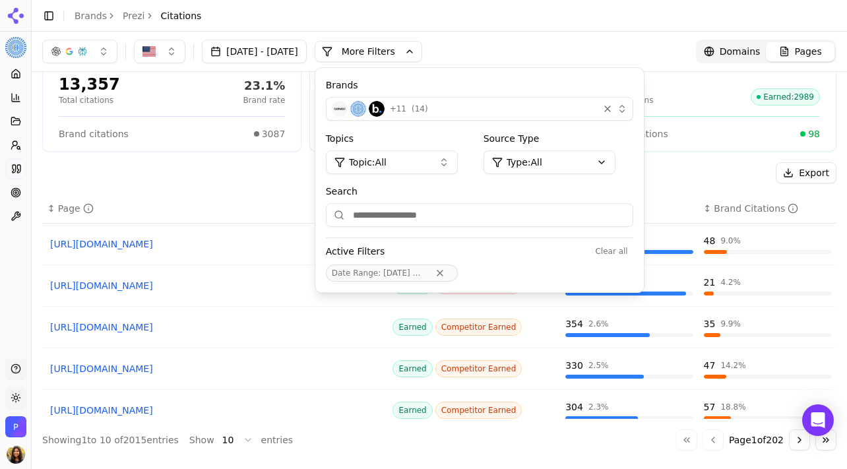
click at [739, 52] on span "Domains" at bounding box center [740, 51] width 41 height 13
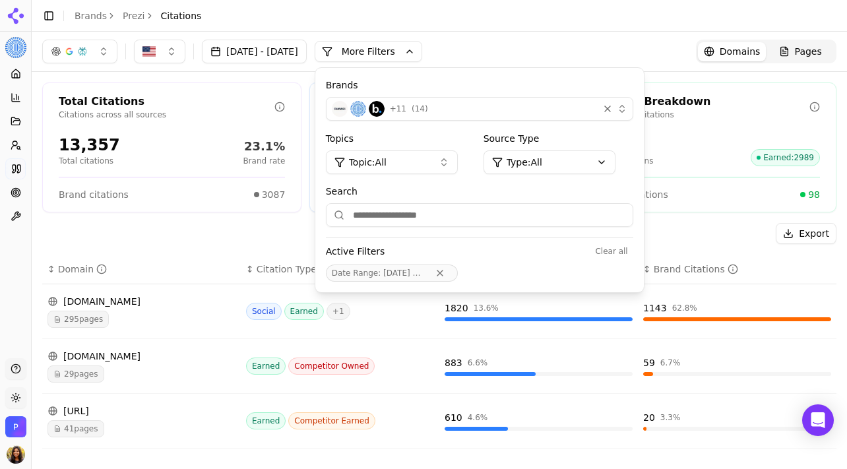
click at [614, 109] on div "button" at bounding box center [607, 108] width 13 height 13
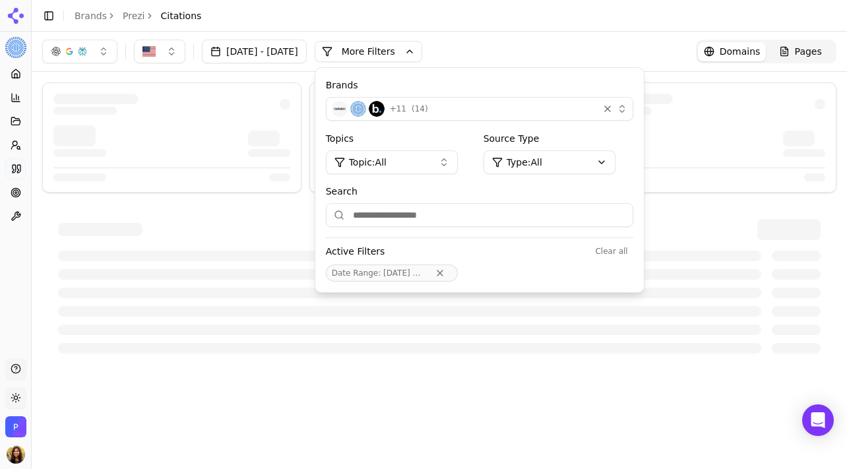
click at [614, 109] on div "button" at bounding box center [607, 108] width 13 height 13
click at [627, 106] on div "button" at bounding box center [614, 108] width 26 height 13
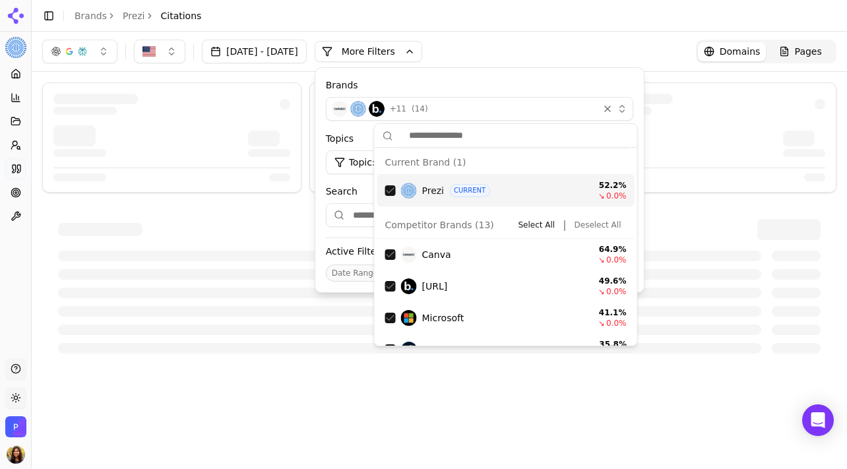
click at [422, 47] on button "More Filters" at bounding box center [369, 51] width 108 height 21
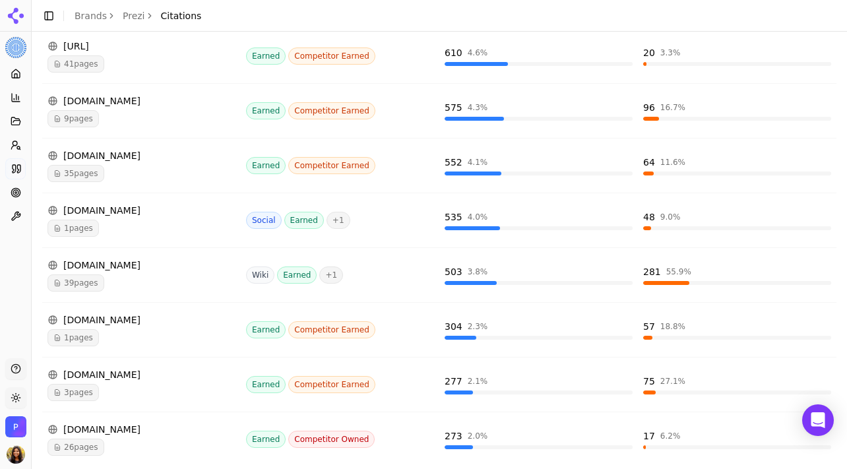
scroll to position [413, 0]
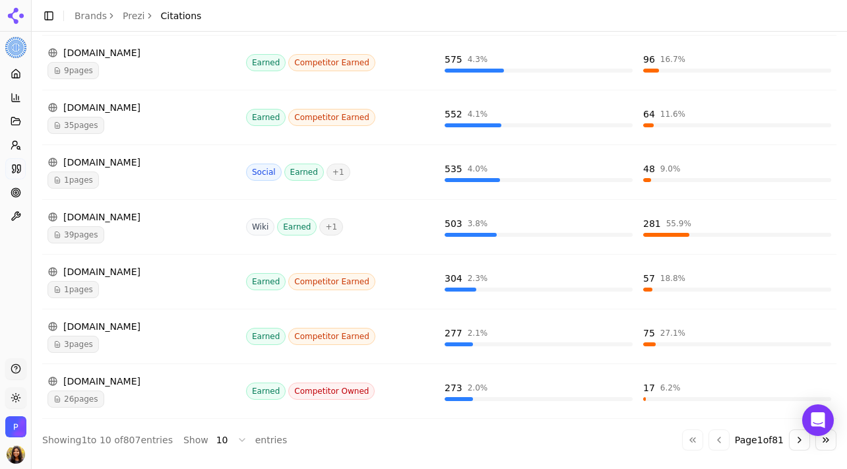
drag, startPoint x: 111, startPoint y: 379, endPoint x: 89, endPoint y: 78, distance: 301.6
click at [89, 78] on tbody "reddit.com 295 pages Social Earned + 1 1820 13.6 % 1143 62.8 % canva.com 29 pag…" at bounding box center [439, 144] width 794 height 547
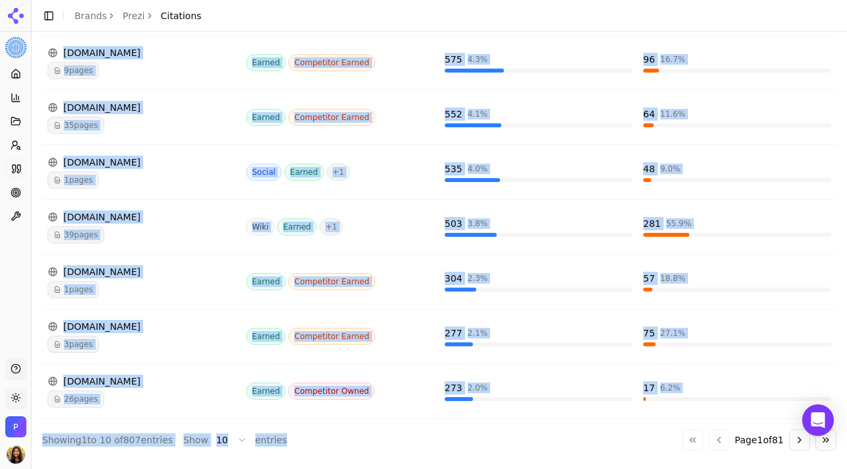
drag, startPoint x: 46, startPoint y: 266, endPoint x: 338, endPoint y: 542, distance: 401.7
click at [338, 468] on html "Prezi Platform Home Competition Topics Prompts Citations Optimize Toolbox Suppo…" at bounding box center [423, 234] width 847 height 469
copy div "reddit.com 295 pages Social Earned + 1 1820 13.6 % 1143 62.8 % canva.com 29 pag…"
click at [402, 239] on td "Wiki Earned + 1" at bounding box center [340, 227] width 199 height 55
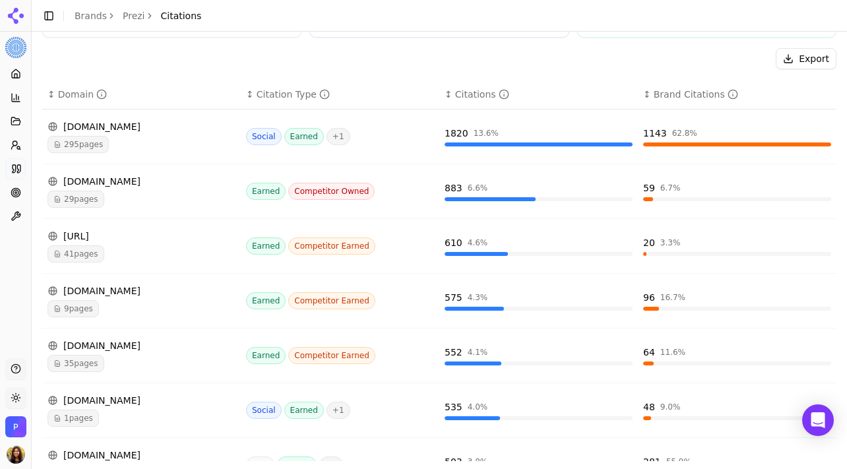
scroll to position [176, 0]
